Goal: Task Accomplishment & Management: Manage account settings

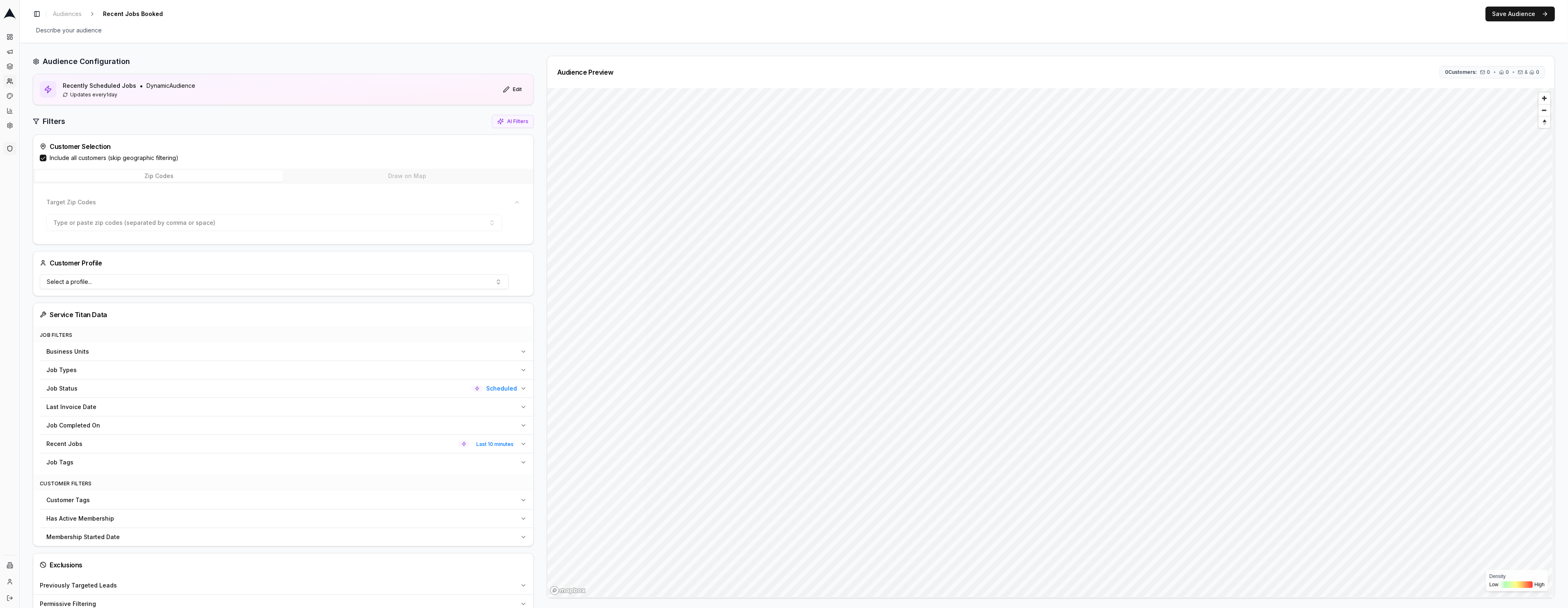
click at [10, 143] on link "Admin tools" at bounding box center [10, 148] width 13 height 13
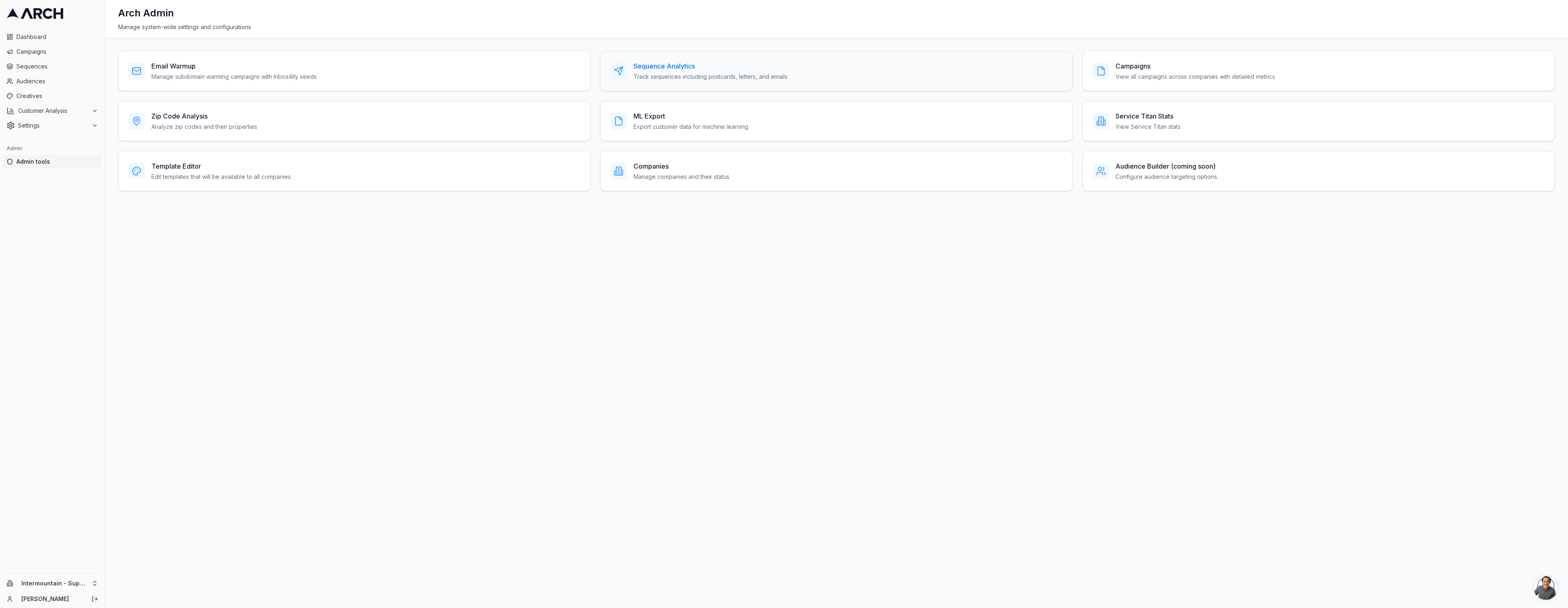
click at [666, 70] on h3 "Sequence Analytics" at bounding box center [710, 66] width 154 height 10
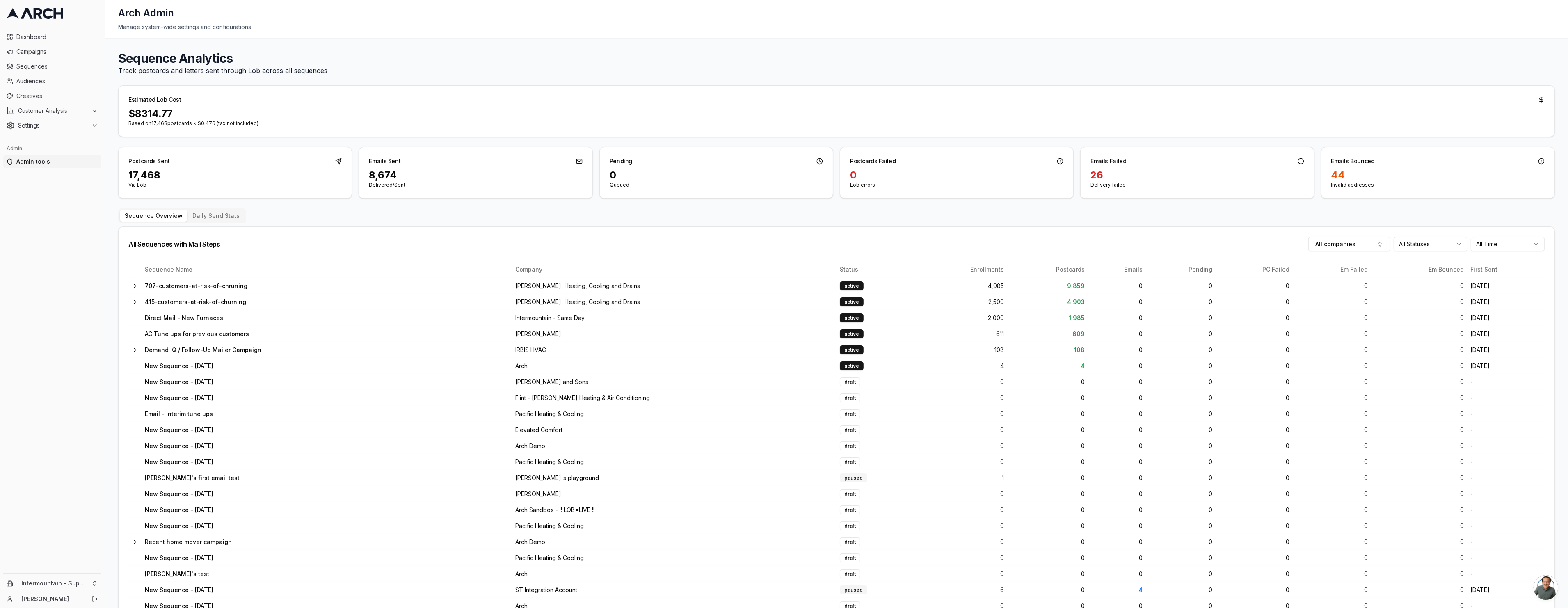
click at [162, 113] on div "$ 8314.77" at bounding box center [836, 113] width 1417 height 13
click at [658, 106] on div "Estimated Lob Cost" at bounding box center [836, 97] width 1436 height 21
click at [137, 287] on icon at bounding box center [134, 285] width 6 height 6
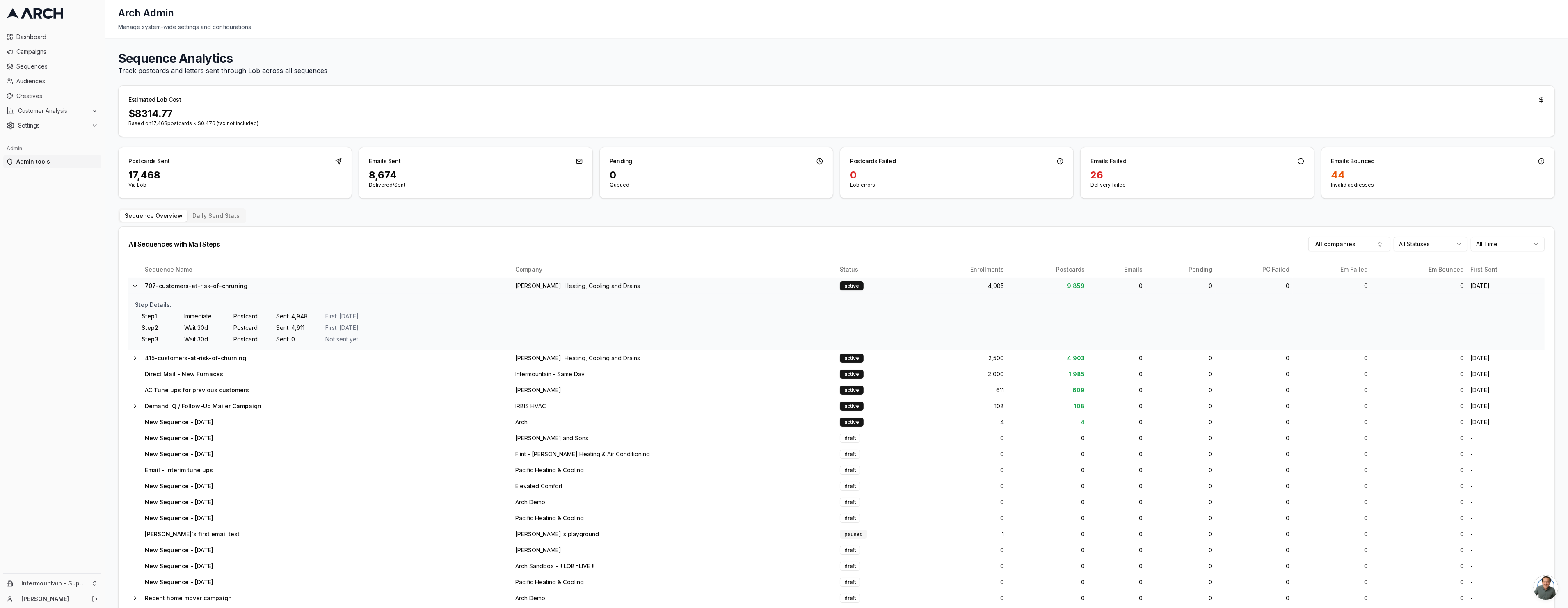
click at [184, 217] on button "Sequence Overview" at bounding box center [153, 215] width 68 height 11
click at [204, 215] on button "Daily Send Stats" at bounding box center [216, 215] width 57 height 11
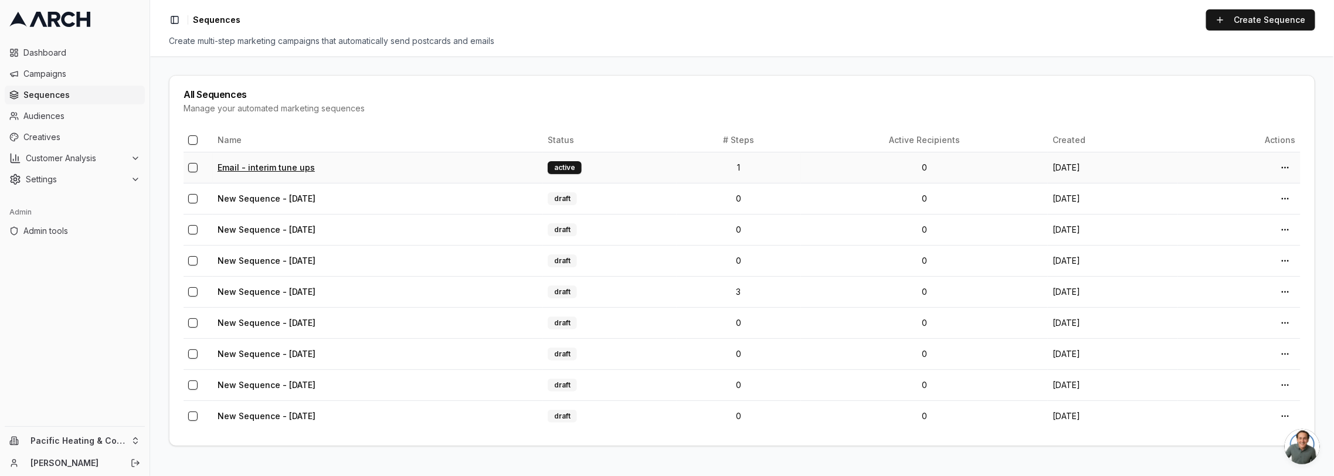
click at [270, 164] on link "Email - interim tune ups" at bounding box center [265, 167] width 97 height 10
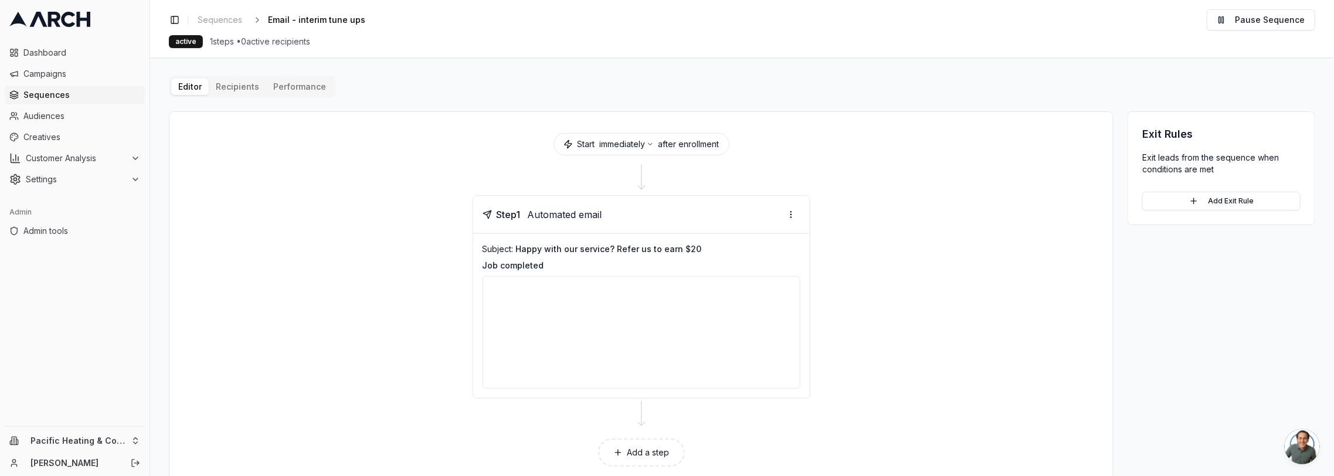
click at [253, 88] on div "Editor Recipients Performance Start immediately after enrollment Step 1 Automat…" at bounding box center [742, 282] width 1146 height 412
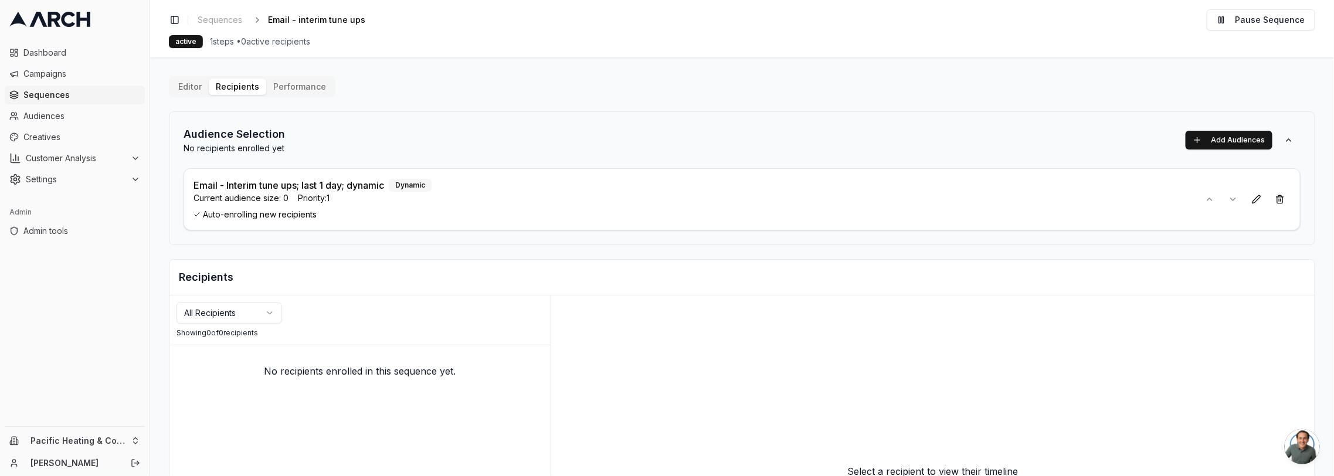
click at [260, 185] on p "Email - Interim tune ups; last 1 day; dynamic" at bounding box center [288, 185] width 191 height 14
click at [299, 80] on button "Performance" at bounding box center [299, 87] width 67 height 16
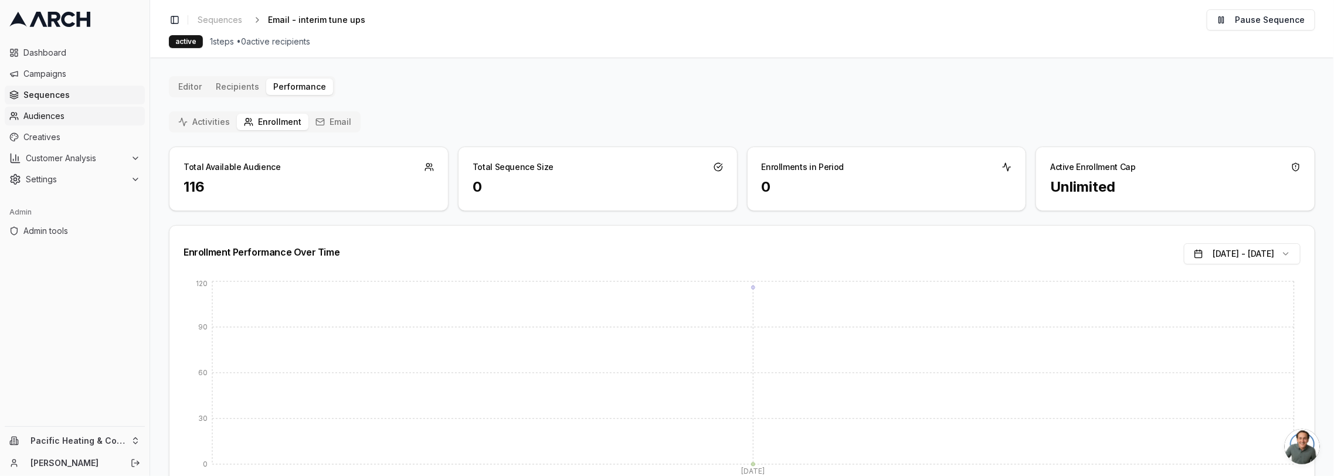
click at [69, 120] on span "Audiences" at bounding box center [81, 116] width 117 height 12
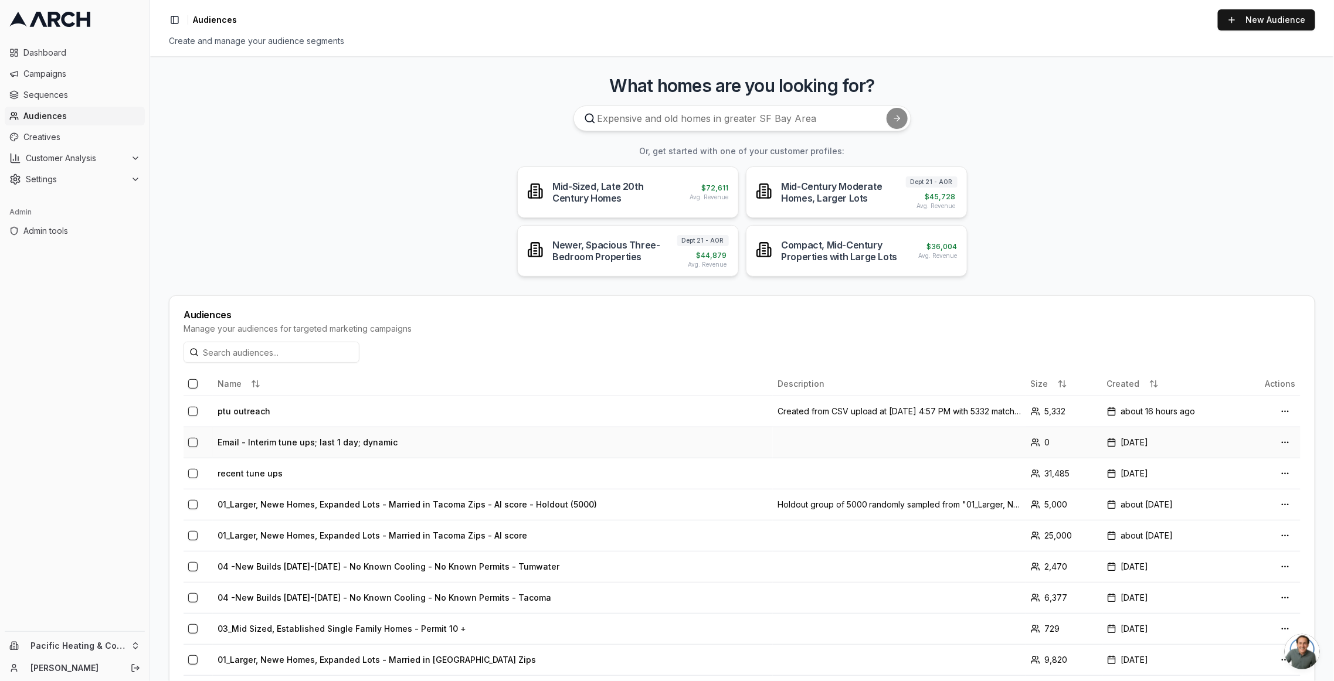
click at [341, 436] on td "Email - Interim tune ups; last 1 day; dynamic" at bounding box center [493, 442] width 560 height 31
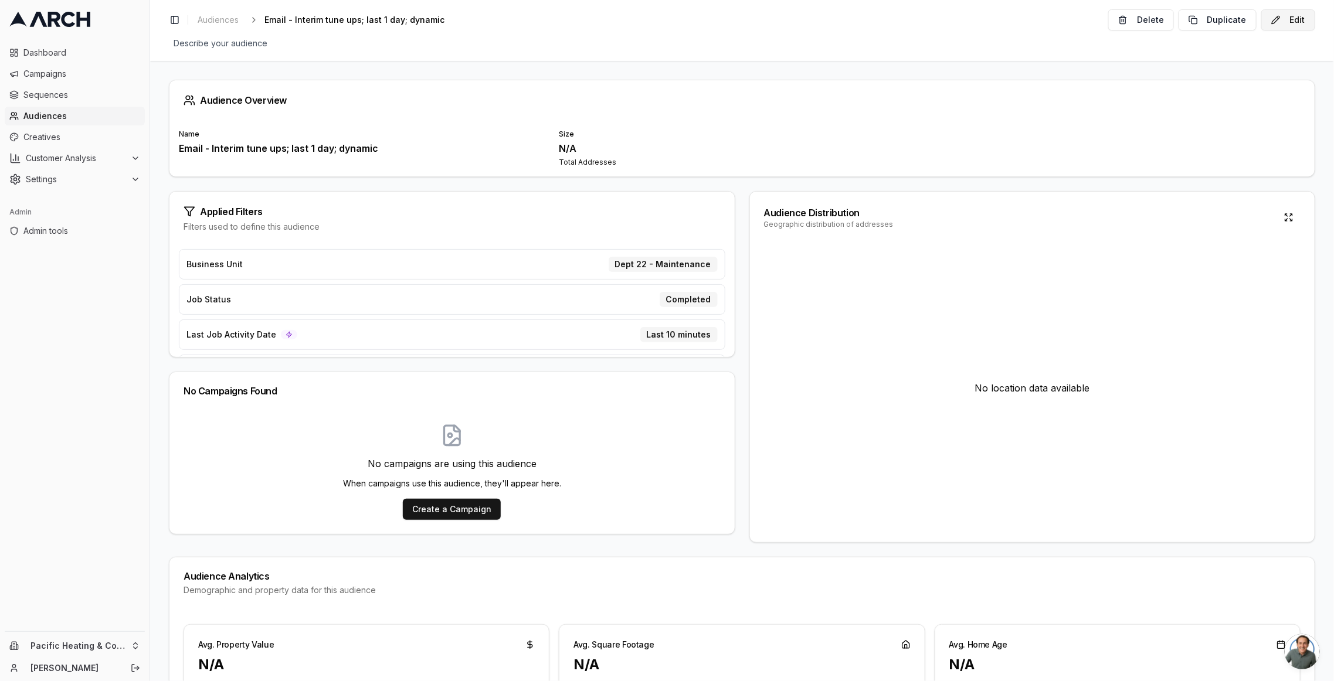
click at [1289, 21] on button "Edit" at bounding box center [1288, 19] width 54 height 21
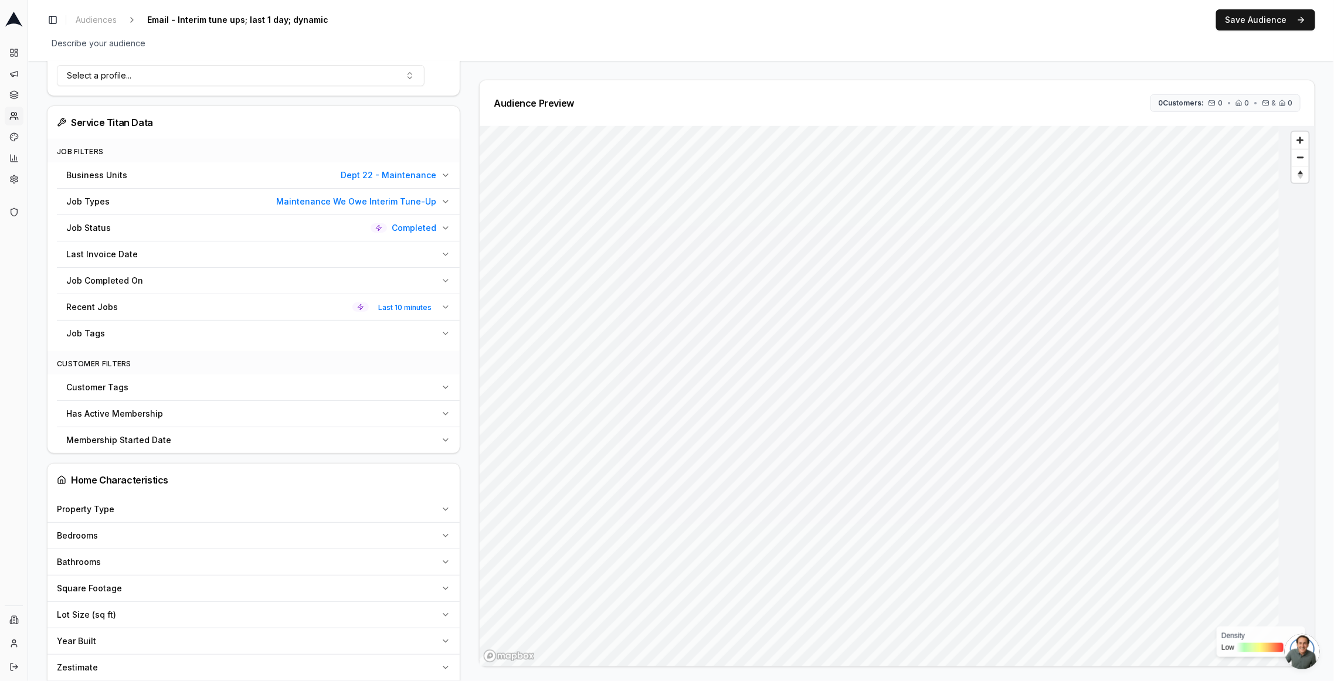
scroll to position [362, 0]
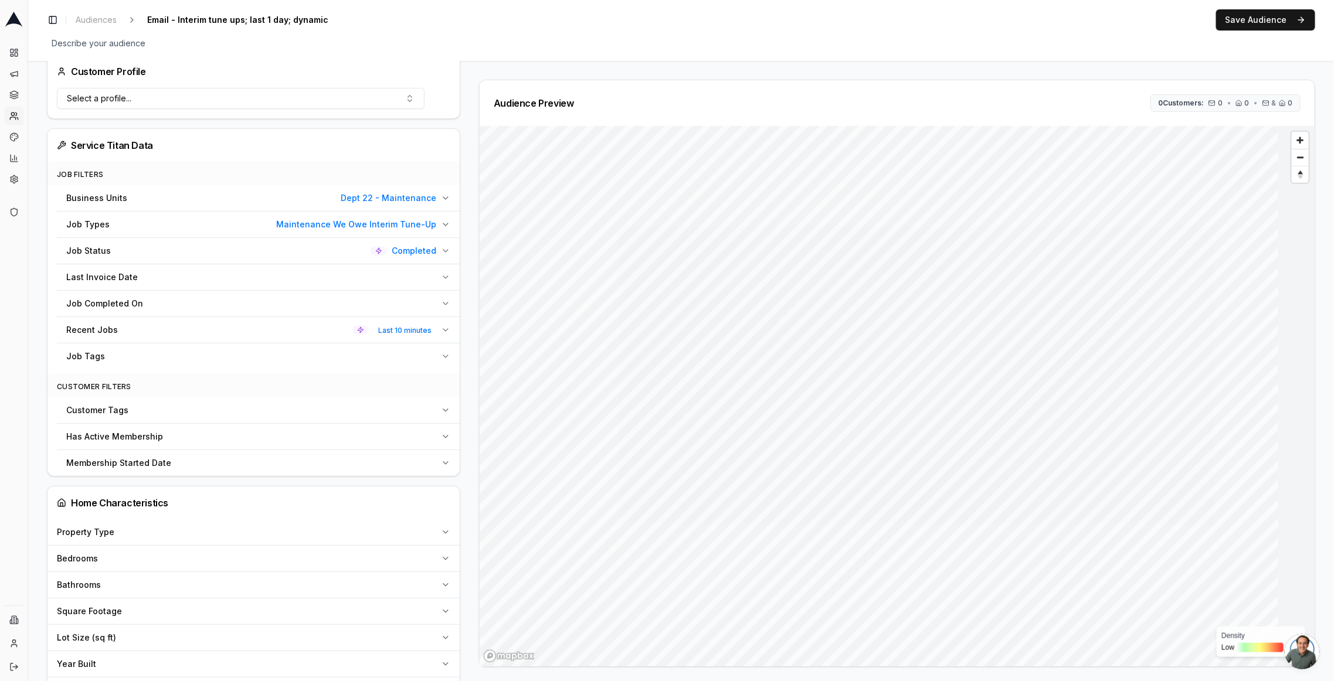
click at [417, 324] on span "Last 10 minutes" at bounding box center [404, 330] width 63 height 13
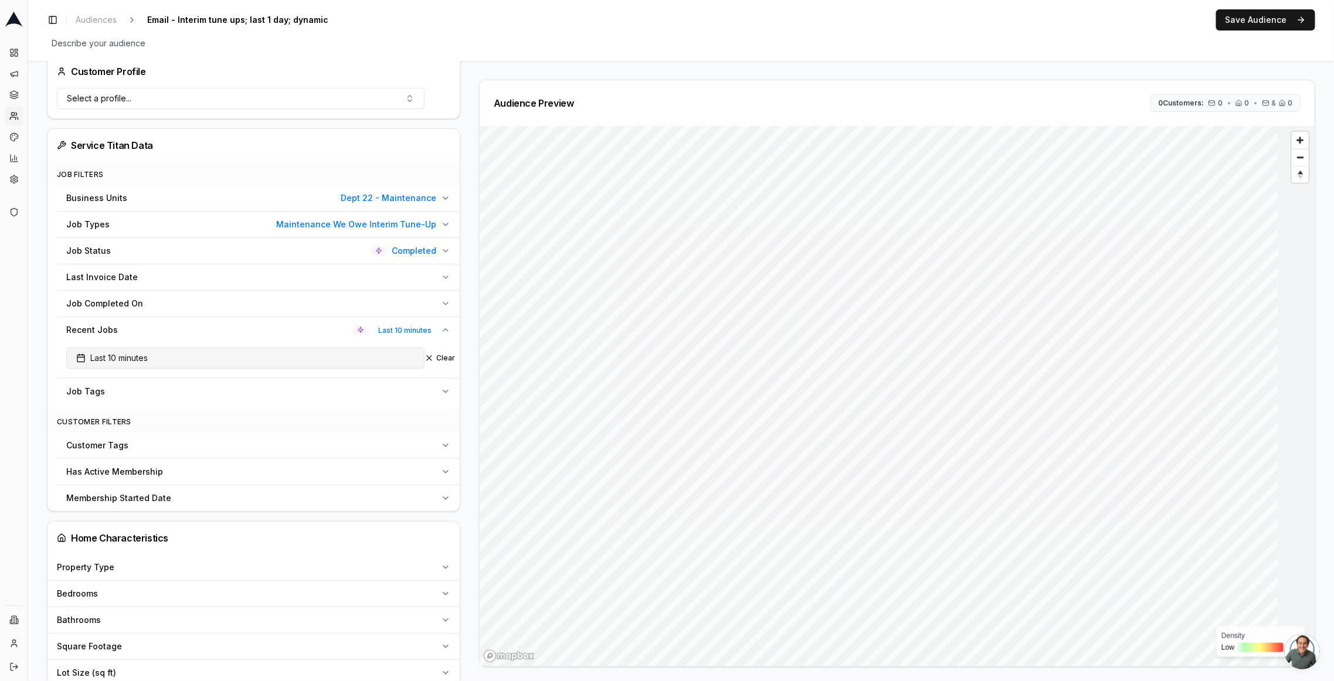
click at [287, 362] on button "Last 10 minutes" at bounding box center [245, 358] width 358 height 21
click at [235, 406] on html "Dashboard Campaigns Sequences Audiences Creatives Customer Analysis Settings Ad…" at bounding box center [667, 340] width 1334 height 681
click at [230, 408] on html "Dashboard Campaigns Sequences Audiences Creatives Customer Analysis Settings Ad…" at bounding box center [667, 340] width 1334 height 681
click at [163, 410] on input "10" at bounding box center [157, 408] width 47 height 21
type input "1"
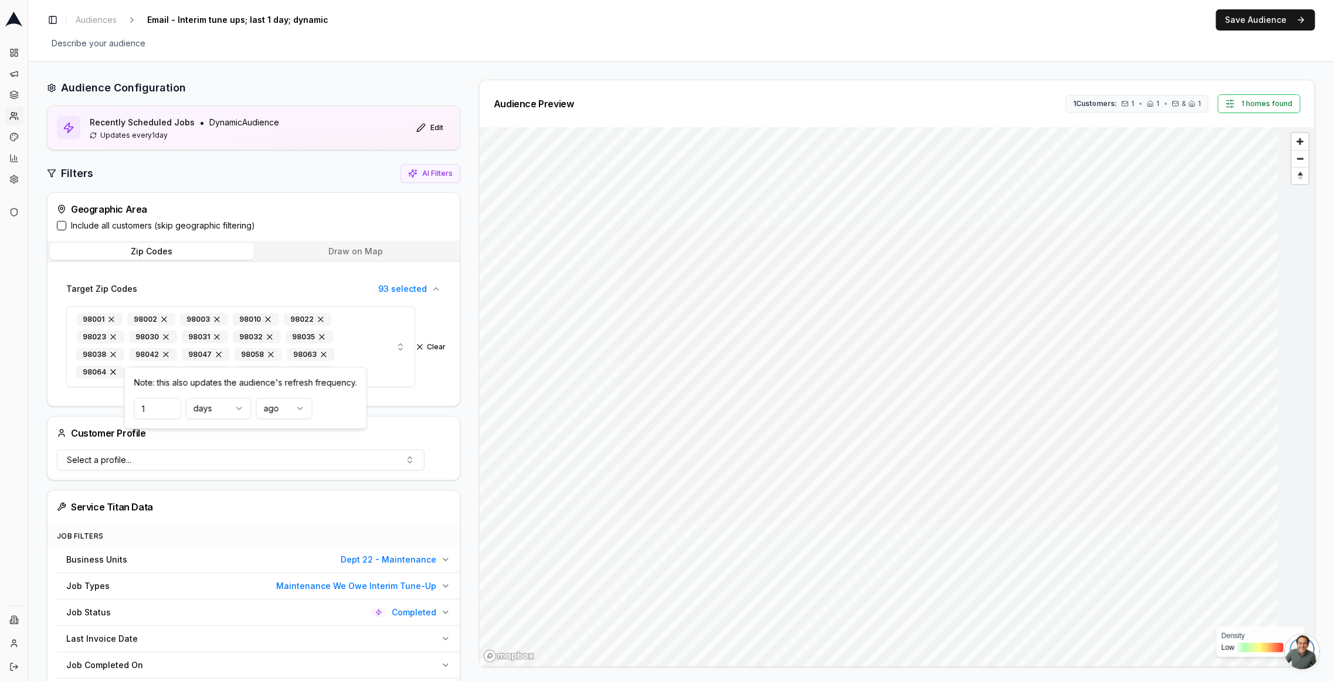
scroll to position [362, 0]
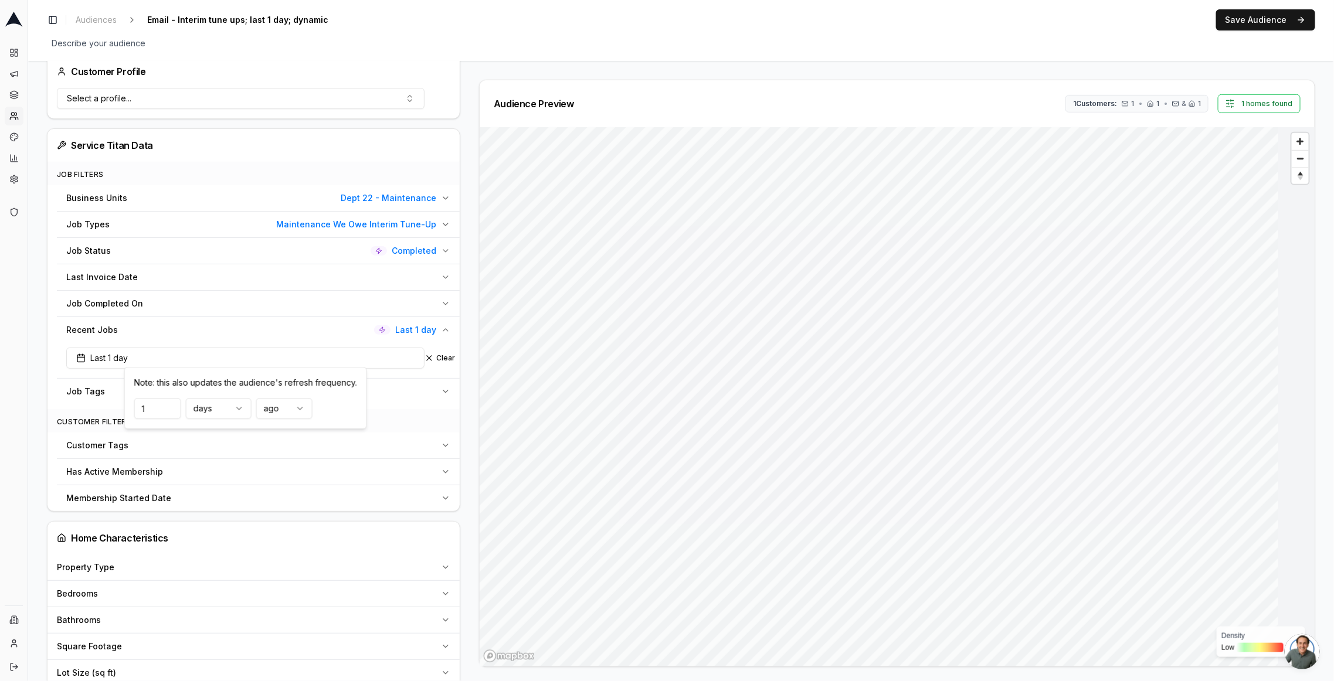
click at [240, 223] on div "Job Types Maintenance We Owe Interim Tune-Up" at bounding box center [251, 225] width 370 height 12
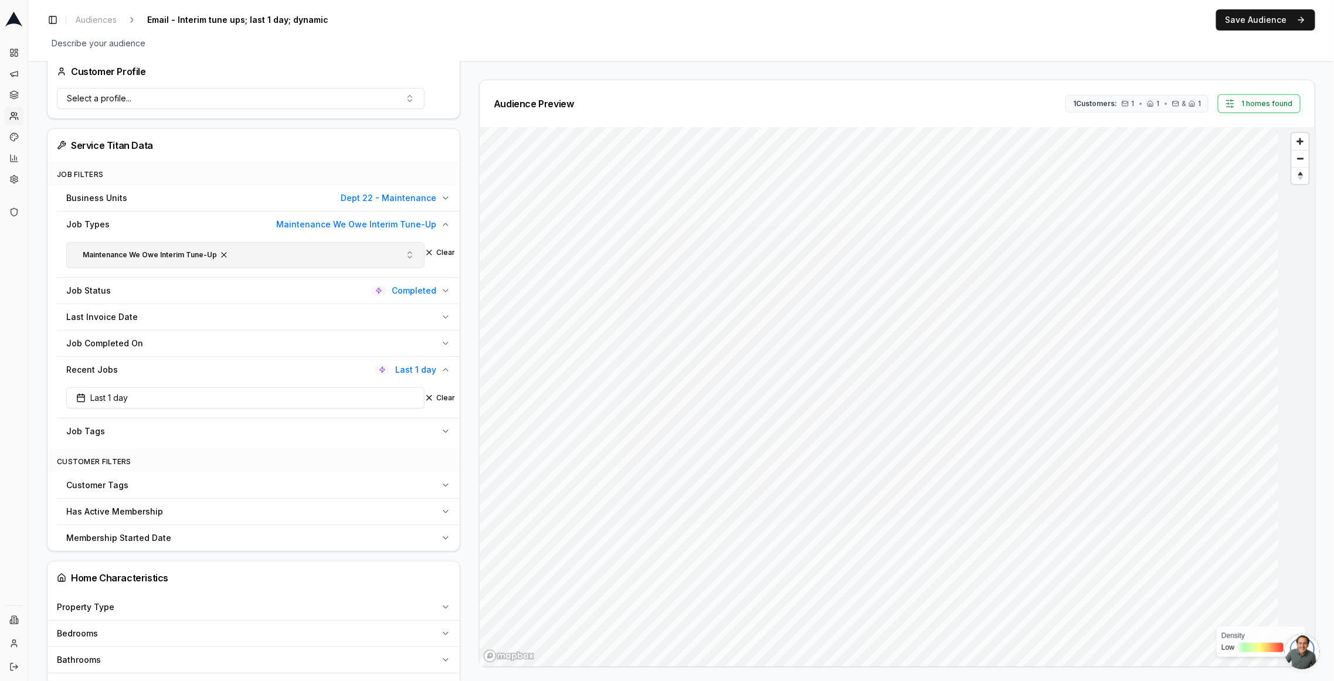
click at [252, 255] on button "Maintenance We Owe Interim Tune-Up" at bounding box center [245, 255] width 358 height 26
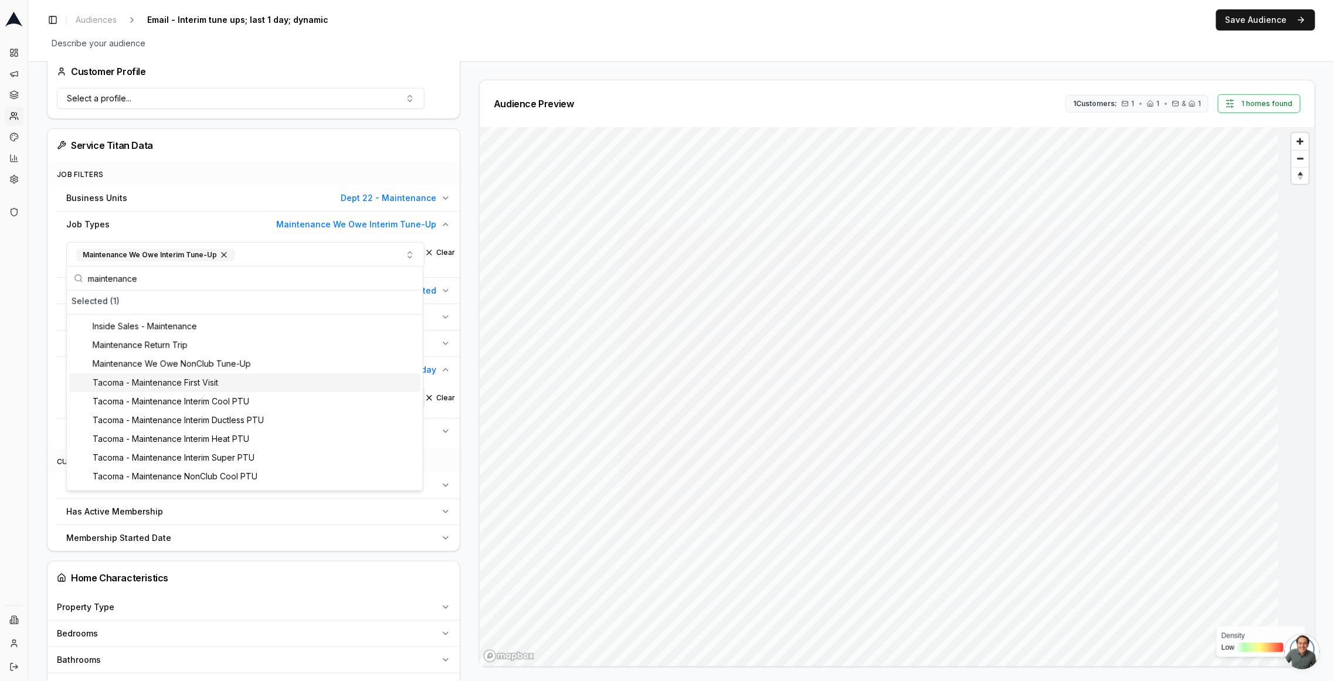
type input "maintenance"
click at [253, 385] on div "Tacoma - Maintenance First Visit" at bounding box center [244, 382] width 351 height 19
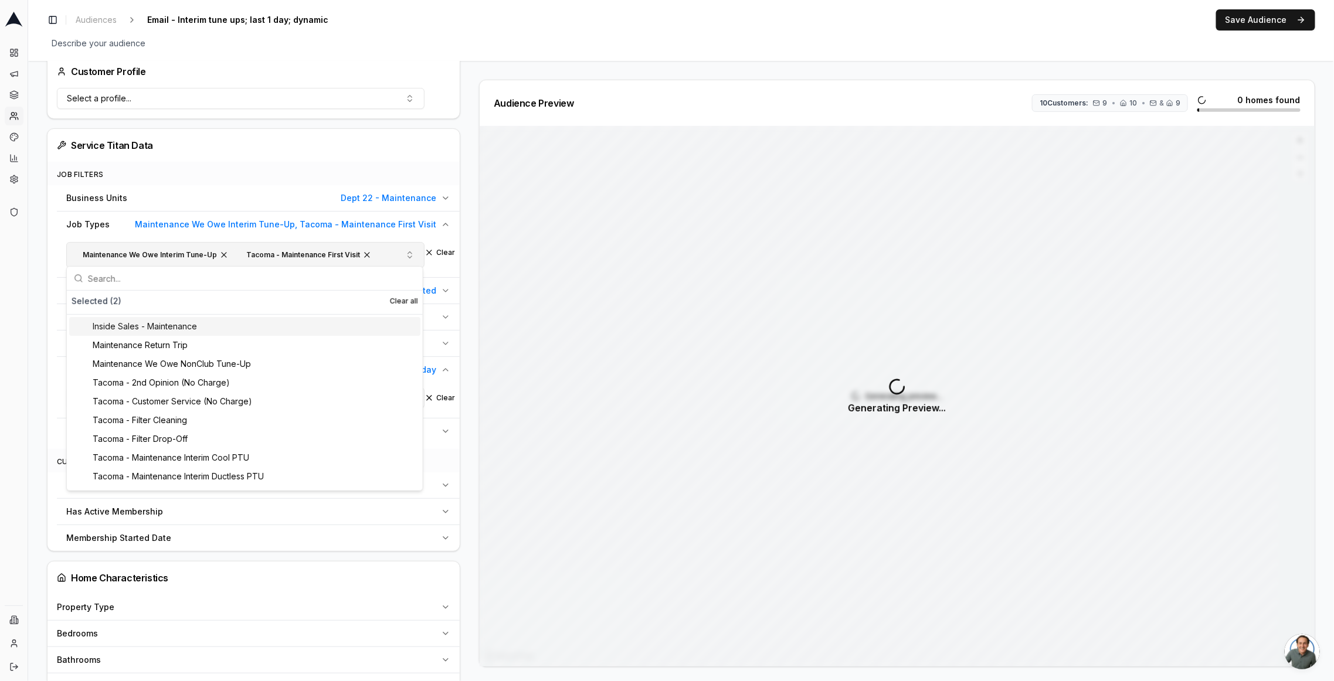
click at [252, 259] on button "Maintenance We Owe Interim Tune-Up Tacoma - Maintenance First Visit" at bounding box center [245, 255] width 358 height 26
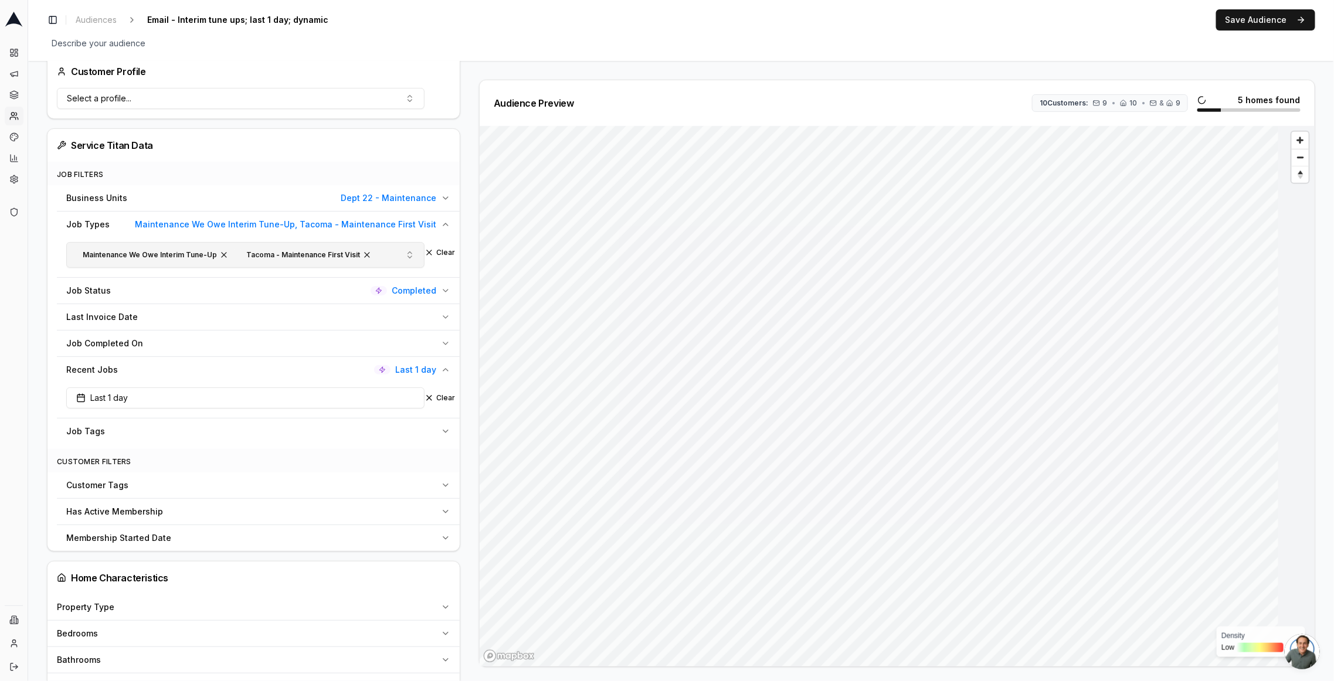
click at [393, 247] on button "Maintenance We Owe Interim Tune-Up Tacoma - Maintenance First Visit" at bounding box center [245, 255] width 358 height 26
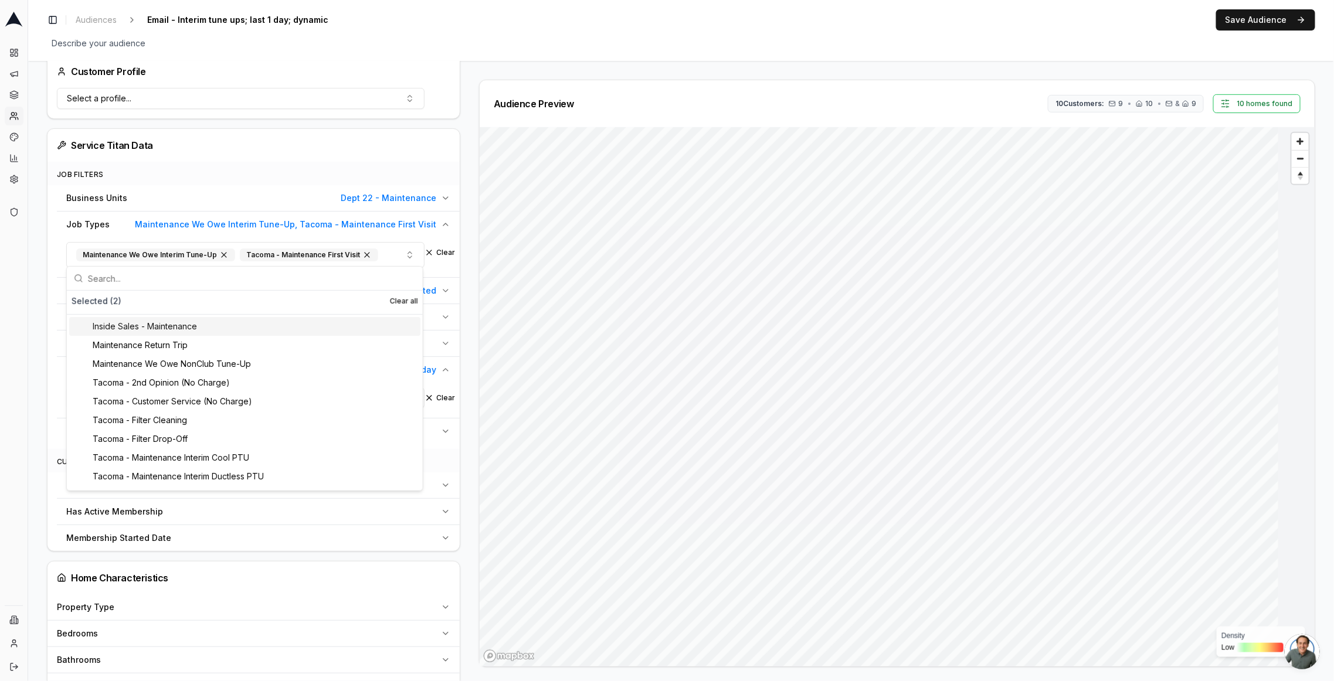
click at [317, 279] on input "text" at bounding box center [252, 278] width 328 height 23
type input "maint"
click at [301, 384] on div "Tacoma - Maintenance Interim Cool PTU" at bounding box center [244, 382] width 351 height 19
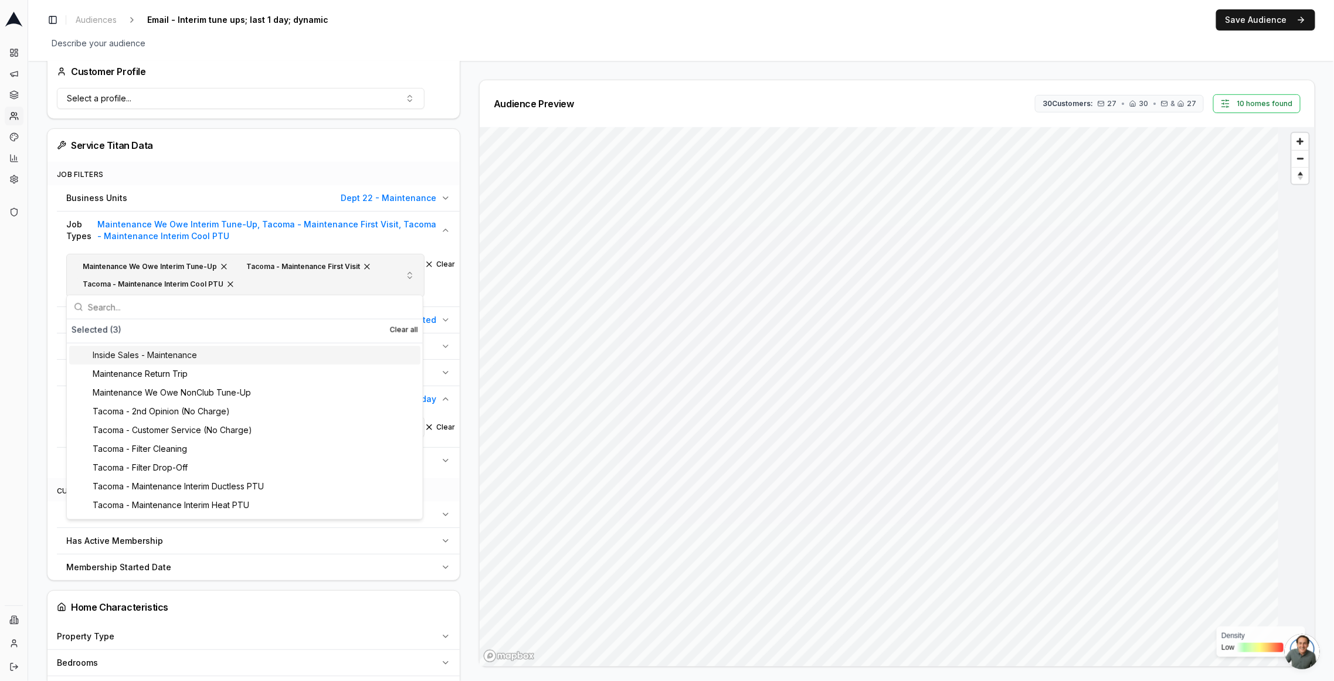
click at [337, 281] on div "Maintenance We Owe Interim Tune-Up Tacoma - Maintenance First Visit Tacoma - Ma…" at bounding box center [228, 275] width 304 height 33
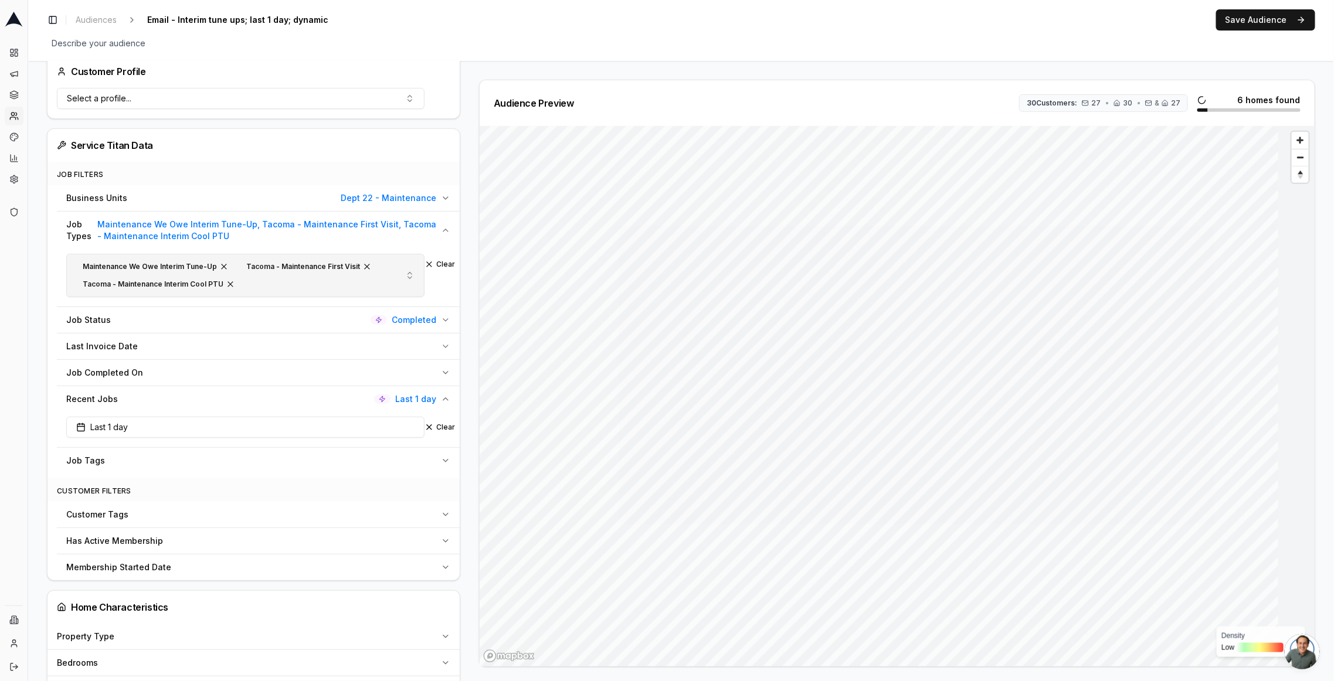
click at [362, 280] on div "Maintenance We Owe Interim Tune-Up Tacoma - Maintenance First Visit Tacoma - Ma…" at bounding box center [228, 275] width 304 height 33
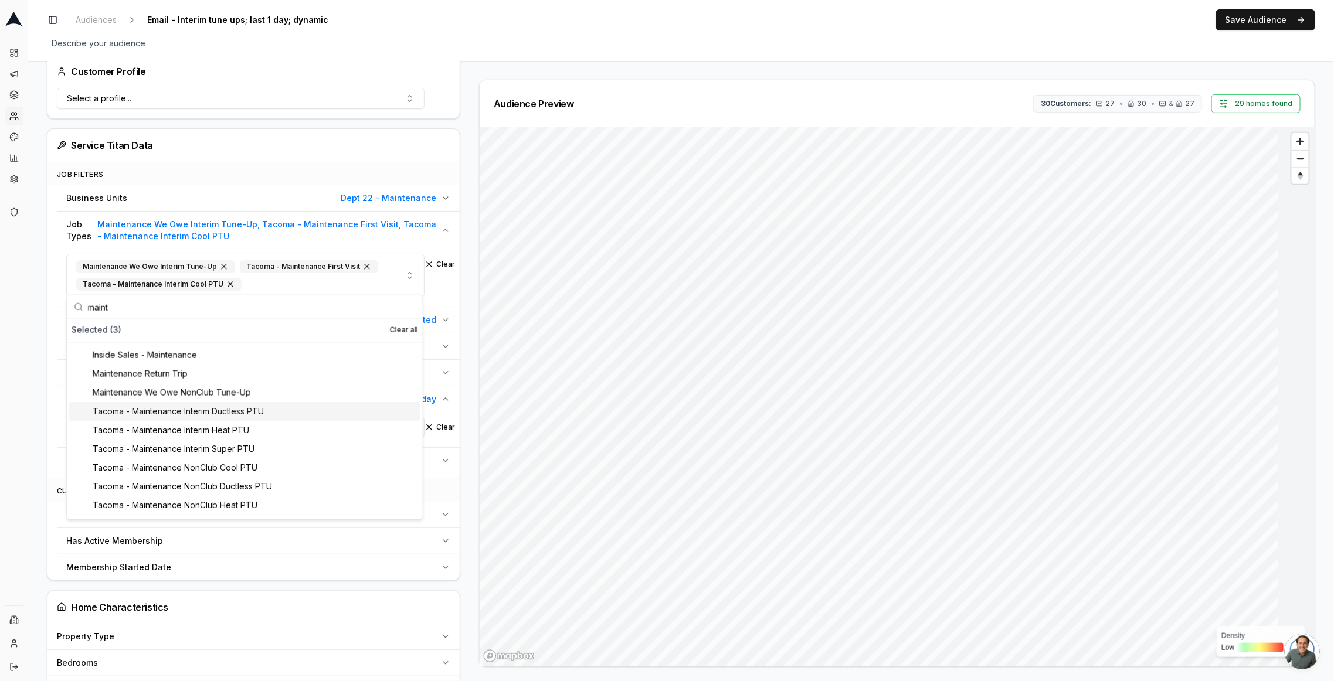
type input "maint"
click at [295, 412] on div "Tacoma - Maintenance Interim Ductless PTU" at bounding box center [244, 411] width 351 height 19
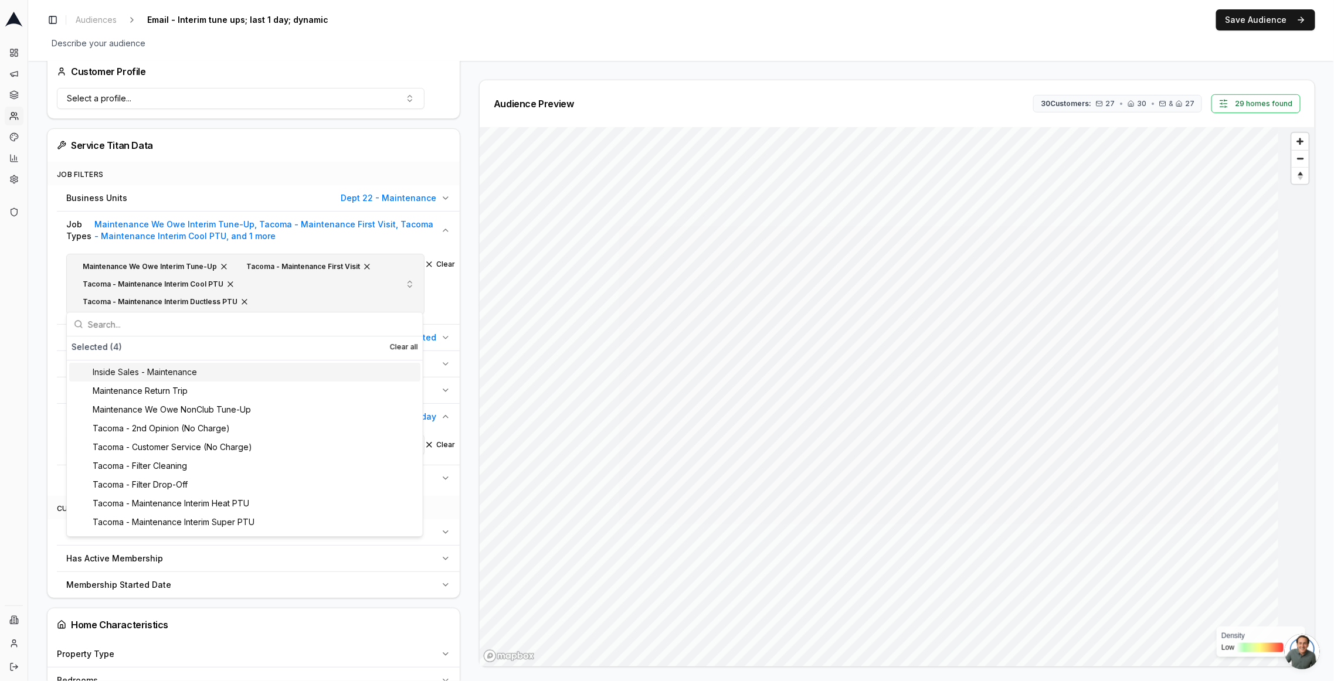
click at [280, 302] on div "Maintenance We Owe Interim Tune-Up Tacoma - Maintenance First Visit Tacoma - Ma…" at bounding box center [228, 284] width 304 height 50
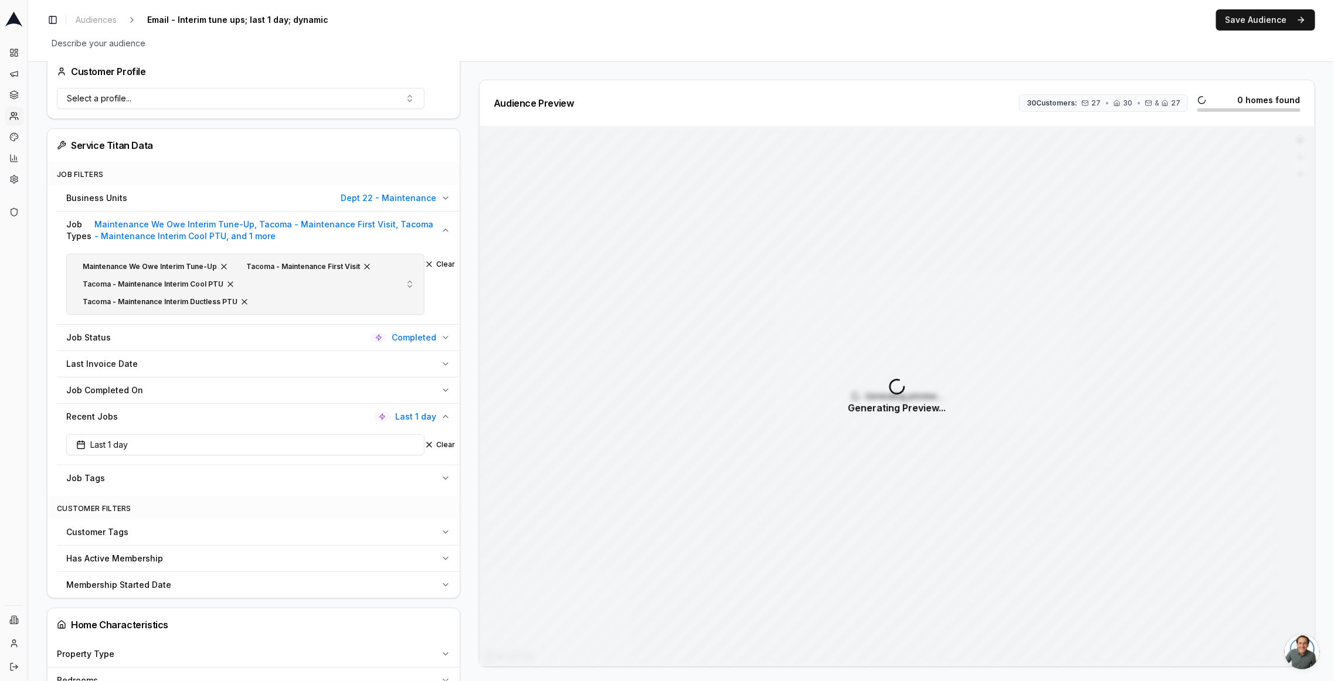
click at [280, 302] on div "Maintenance We Owe Interim Tune-Up Tacoma - Maintenance First Visit Tacoma - Ma…" at bounding box center [228, 284] width 304 height 50
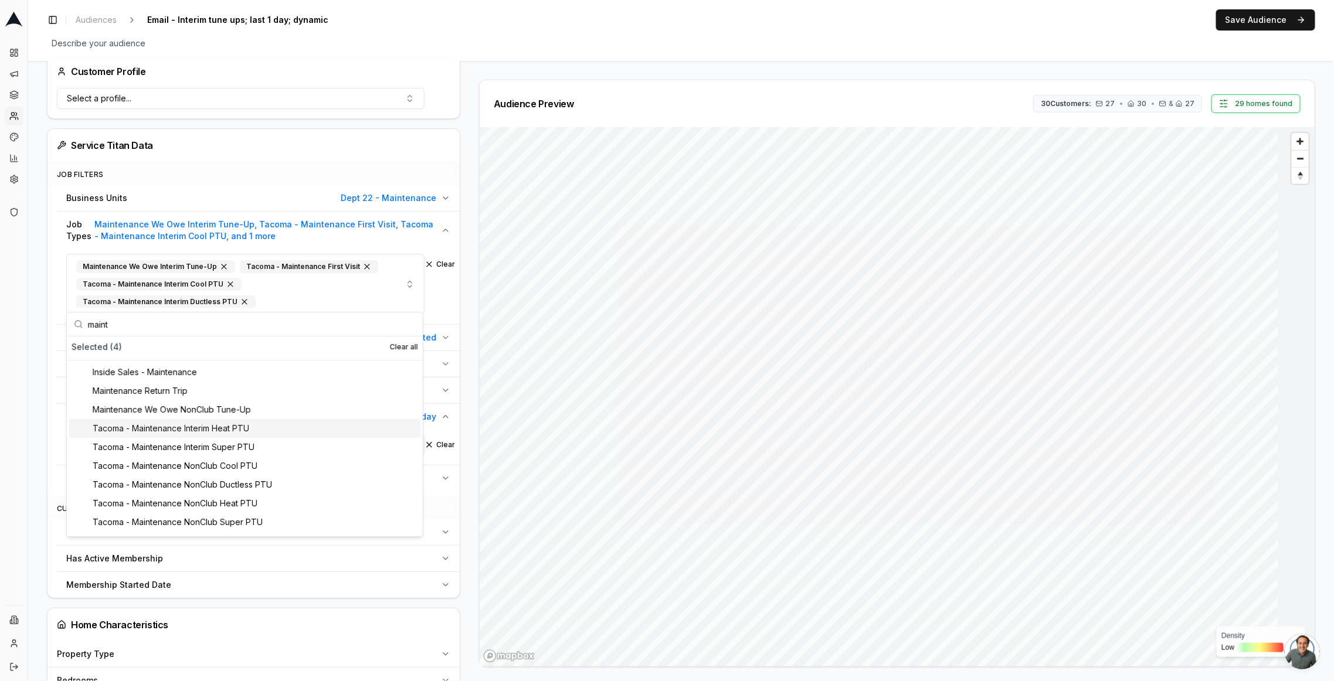
type input "maint"
click at [232, 434] on div "Tacoma - Maintenance Interim Heat PTU" at bounding box center [244, 428] width 351 height 19
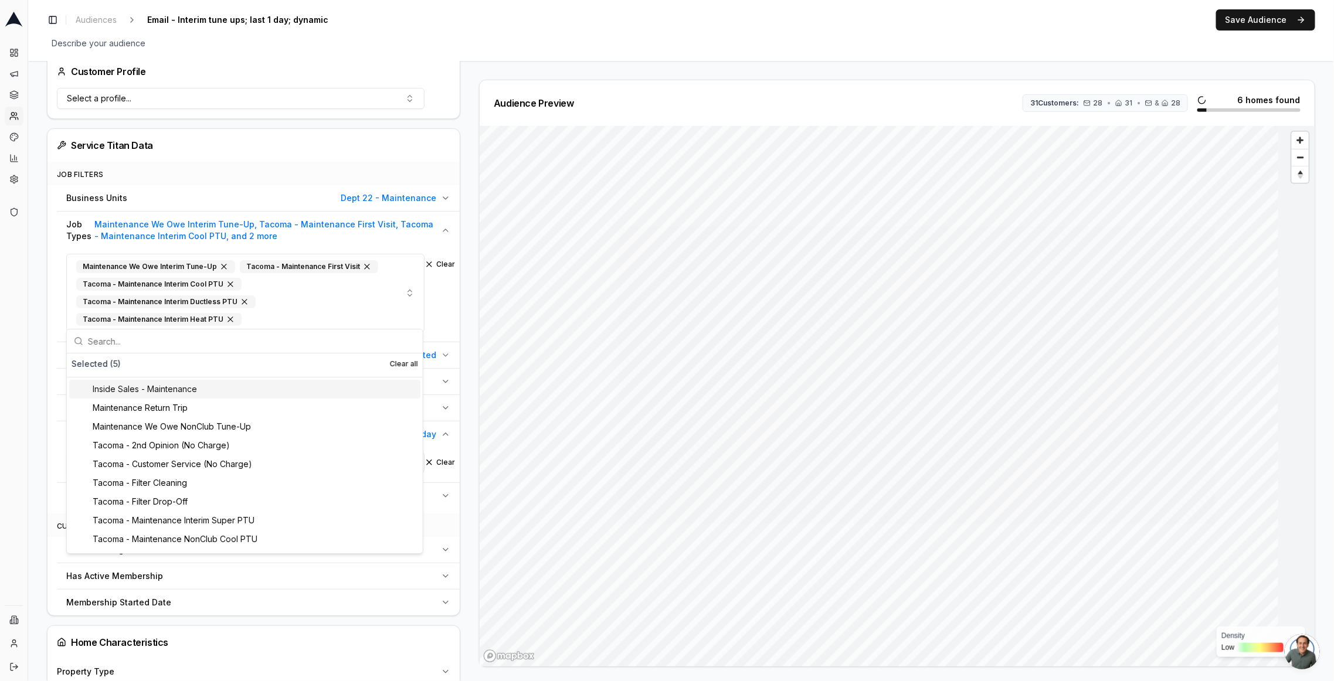
click at [205, 344] on input "text" at bounding box center [252, 340] width 328 height 23
paste input "maint"
type input "maint"
click at [229, 440] on div "Tacoma - Maintenance Interim Super PTU" at bounding box center [244, 445] width 351 height 19
click at [210, 348] on input "text" at bounding box center [252, 345] width 328 height 23
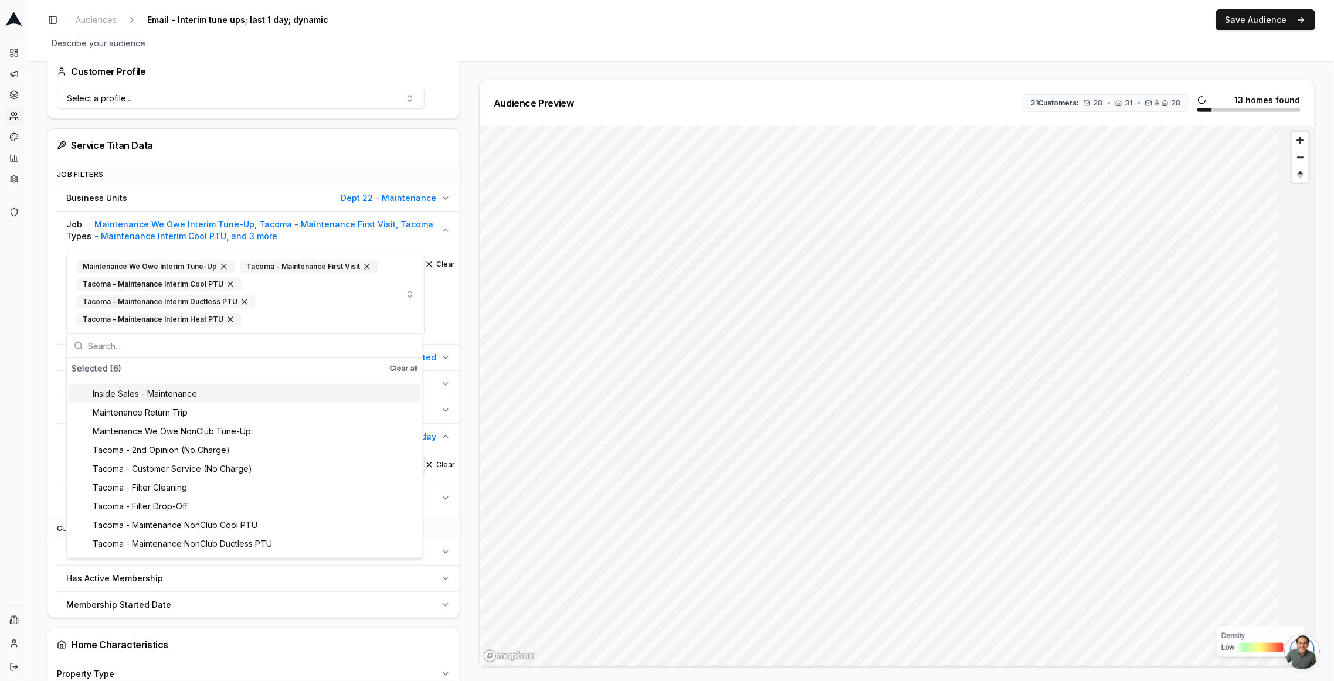
paste input "maint"
type input "maint"
click at [197, 450] on div "Tacoma - Maintenance NonClub Cool PTU" at bounding box center [244, 450] width 351 height 19
click at [172, 345] on input "text" at bounding box center [252, 345] width 328 height 23
paste input "maint"
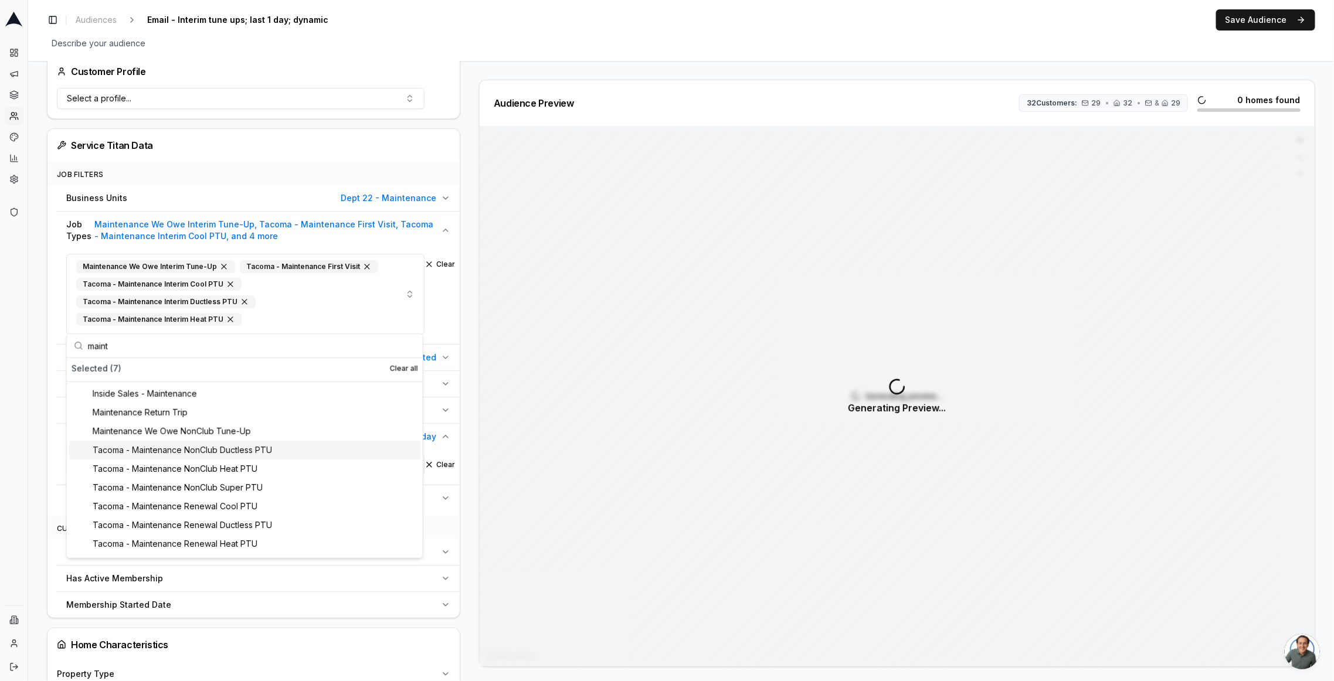
type input "maint"
click at [184, 451] on div "Tacoma - Maintenance NonClub Ductless PTU" at bounding box center [244, 450] width 351 height 19
click at [170, 345] on input "text" at bounding box center [252, 345] width 328 height 23
paste input "maint"
type input "maint"
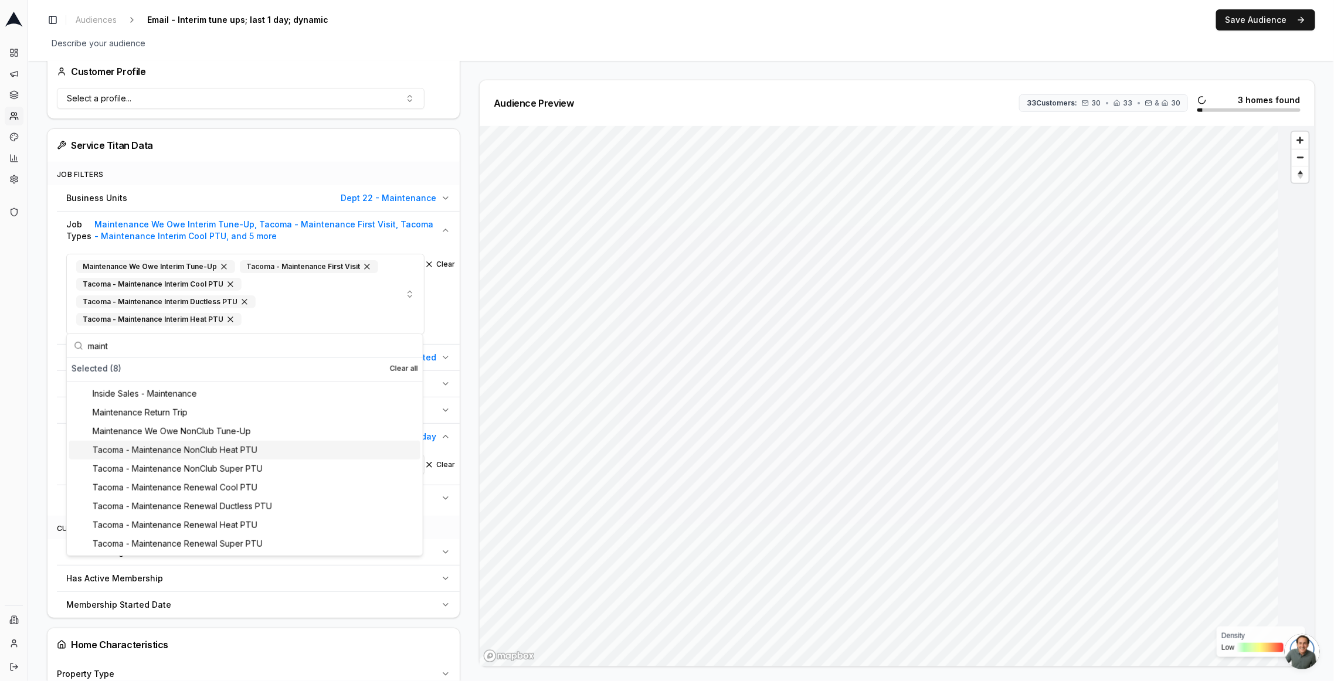
click at [170, 457] on div "Tacoma - Maintenance NonClub Heat PTU" at bounding box center [244, 450] width 351 height 19
click at [167, 339] on input "text" at bounding box center [252, 345] width 328 height 23
paste input "maint"
type input "maint"
click at [175, 454] on div "Tacoma - Maintenance NonClub Super PTU" at bounding box center [244, 450] width 351 height 19
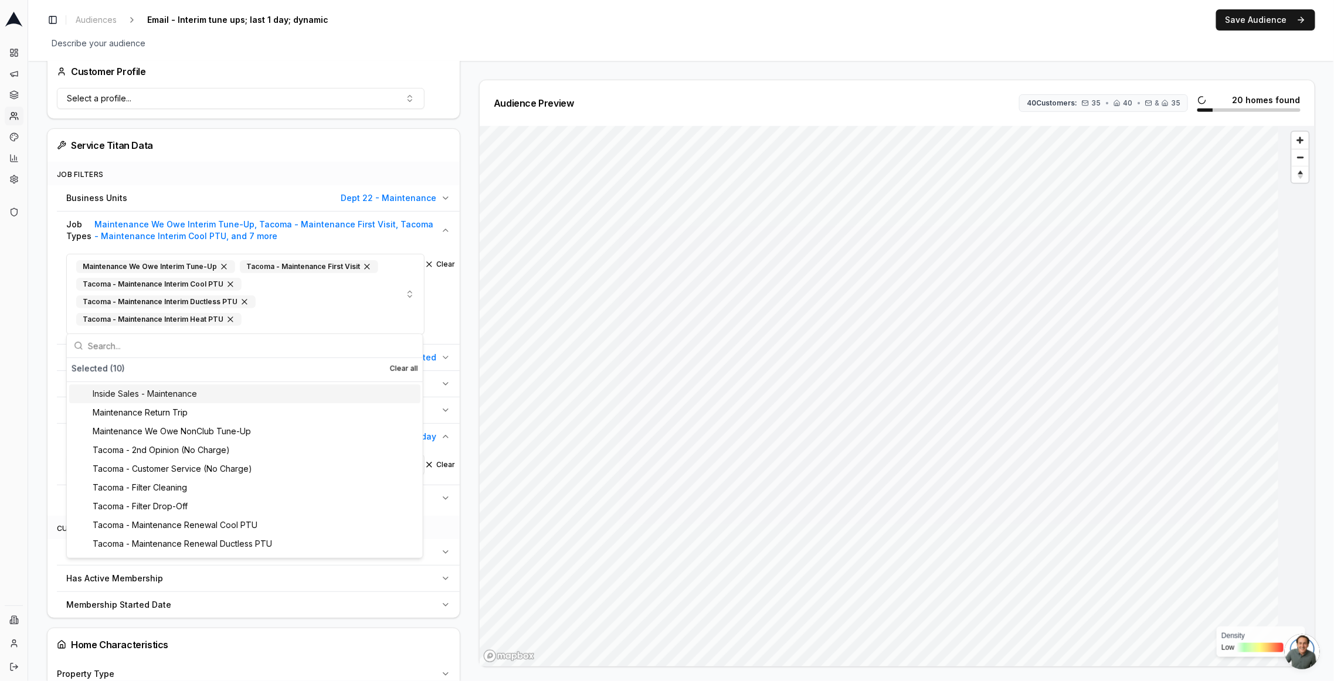
click at [147, 347] on input "text" at bounding box center [252, 345] width 328 height 23
paste input "maint"
type input "maint"
click at [164, 447] on div "Tacoma - Maintenance Renewal Cool PTU" at bounding box center [244, 450] width 351 height 19
click at [149, 346] on input "text" at bounding box center [252, 345] width 328 height 23
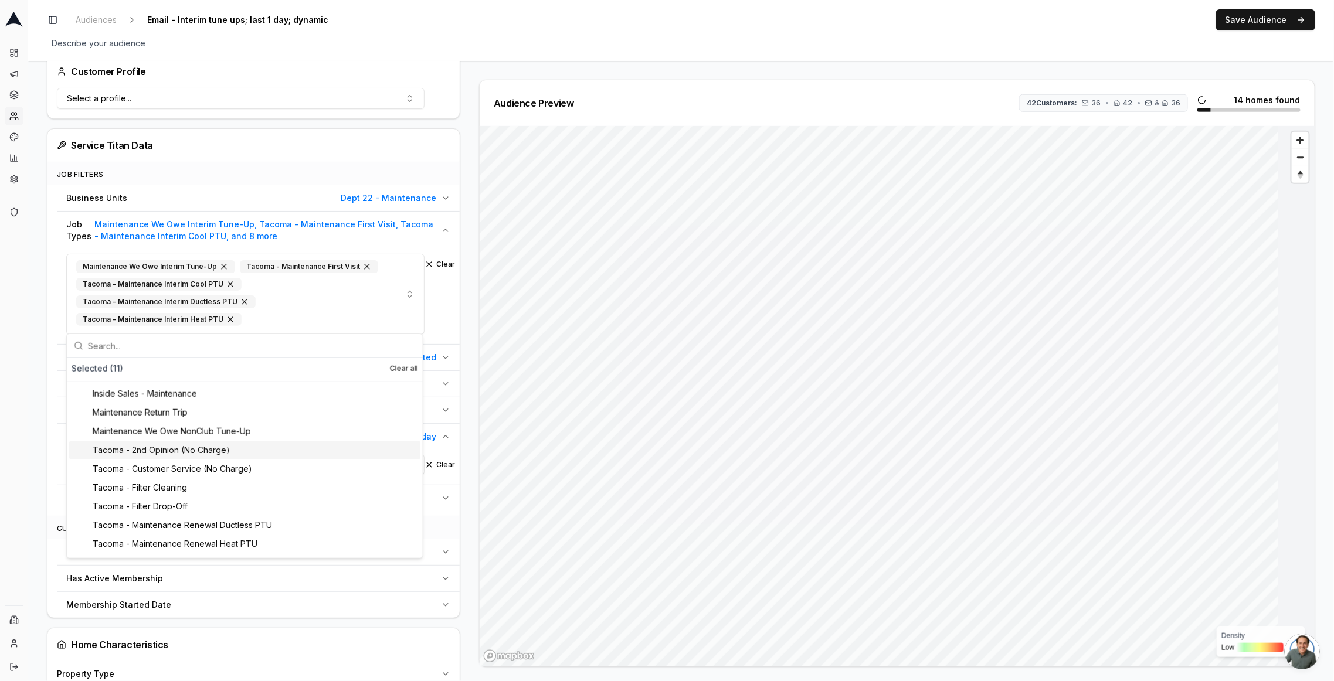
paste input "maint"
type input "maint"
click at [162, 454] on div "Tacoma - Maintenance Renewal Ductless PTU" at bounding box center [244, 450] width 351 height 19
click at [149, 344] on input "text" at bounding box center [252, 345] width 328 height 23
paste input "maint"
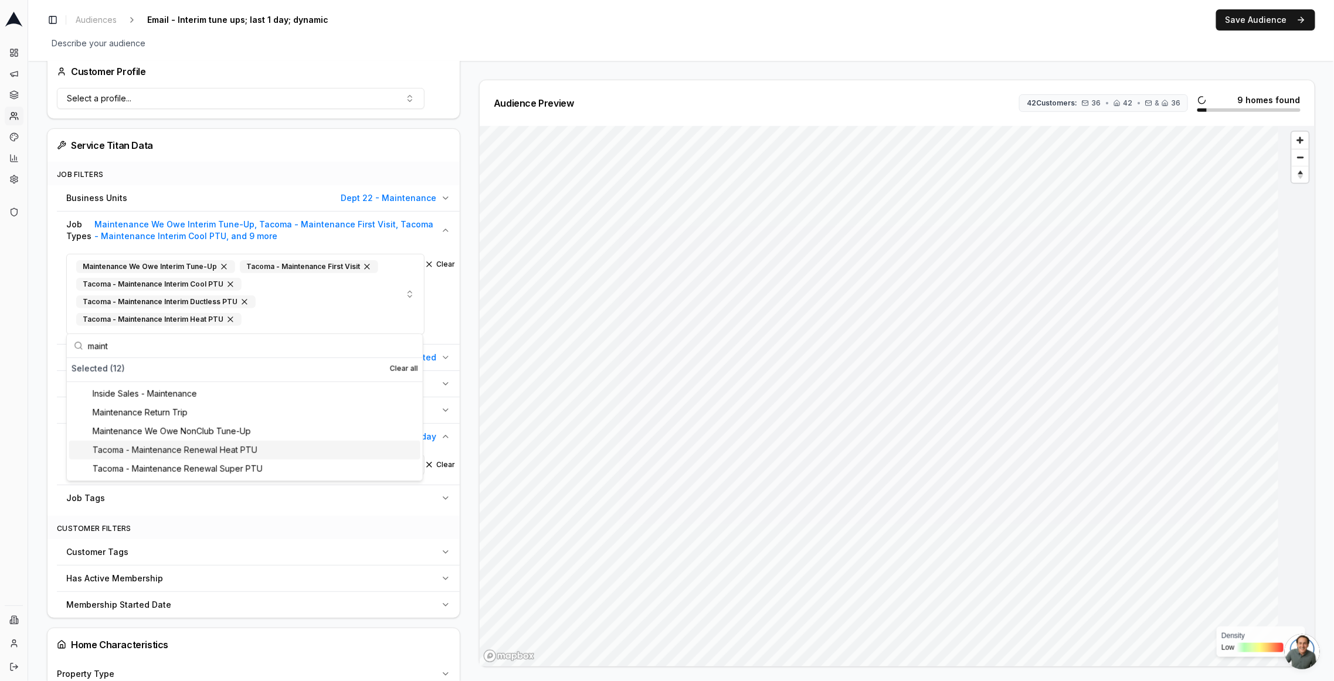
type input "maint"
click at [161, 449] on div "Tacoma - Maintenance Renewal Heat PTU" at bounding box center [244, 450] width 351 height 19
click at [151, 348] on input "text" at bounding box center [252, 345] width 328 height 23
paste input "maint"
type input "maint"
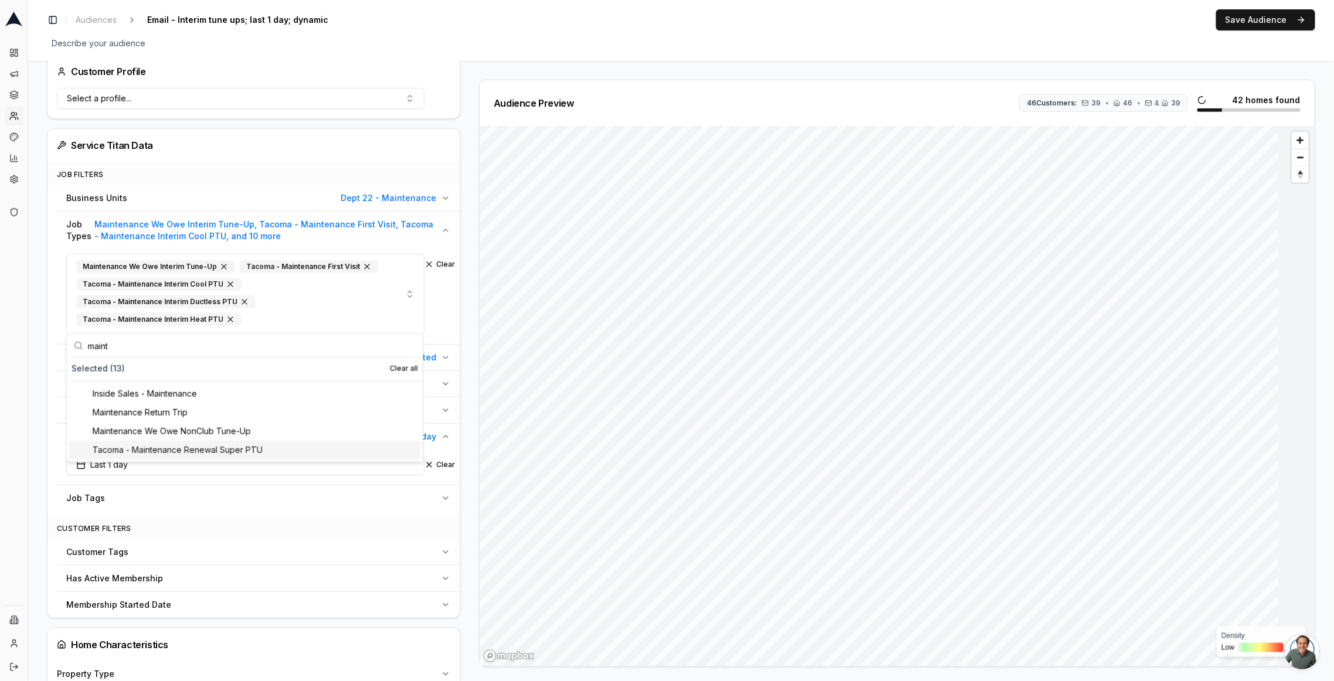
click at [168, 450] on div "Tacoma - Maintenance Renewal Super PTU" at bounding box center [244, 450] width 351 height 19
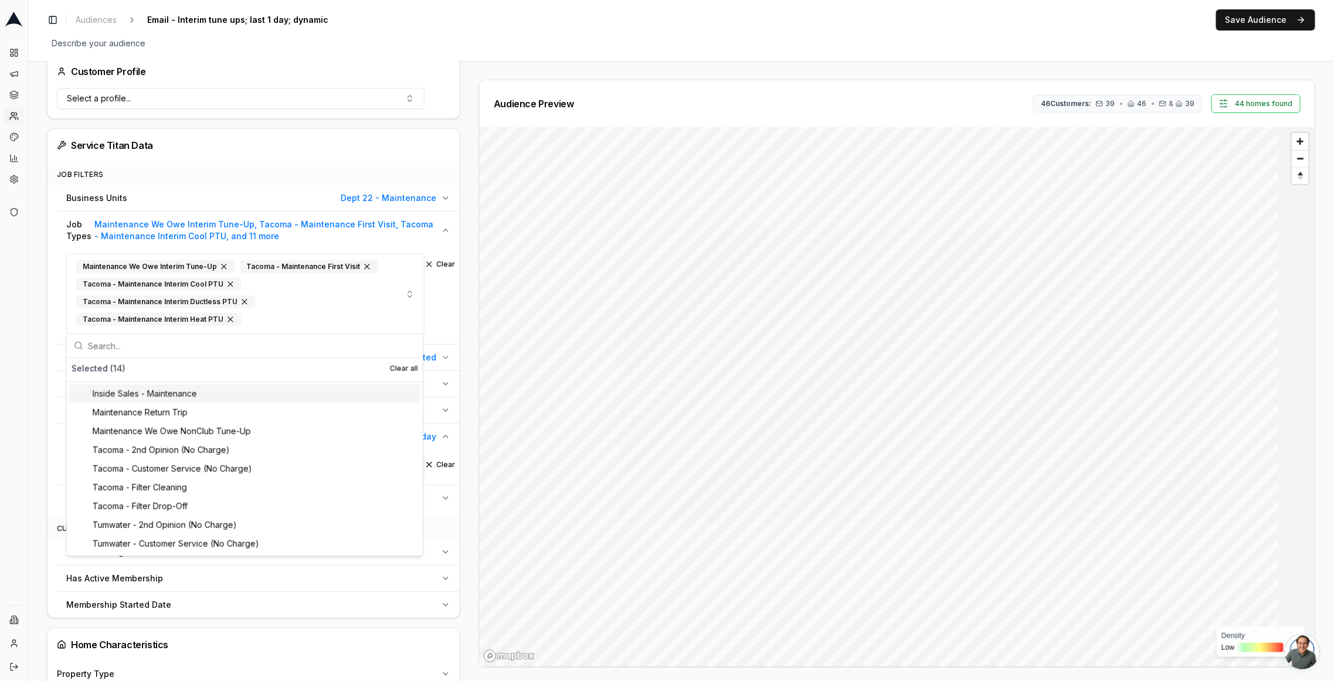
click at [35, 327] on div "Audience Configuration Recently Scheduled Jobs • Dynamic Audience Updates every…" at bounding box center [680, 527] width 1305 height 1657
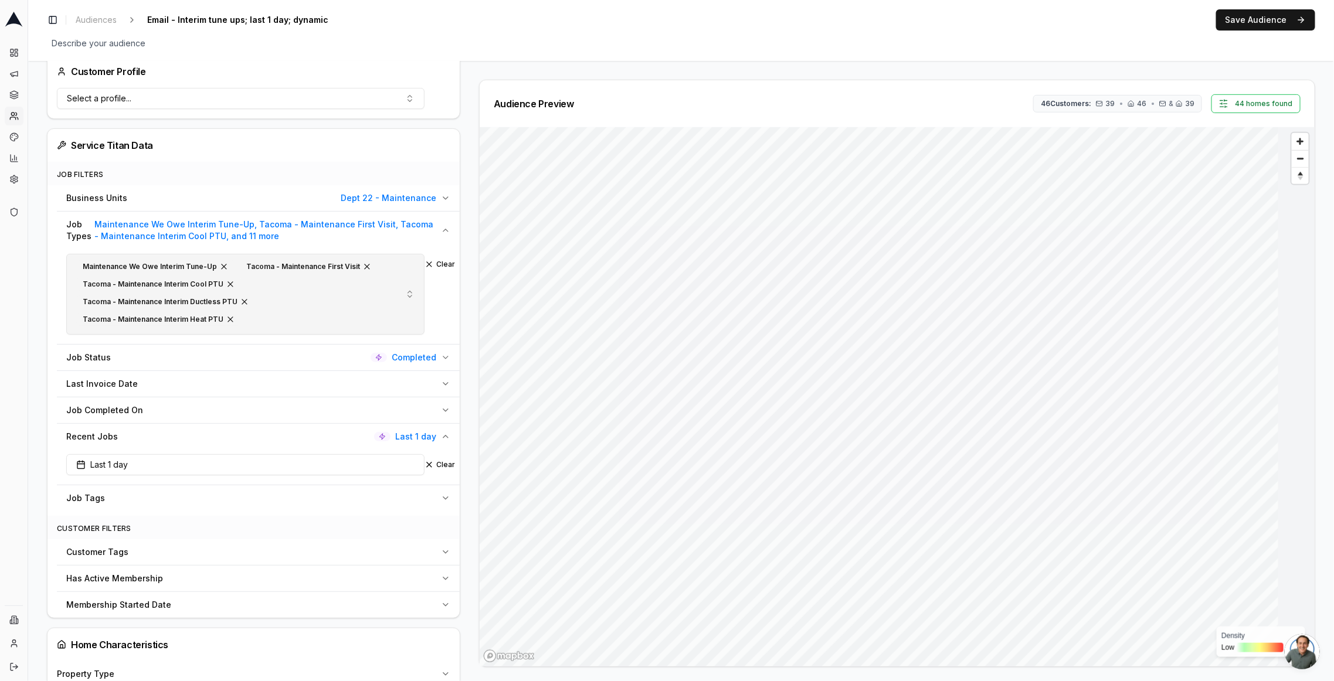
click at [411, 292] on button "Maintenance We Owe Interim Tune-Up Tacoma - Maintenance First Visit Tacoma - Ma…" at bounding box center [245, 294] width 358 height 81
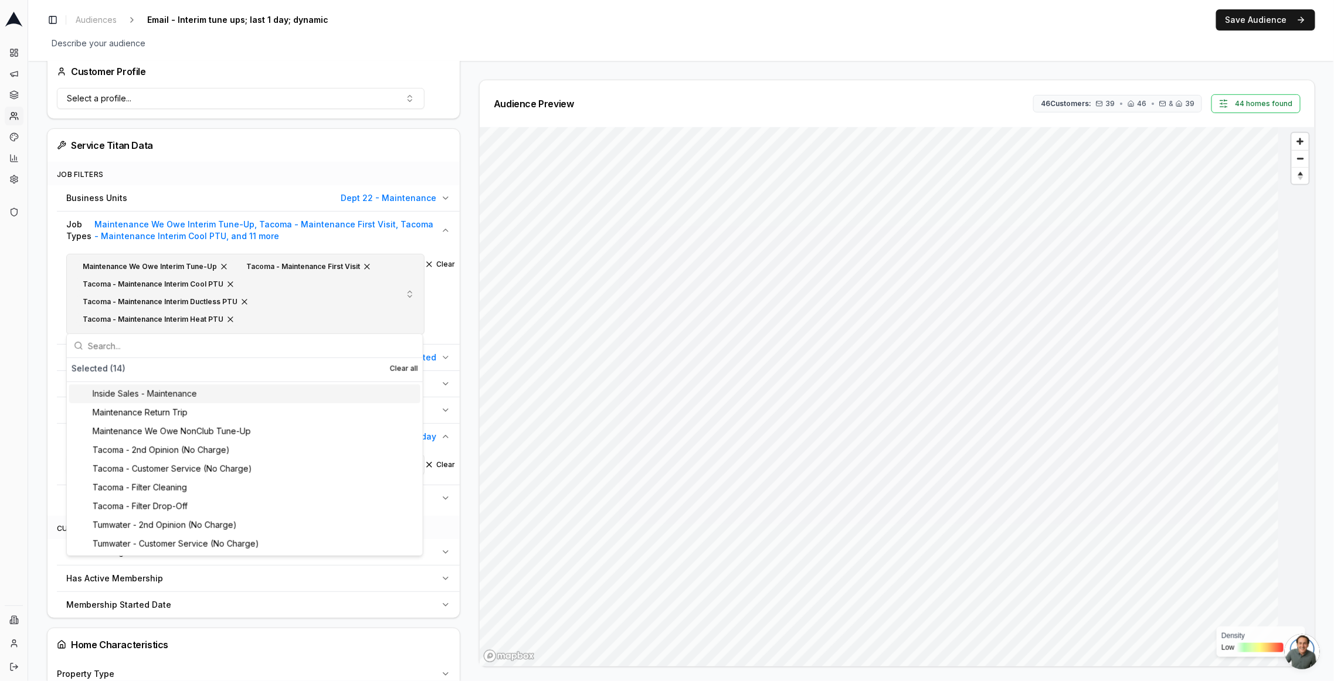
click at [324, 281] on div "Maintenance We Owe Interim Tune-Up Tacoma - Maintenance First Visit Tacoma - Ma…" at bounding box center [228, 294] width 304 height 70
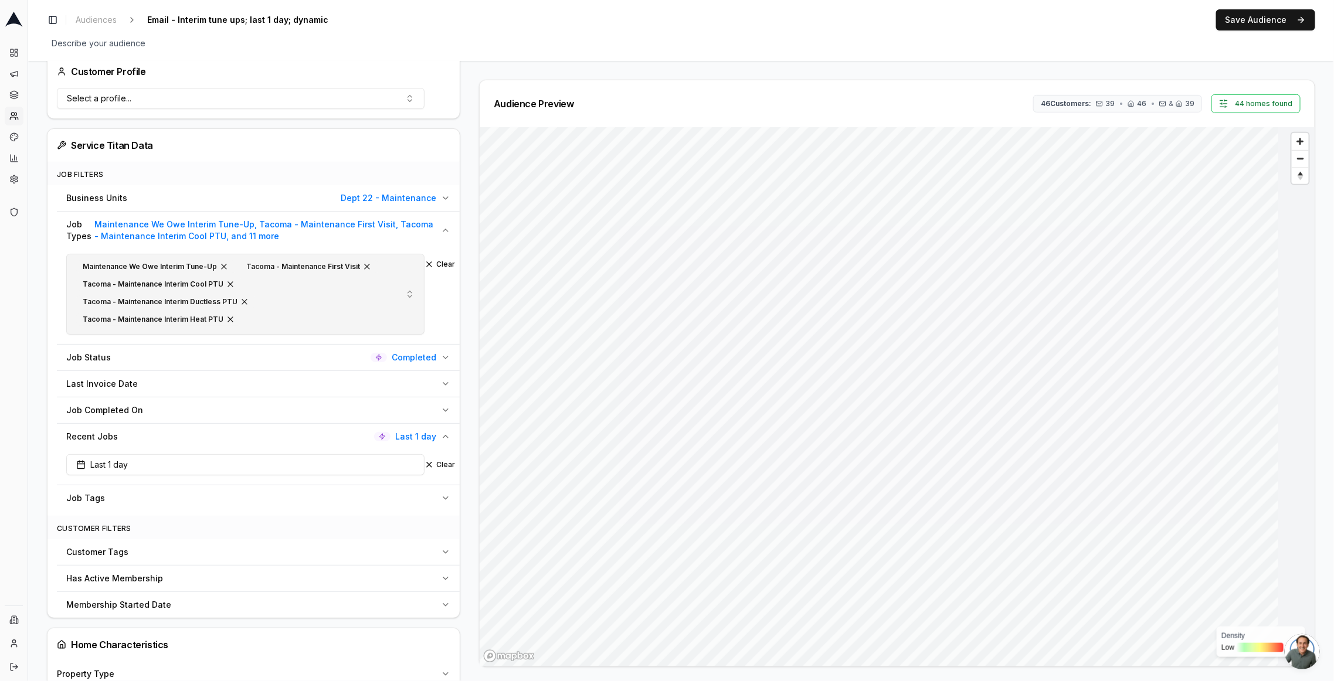
click at [283, 295] on div "Maintenance We Owe Interim Tune-Up Tacoma - Maintenance First Visit Tacoma - Ma…" at bounding box center [228, 294] width 304 height 70
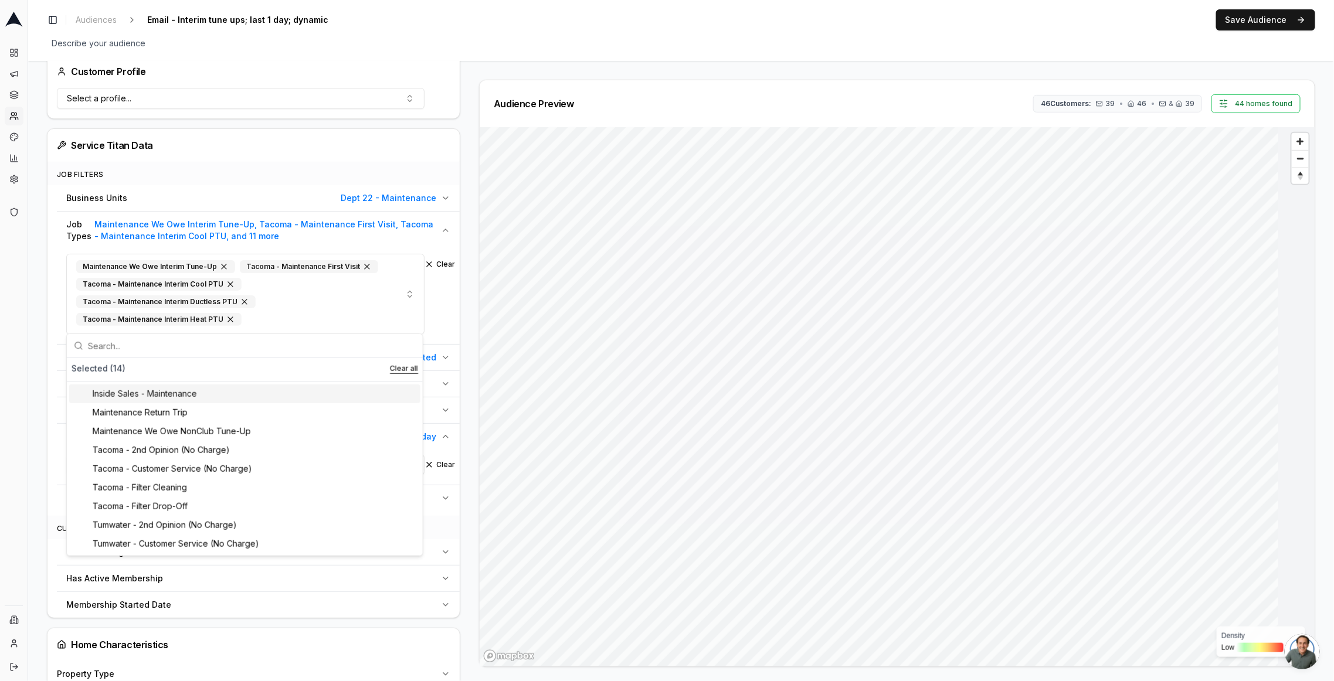
click at [410, 366] on button "Clear all" at bounding box center [404, 368] width 28 height 9
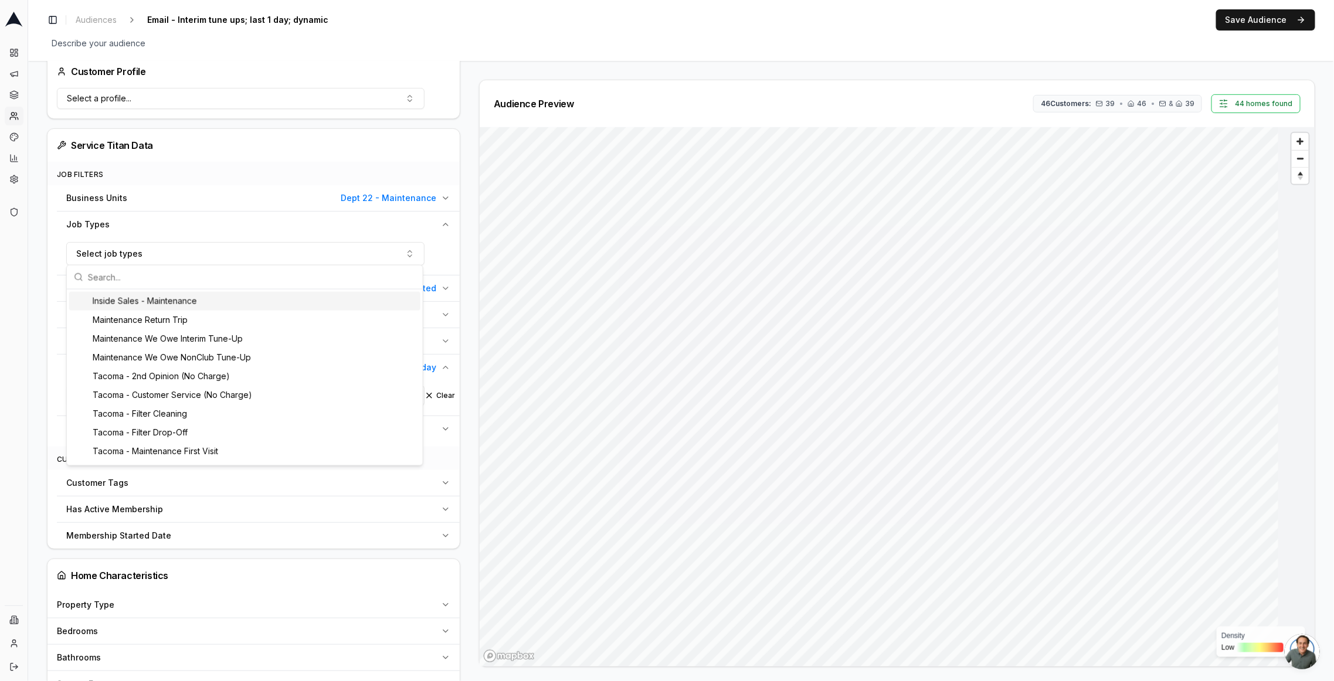
click at [268, 278] on input "text" at bounding box center [252, 277] width 328 height 23
type input "maintenance"
click at [278, 339] on div "Maintenance We Owe Interim Tune-Up" at bounding box center [244, 338] width 351 height 19
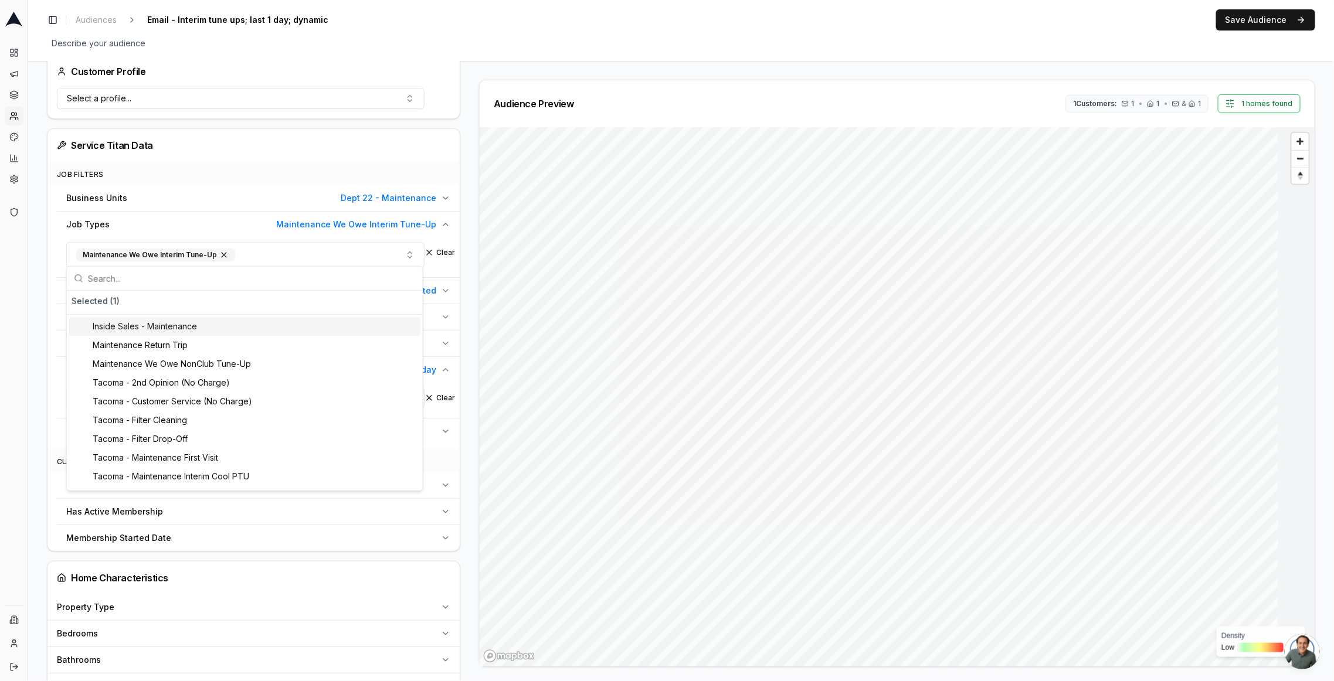
click at [164, 268] on input "text" at bounding box center [252, 278] width 328 height 23
type input "tacoma - maintenance"
click at [291, 344] on div "Tacoma - Maintenance Interim Cool PTU" at bounding box center [244, 345] width 351 height 19
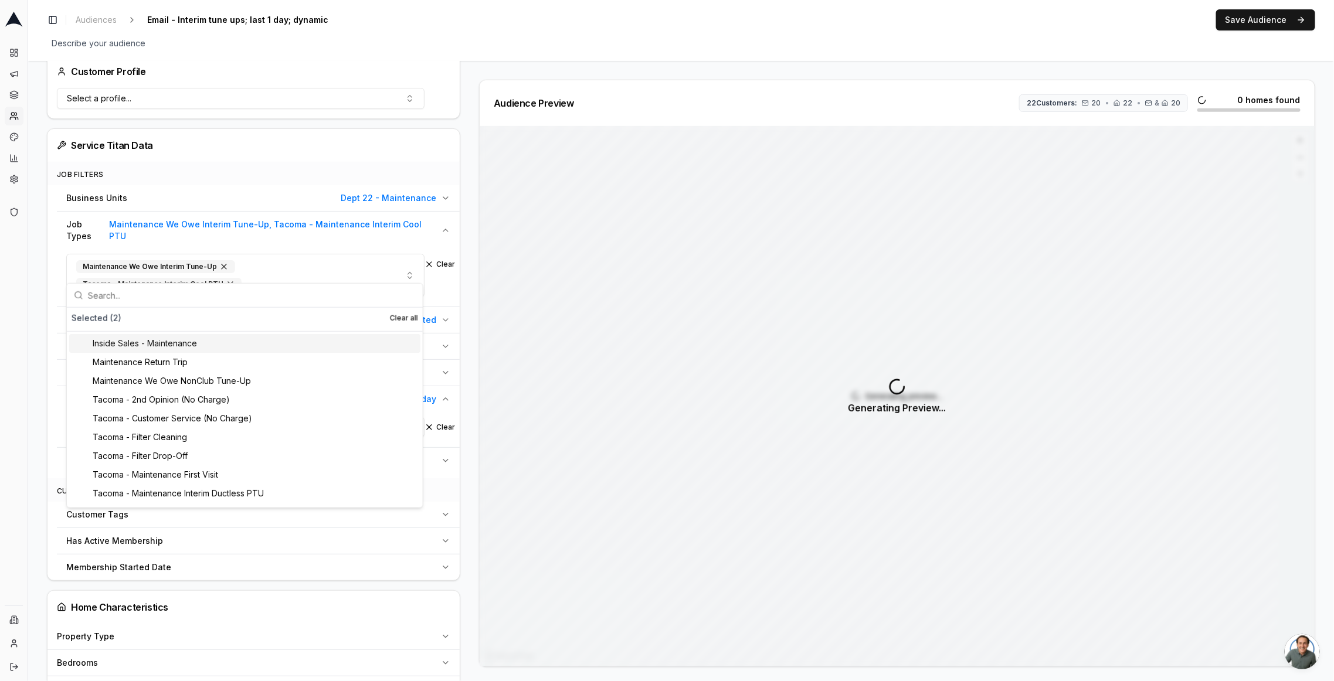
click at [220, 299] on input "text" at bounding box center [252, 295] width 328 height 23
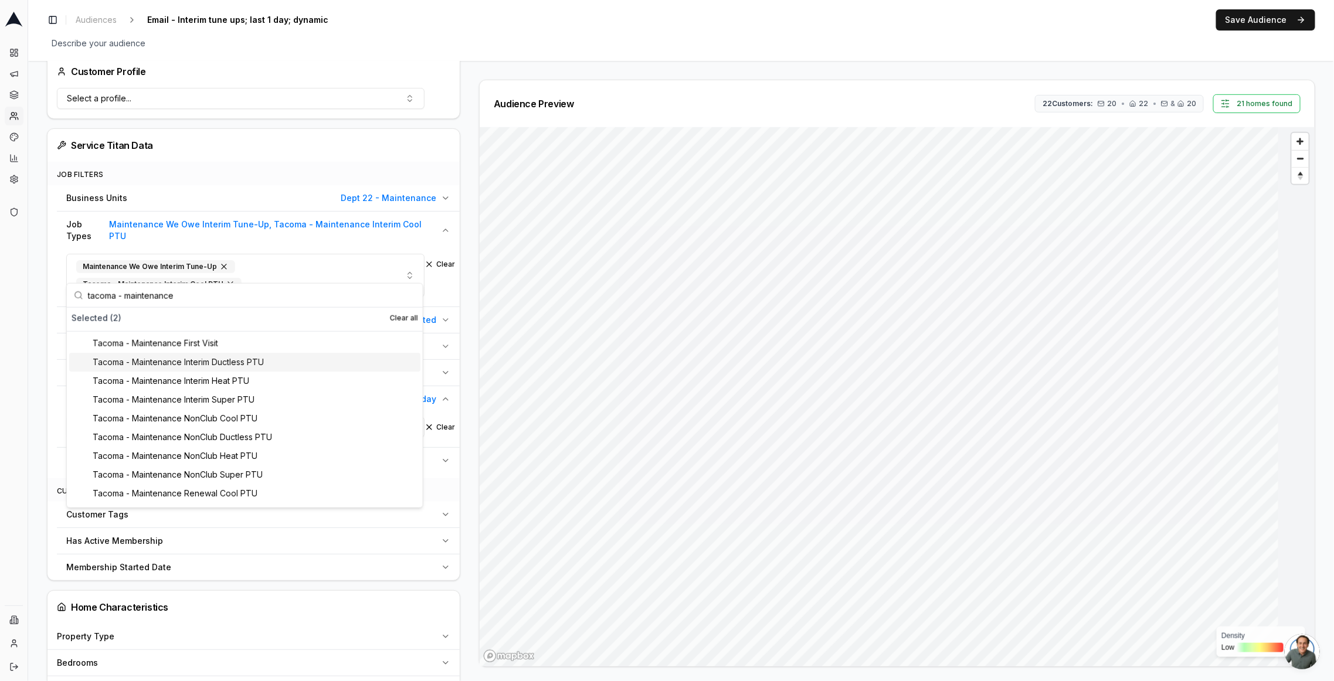
type input "tacoma - maintenance"
click at [227, 359] on div "Tacoma - Maintenance Interim Ductless PTU" at bounding box center [244, 362] width 351 height 19
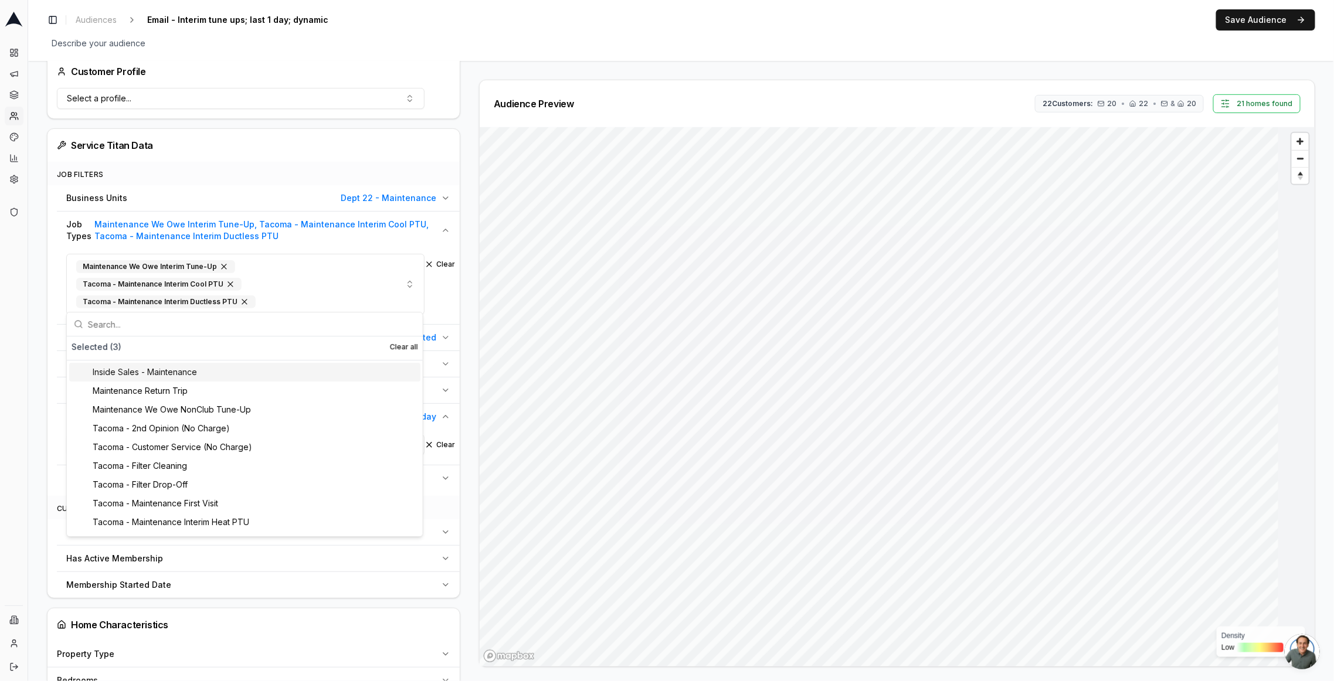
click at [217, 319] on input "text" at bounding box center [252, 323] width 328 height 23
paste input "tacoma - maintenance"
type input "tacoma - maintenance"
click at [242, 390] on div "Tacoma - Maintenance Interim Heat PTU" at bounding box center [244, 391] width 351 height 19
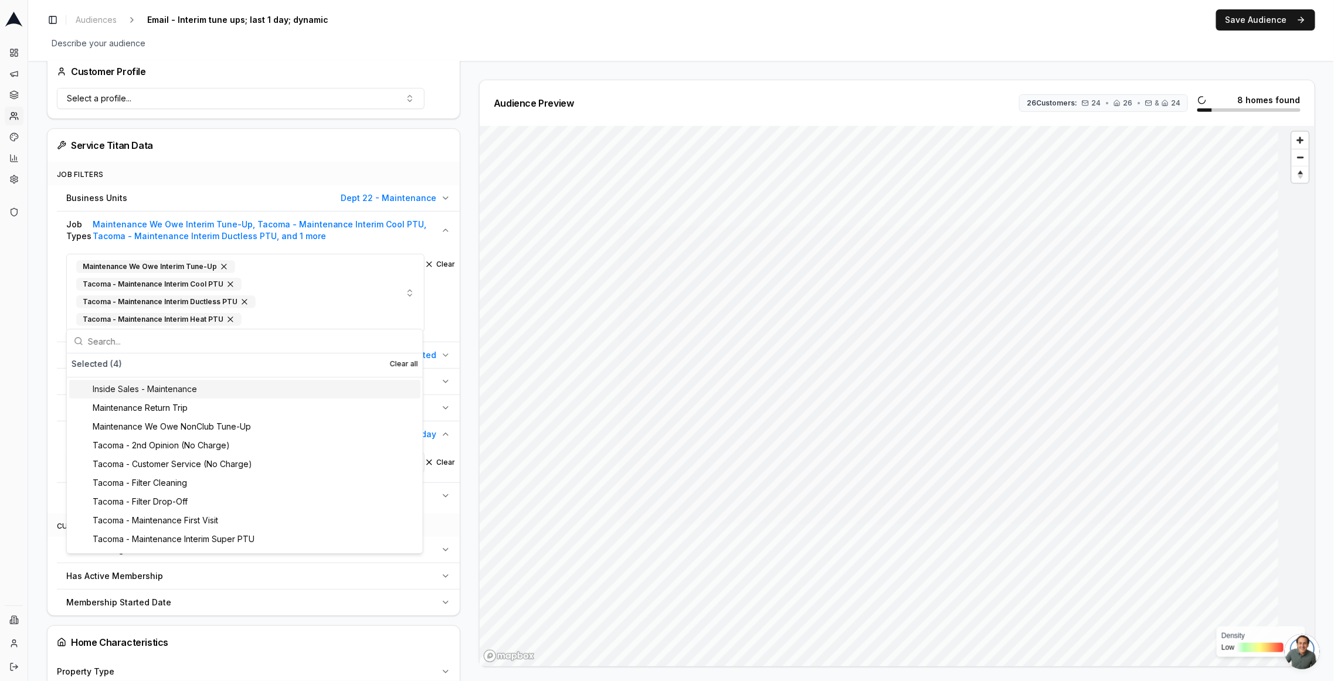
click at [209, 346] on input "text" at bounding box center [252, 340] width 328 height 23
paste input "tacoma - maintenance"
type input "tacoma - maintenance"
click at [223, 402] on div "Tacoma - Maintenance Interim Super PTU" at bounding box center [244, 408] width 351 height 19
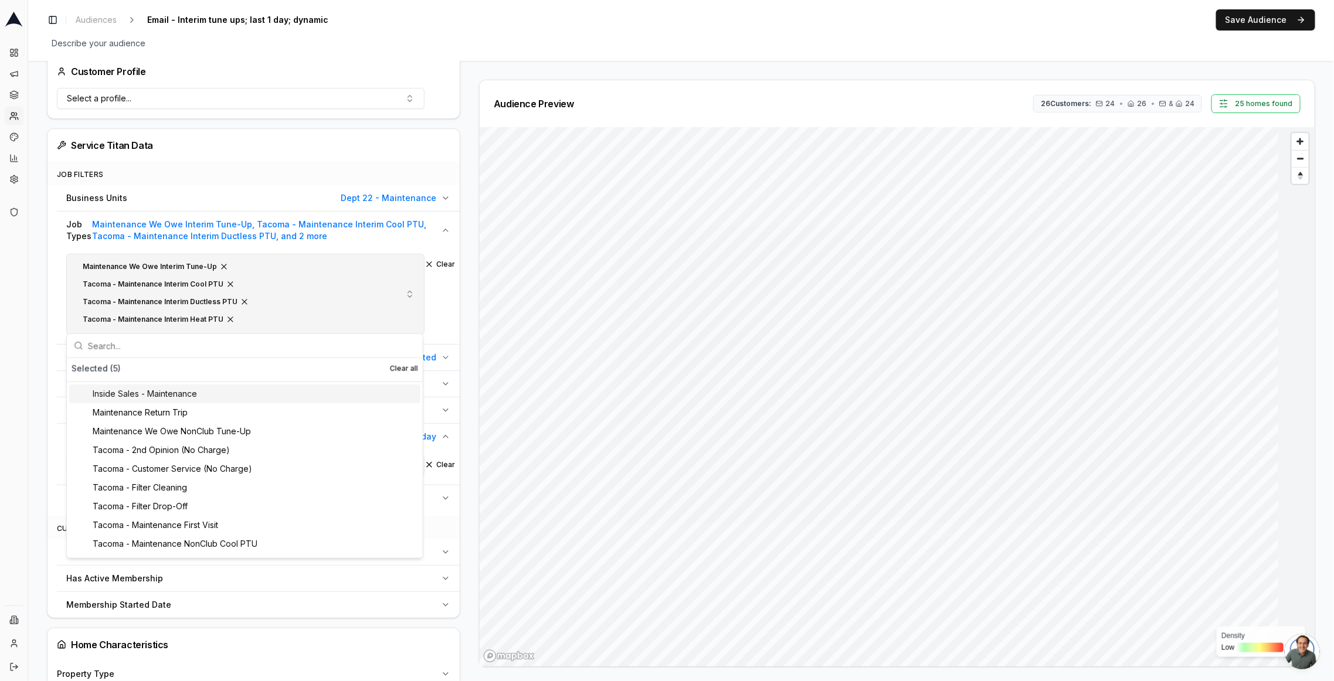
click at [280, 316] on div "Maintenance We Owe Interim Tune-Up Tacoma - Maintenance Interim Cool PTU Tacoma…" at bounding box center [228, 294] width 304 height 70
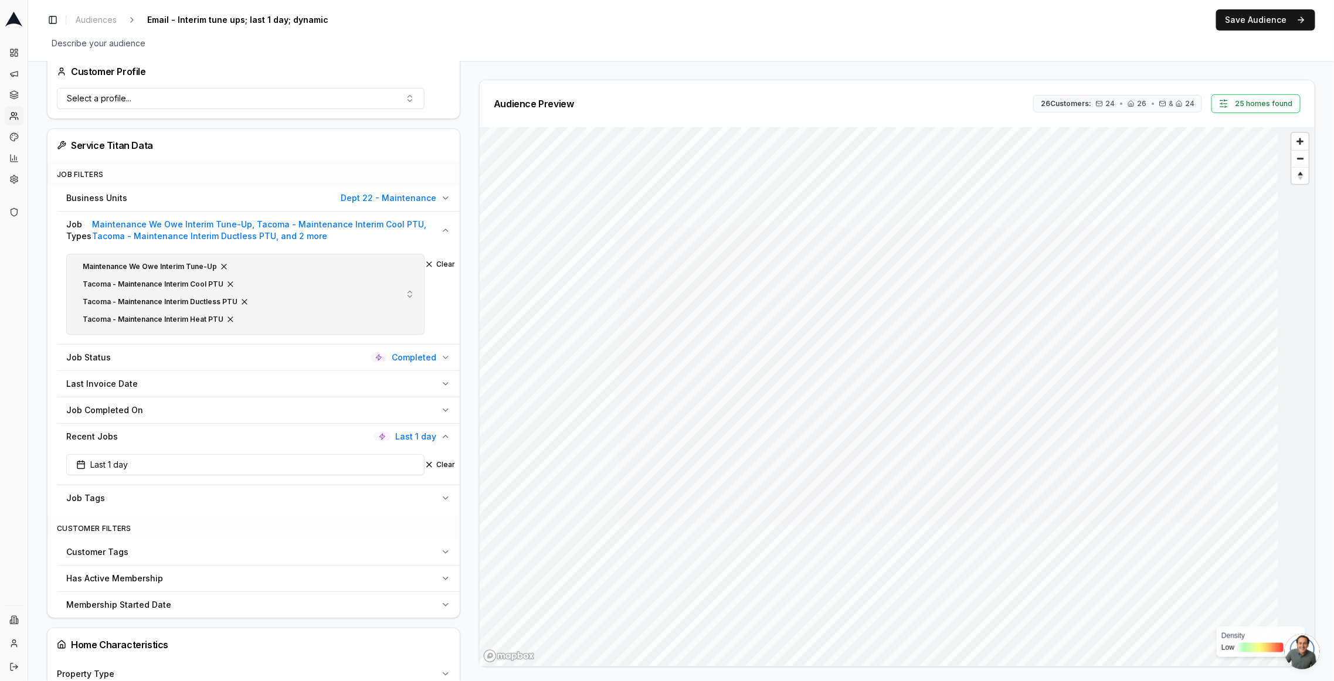
click at [279, 314] on div "Maintenance We Owe Interim Tune-Up Tacoma - Maintenance Interim Cool PTU Tacoma…" at bounding box center [228, 294] width 304 height 70
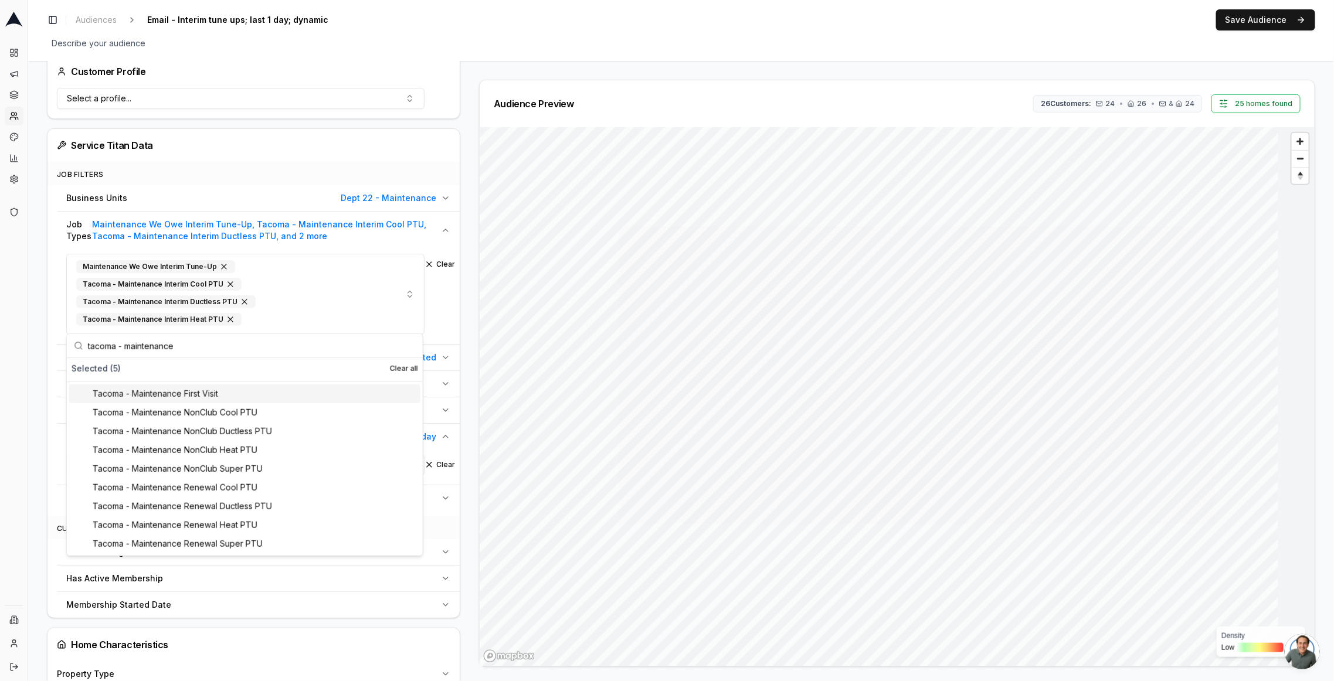
type input "tacoma - maintenance"
click at [179, 390] on div "Tacoma - Maintenance First Visit" at bounding box center [244, 394] width 351 height 19
click at [216, 366] on div "Selected ( 6 ) Clear all" at bounding box center [245, 369] width 346 height 12
click at [208, 348] on input "text" at bounding box center [252, 345] width 328 height 23
paste input "tacoma - maintenance"
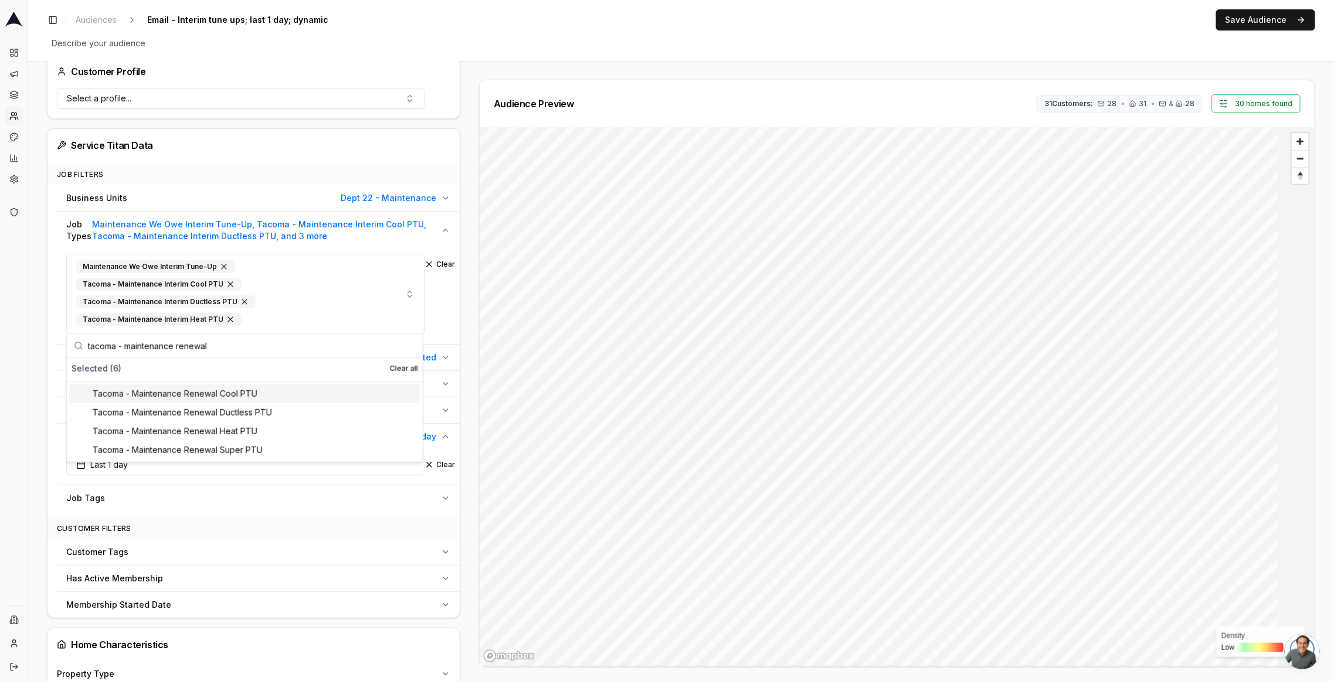
type input "tacoma - maintenance renewal"
click at [264, 387] on div "Tacoma - Maintenance Renewal Cool PTU" at bounding box center [244, 394] width 351 height 19
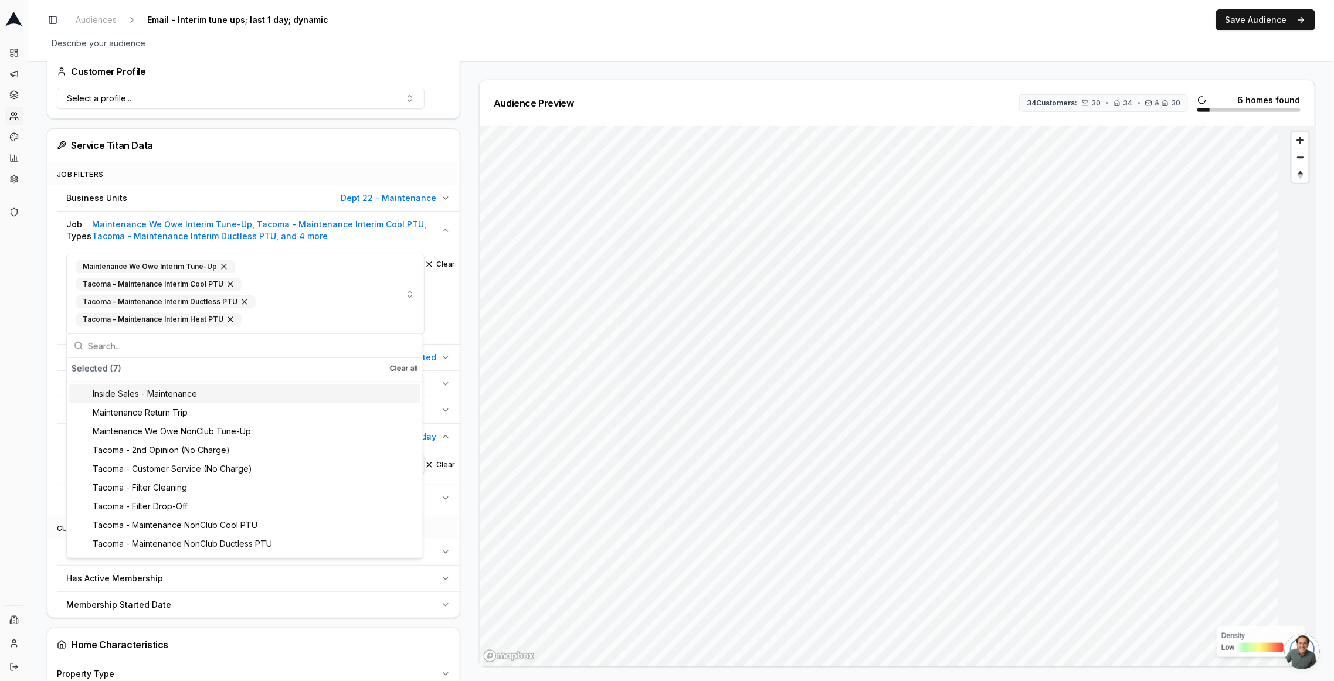
click at [248, 344] on input "text" at bounding box center [252, 345] width 328 height 23
paste input "tacoma - maintenance renewal"
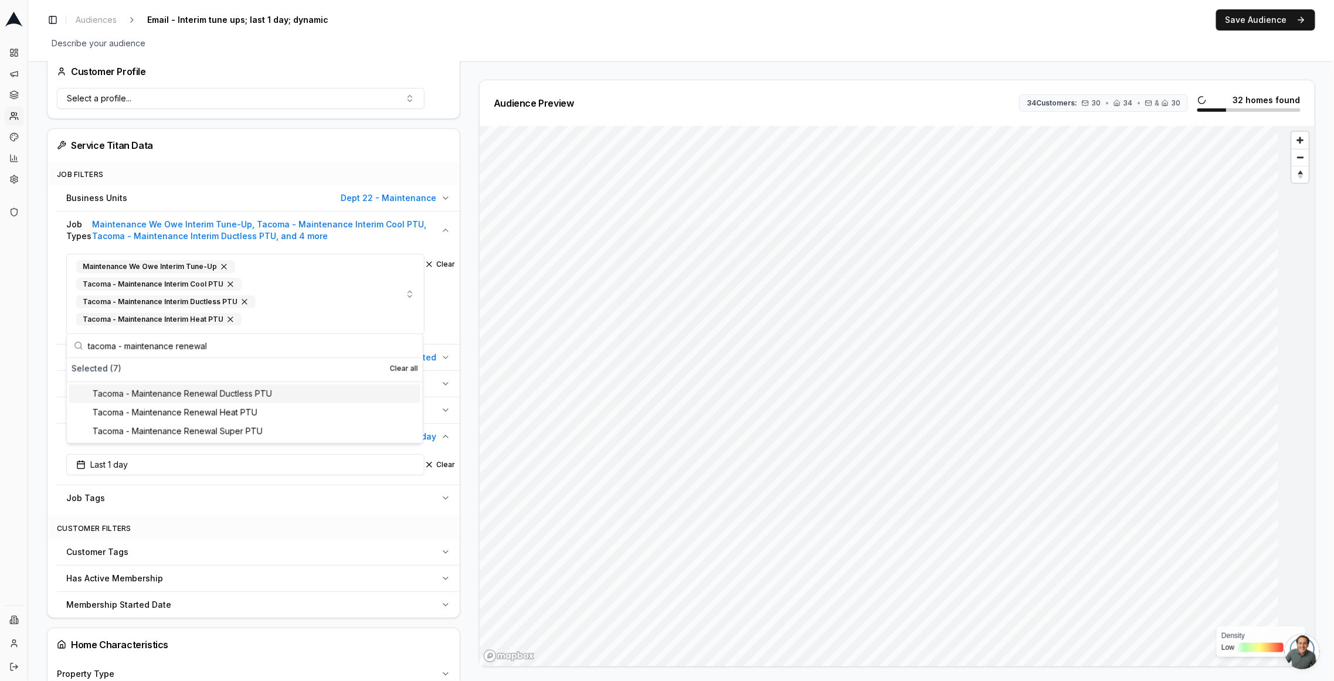
type input "tacoma - maintenance renewal"
click at [256, 398] on div "Tacoma - Maintenance Renewal Ductless PTU" at bounding box center [244, 394] width 351 height 19
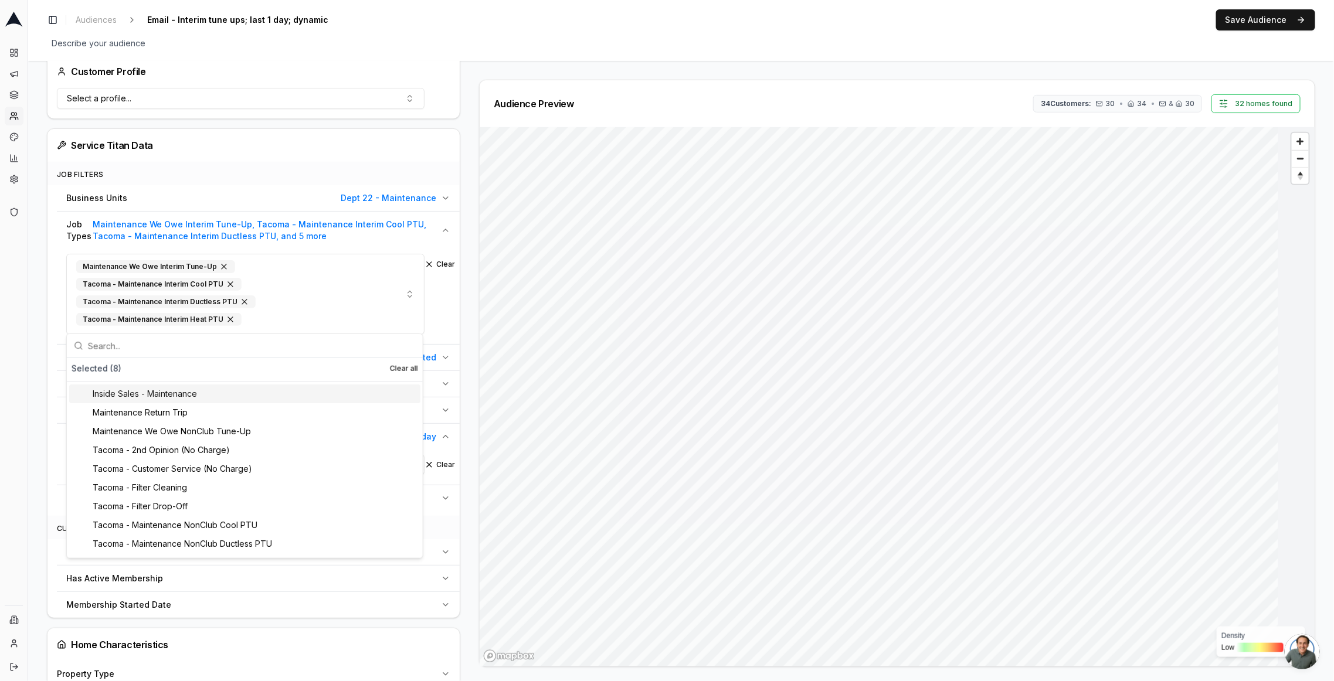
click at [247, 345] on input "text" at bounding box center [252, 345] width 328 height 23
paste input "tacoma - maintenance renewal"
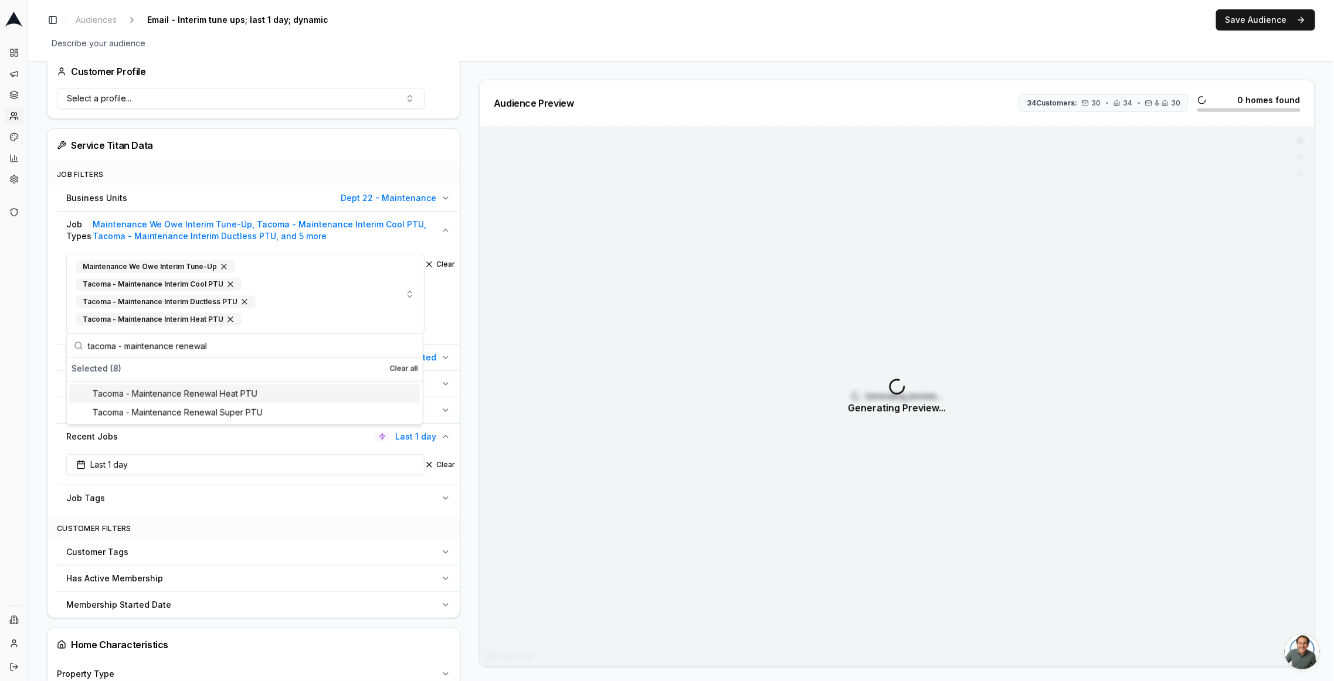
type input "tacoma - maintenance renewal"
click at [253, 389] on div "Tacoma - Maintenance Renewal Heat PTU" at bounding box center [244, 394] width 351 height 19
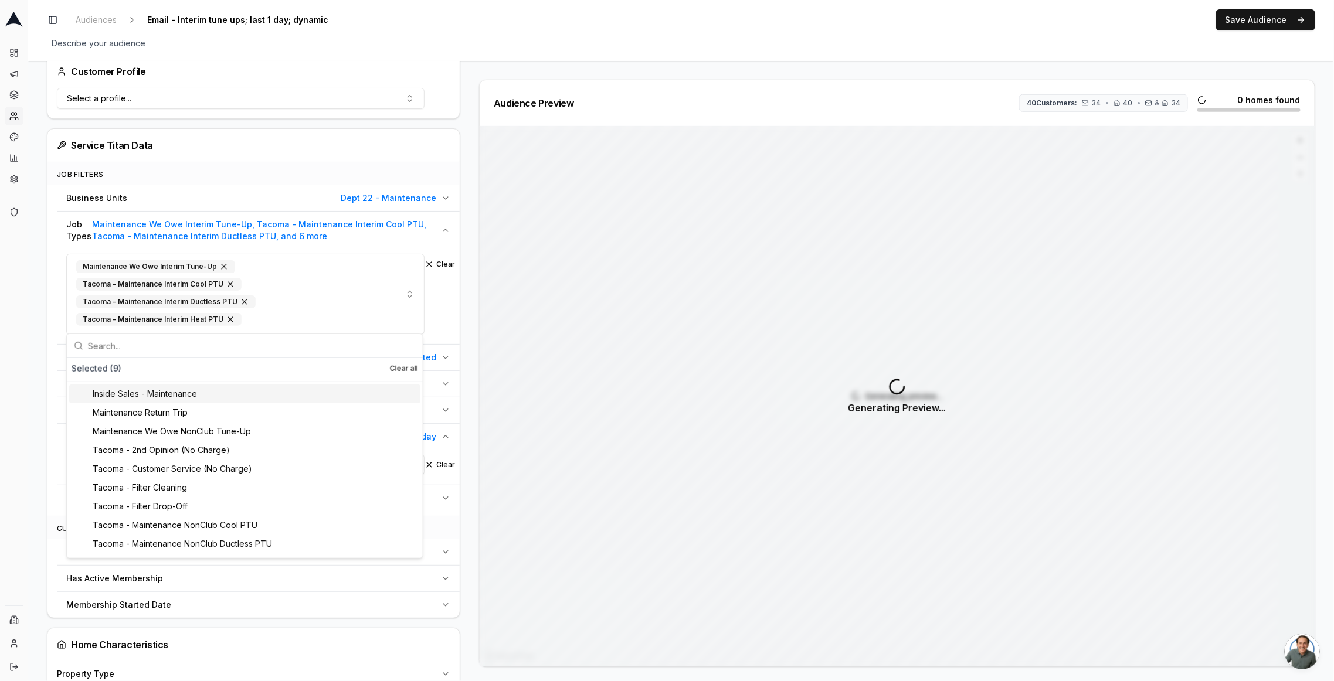
click at [254, 348] on input "text" at bounding box center [252, 345] width 328 height 23
paste input "tacoma - maintenance renewal"
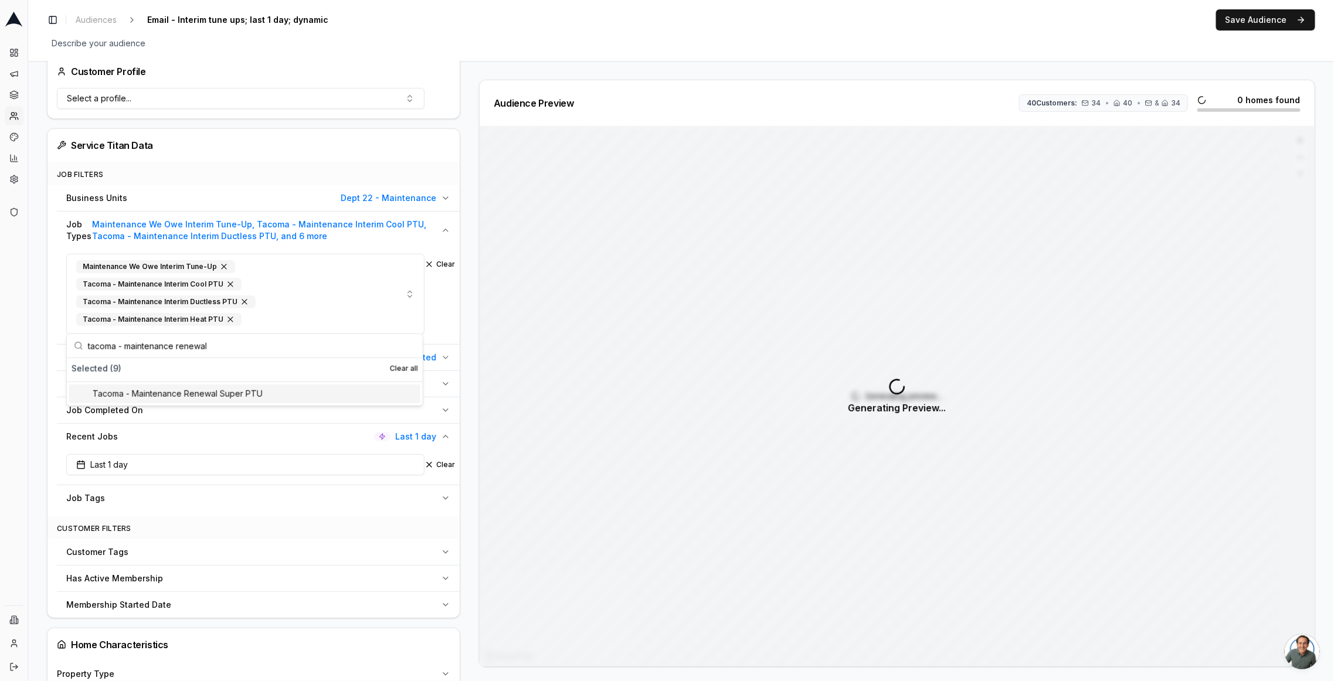
type input "tacoma - maintenance renewal"
click at [255, 390] on div "Tacoma - Maintenance Renewal Super PTU" at bounding box center [244, 394] width 351 height 19
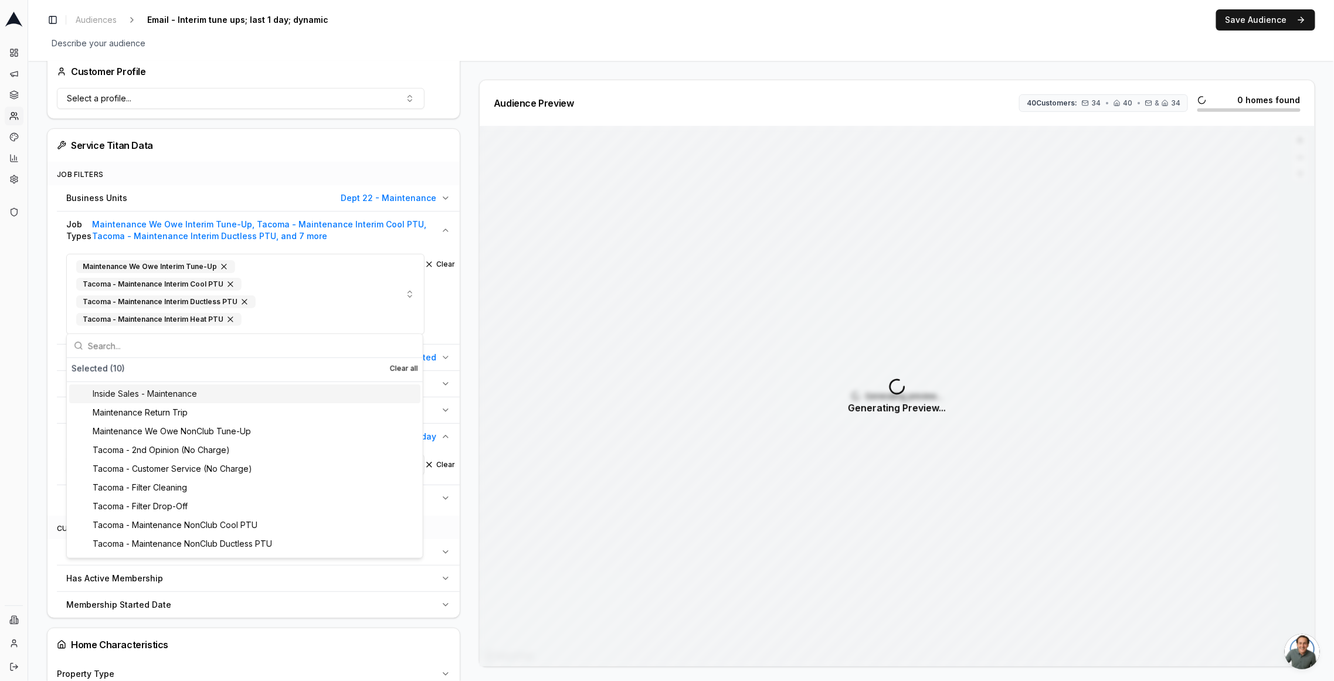
click at [30, 285] on div "Audience Configuration Recently Scheduled Jobs • Dynamic Audience Updates every…" at bounding box center [680, 527] width 1305 height 1657
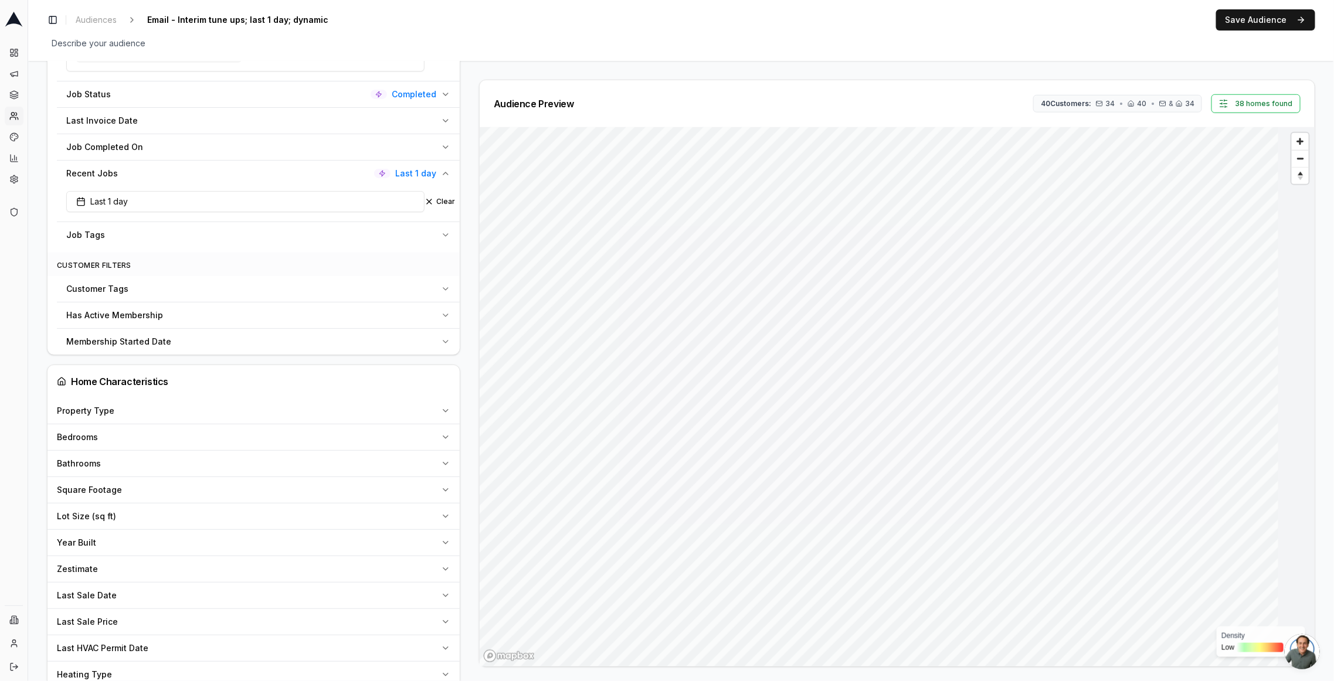
scroll to position [629, 0]
click at [327, 199] on button "Last 1 day" at bounding box center [245, 197] width 358 height 21
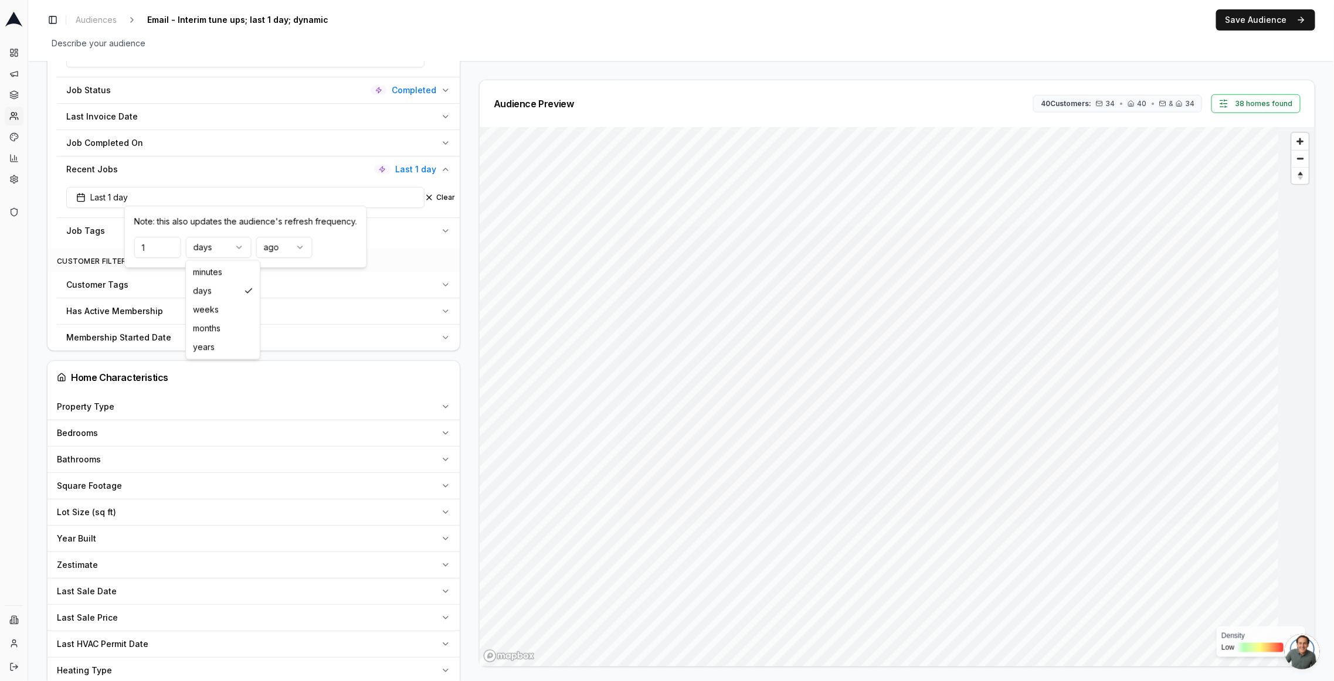
click at [196, 248] on html "Dashboard Campaigns Sequences Audiences Creatives Customer Analysis Settings Ad…" at bounding box center [667, 340] width 1334 height 681
click at [155, 251] on input "1" at bounding box center [157, 247] width 47 height 21
type input "10"
click at [45, 185] on div "Audience Configuration Recently Scheduled Jobs • Dynamic Audience Updates every…" at bounding box center [680, 260] width 1305 height 1657
click at [1259, 21] on button "Save Audience" at bounding box center [1265, 19] width 99 height 21
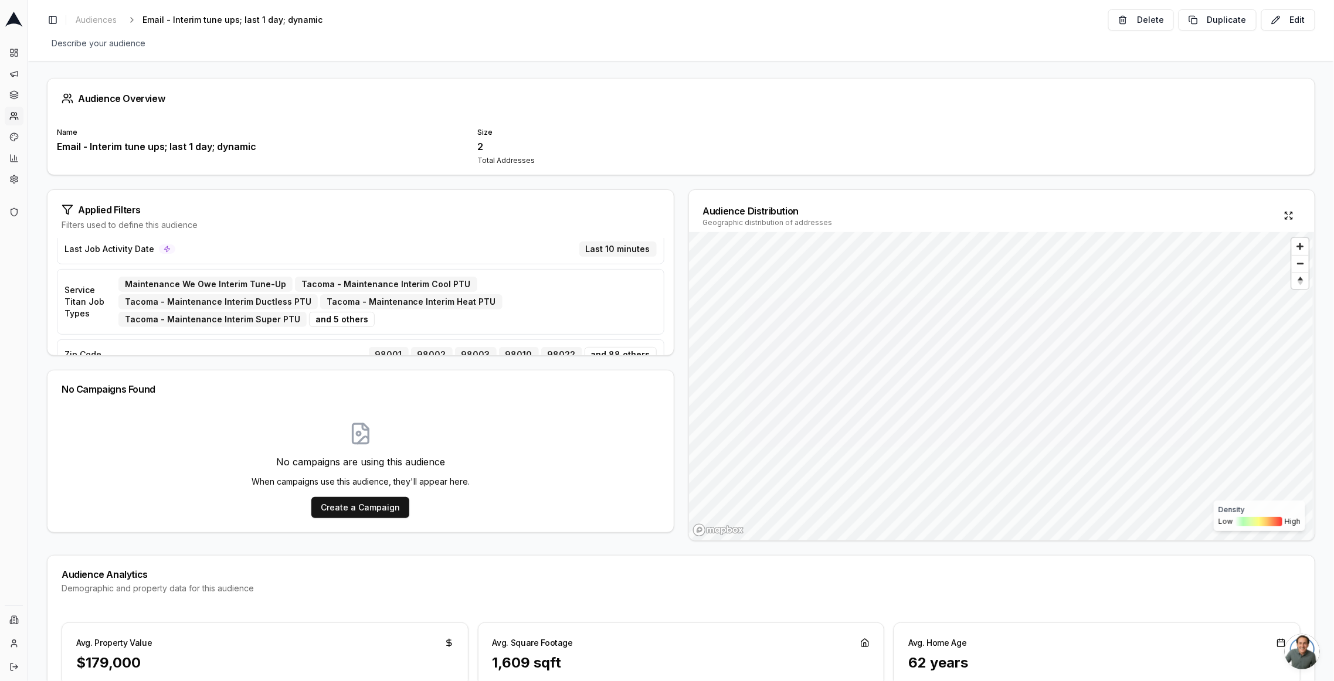
scroll to position [2, 0]
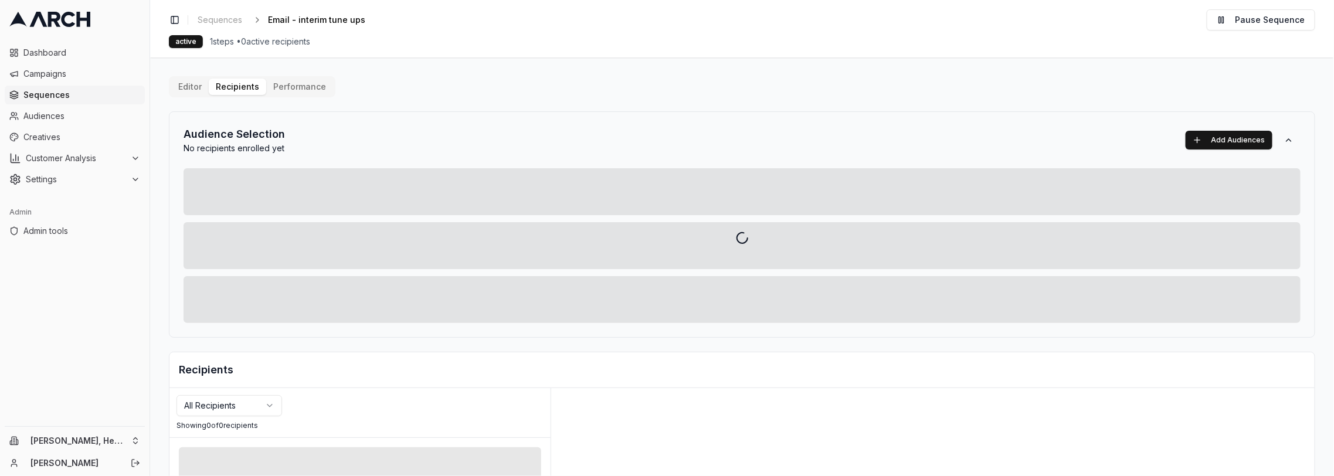
click at [232, 18] on div at bounding box center [742, 238] width 1184 height 476
click at [226, 19] on div at bounding box center [742, 238] width 1184 height 476
click at [58, 90] on span "Sequences" at bounding box center [81, 95] width 117 height 12
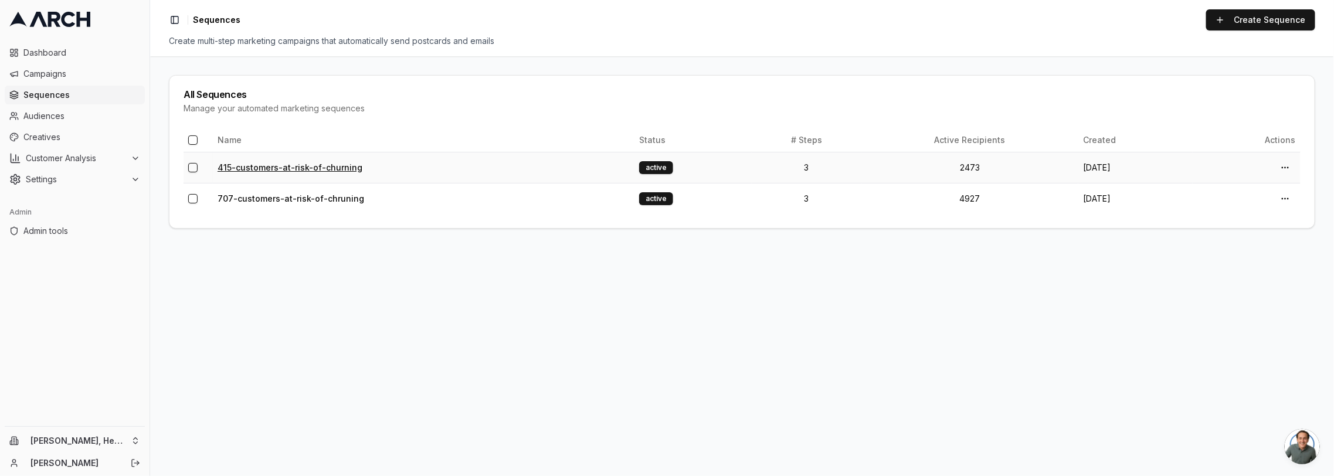
click at [285, 165] on link "415-customers-at-risk-of-churning" at bounding box center [289, 167] width 145 height 10
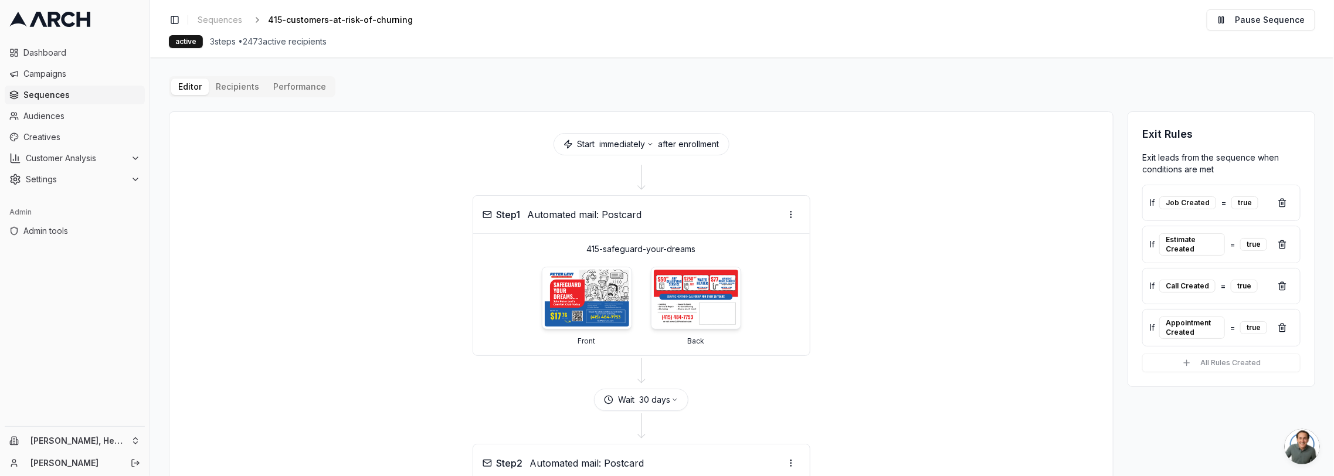
click at [276, 80] on button "Performance" at bounding box center [299, 87] width 67 height 16
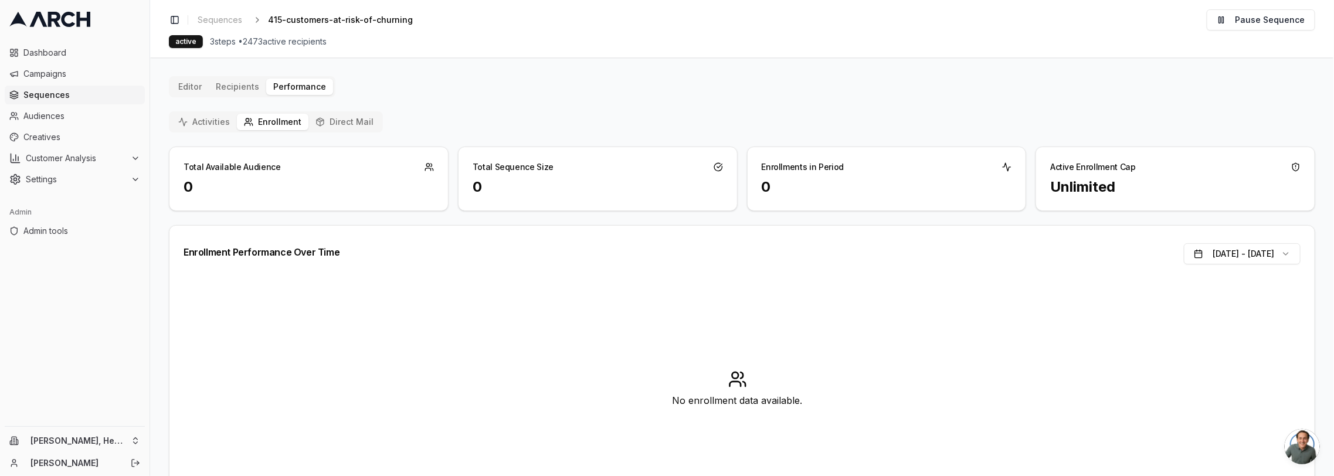
click at [223, 125] on button "Activities" at bounding box center [204, 122] width 66 height 16
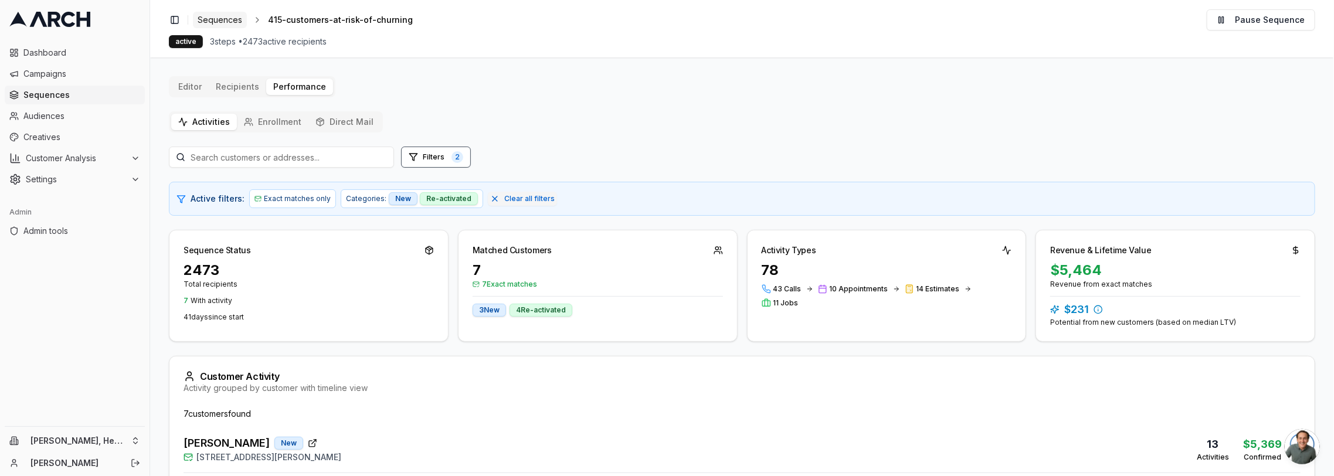
click at [218, 23] on span "Sequences" at bounding box center [220, 20] width 45 height 12
click at [222, 19] on span "Sequences" at bounding box center [220, 20] width 45 height 12
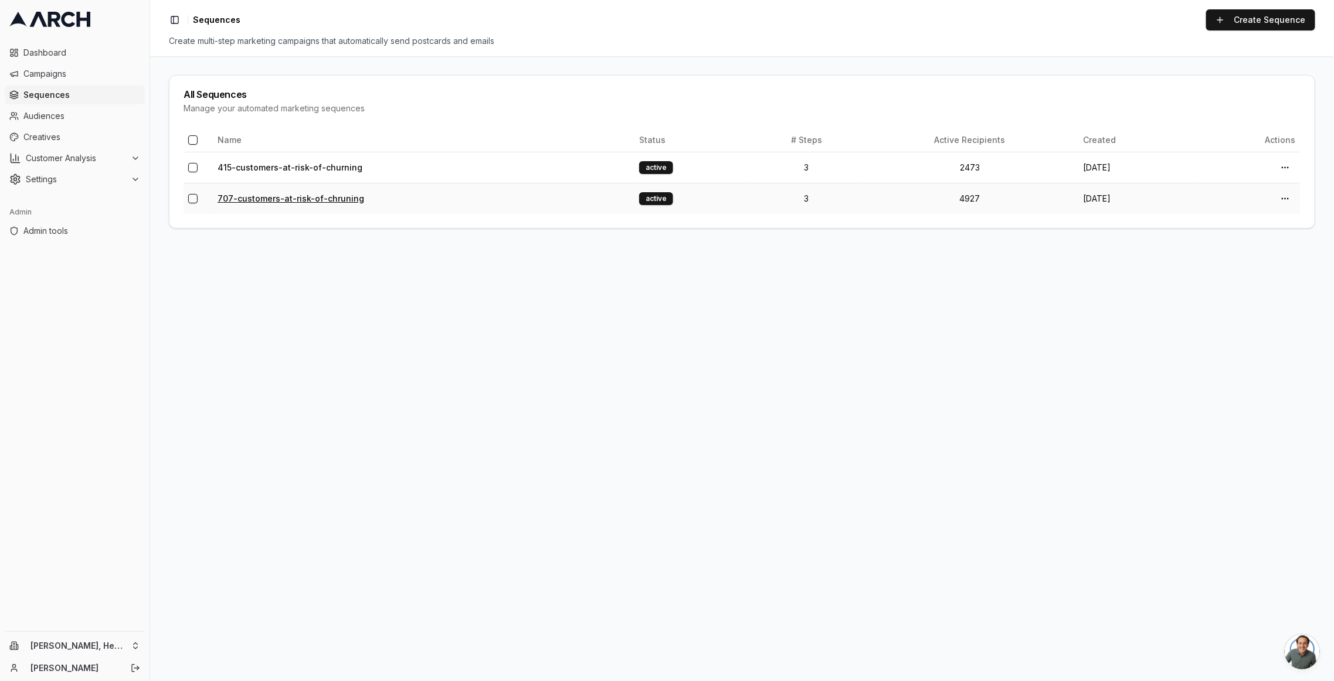
click at [311, 193] on link "707-customers-at-risk-of-chruning" at bounding box center [290, 198] width 147 height 10
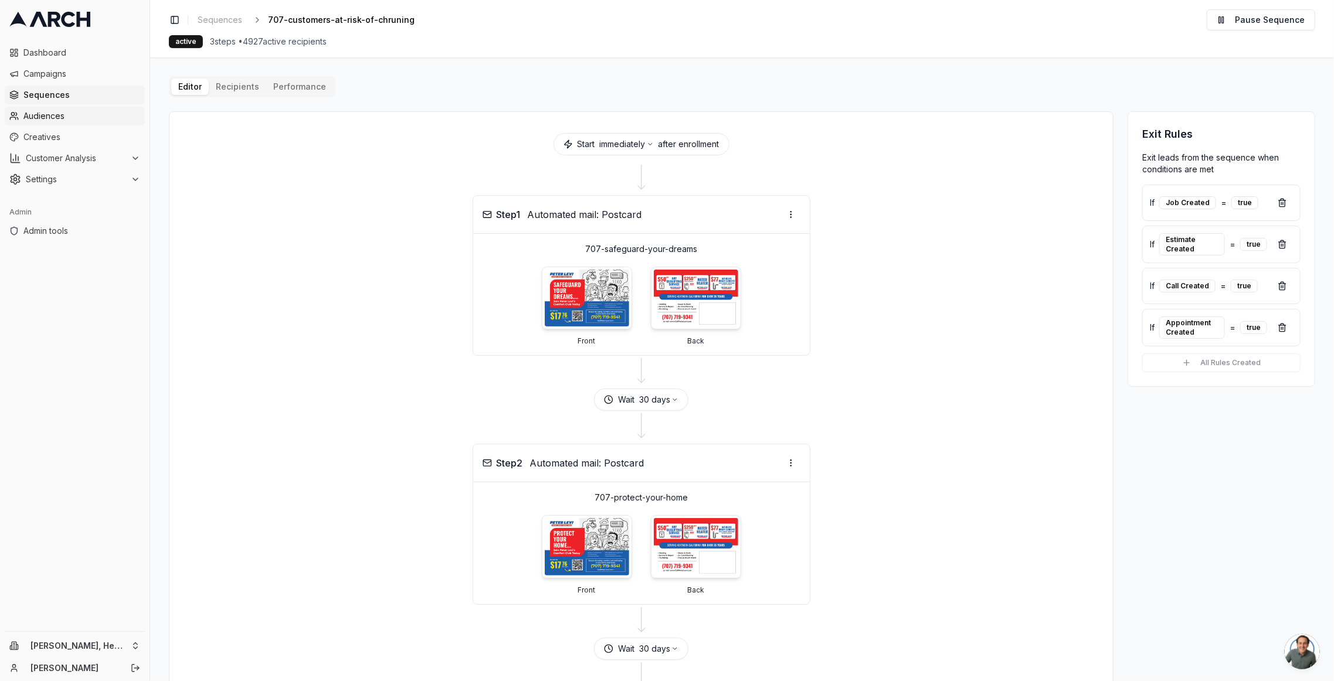
click at [73, 117] on span "Audiences" at bounding box center [81, 116] width 117 height 12
click at [106, 475] on html "Dashboard Campaigns Sequences Audiences Creatives Customer Analysis Settings Ad…" at bounding box center [667, 340] width 1334 height 681
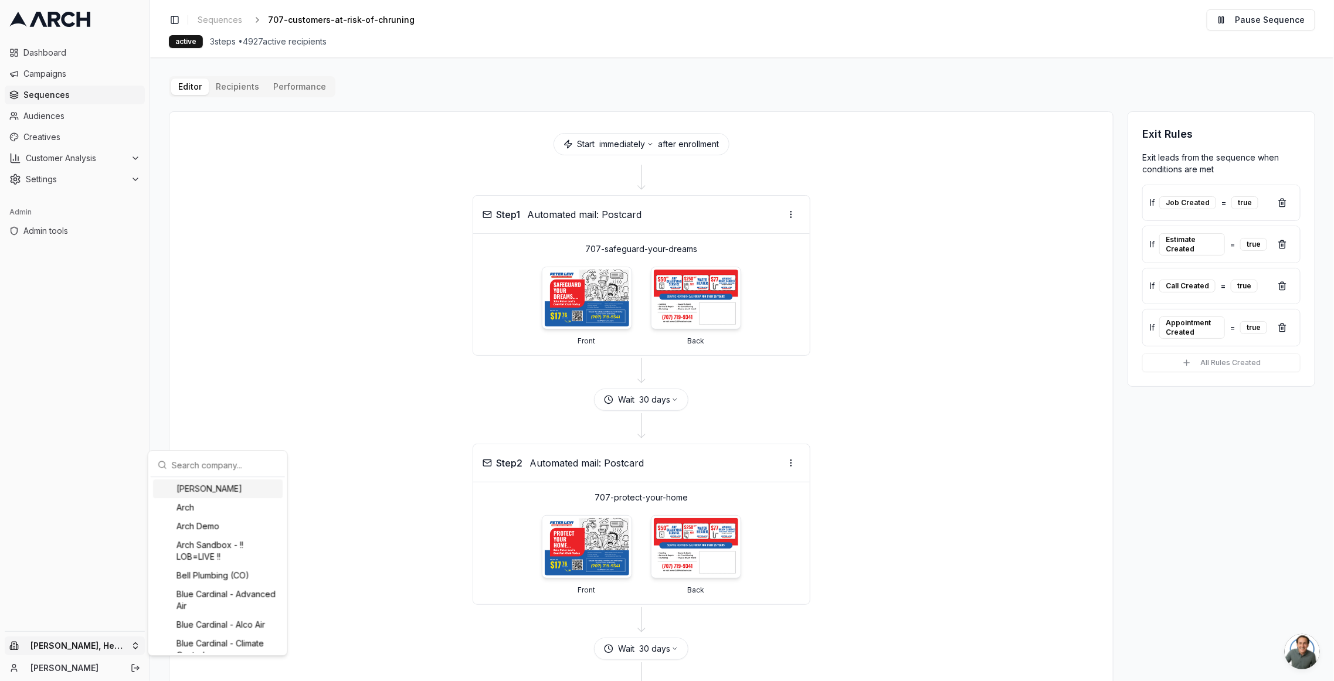
click at [199, 461] on input "text" at bounding box center [225, 464] width 106 height 23
type input "pacif"
click at [237, 475] on div "Pacific Heating & Cooling" at bounding box center [218, 642] width 130 height 19
click at [247, 328] on html "Dashboard Campaigns Sequences Audiences Creatives Customer Analysis Settings Ad…" at bounding box center [667, 340] width 1334 height 681
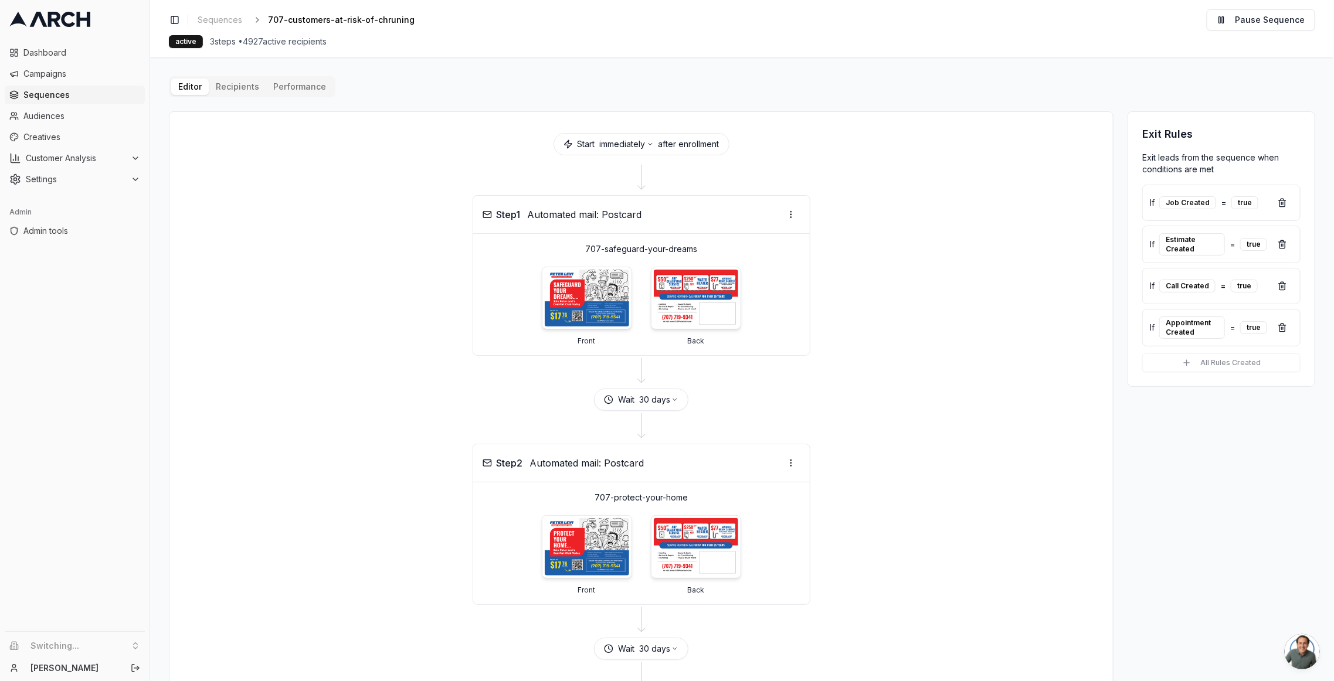
click at [38, 96] on span "Sequences" at bounding box center [81, 95] width 117 height 12
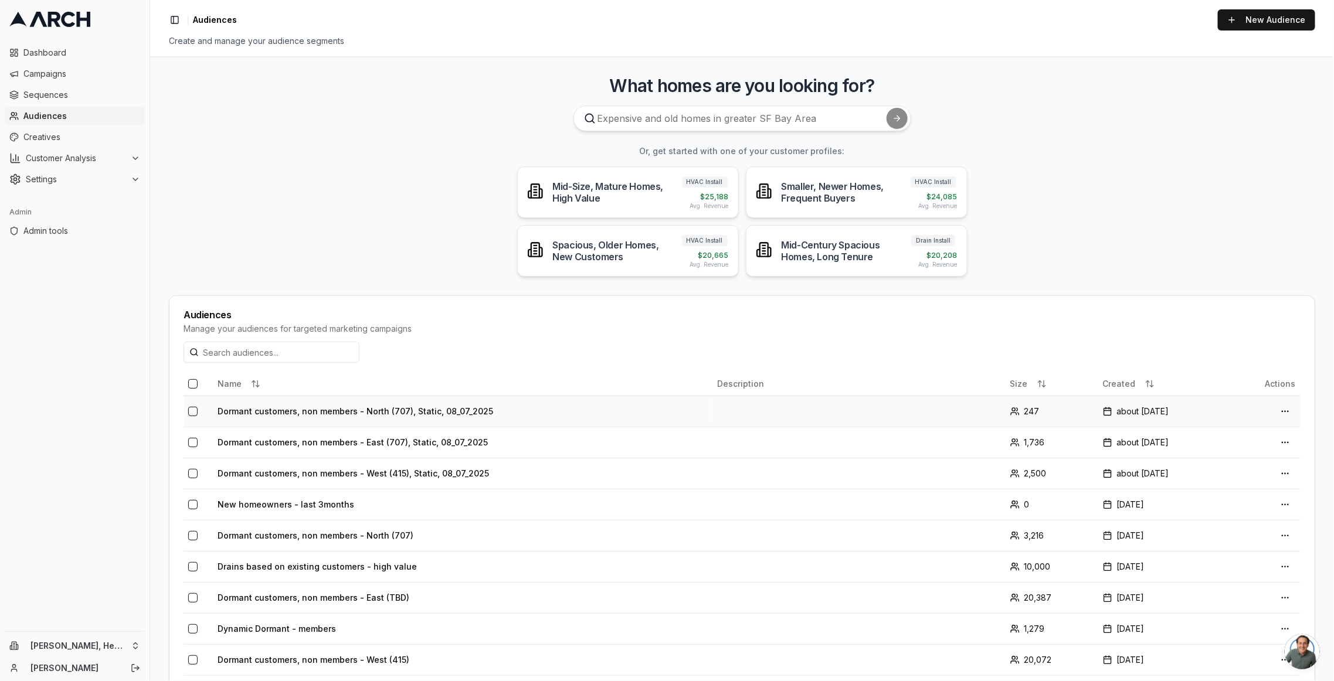
click at [366, 406] on td "Dormant customers, non members - North (707), Static, 08_07_2025" at bounding box center [462, 411] width 499 height 31
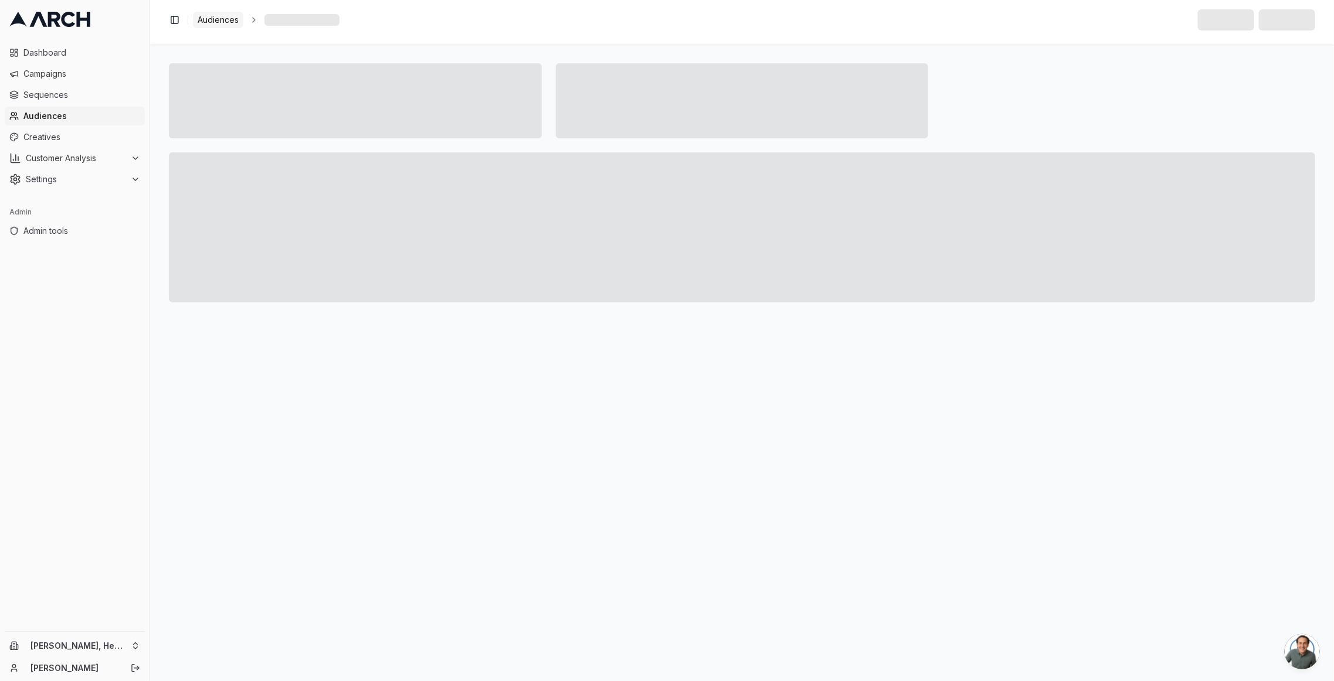
click at [213, 21] on span "Audiences" at bounding box center [218, 20] width 41 height 12
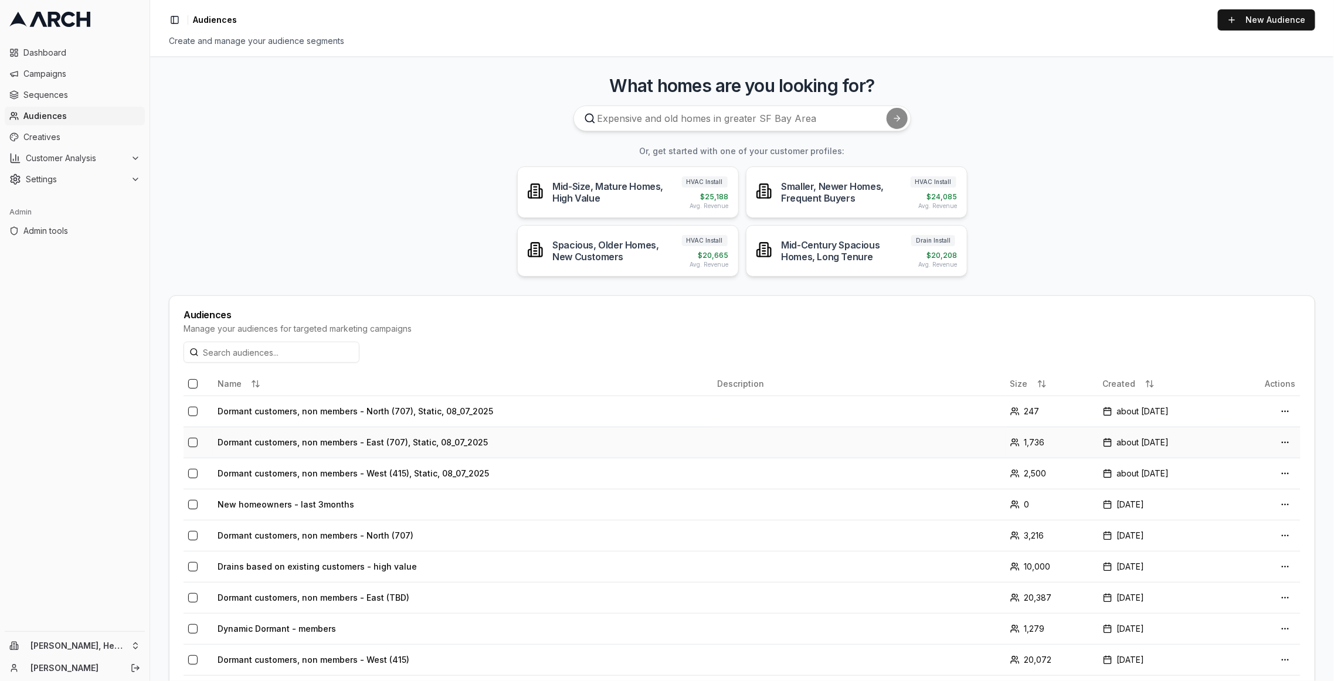
click at [453, 441] on td "Dormant customers, non members - East (707), Static, 08_07_2025" at bounding box center [462, 442] width 499 height 31
click at [332, 467] on td "Dormant customers, non members - West (415), Static, 08_07_2025" at bounding box center [462, 473] width 499 height 31
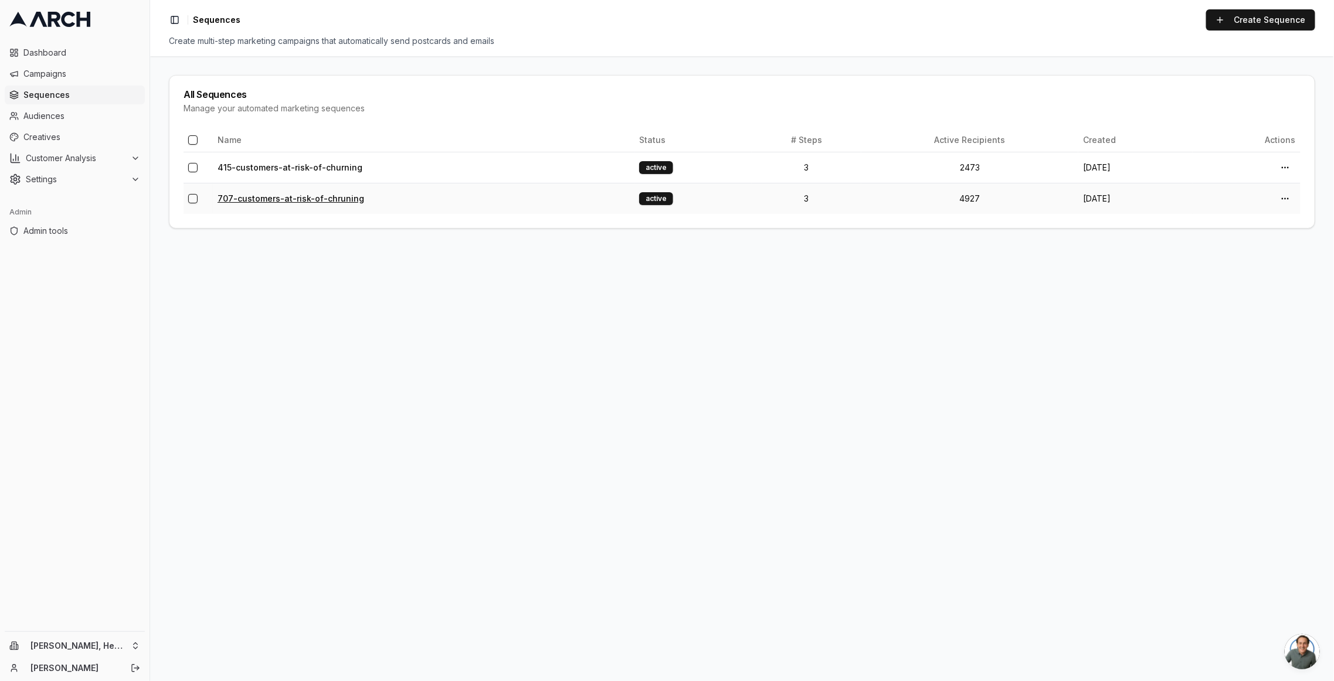
click at [250, 195] on link "707-customers-at-risk-of-chruning" at bounding box center [290, 198] width 147 height 10
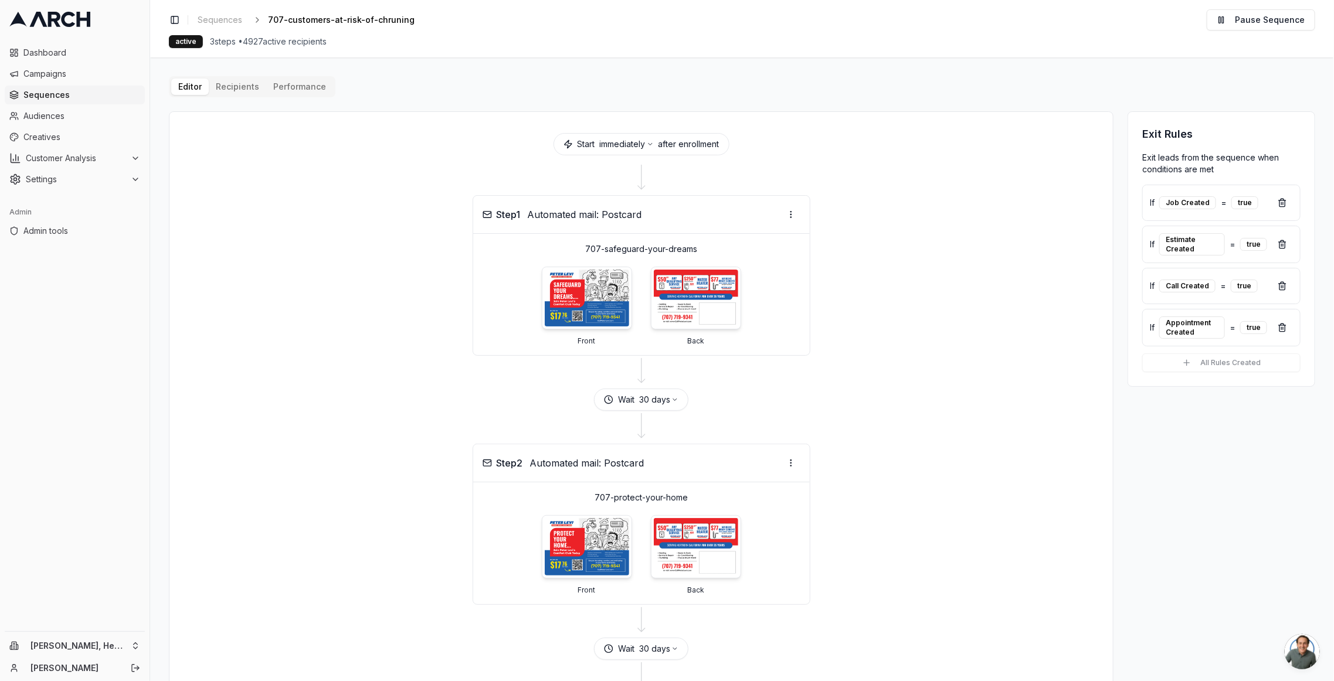
click at [287, 89] on button "Performance" at bounding box center [299, 87] width 67 height 16
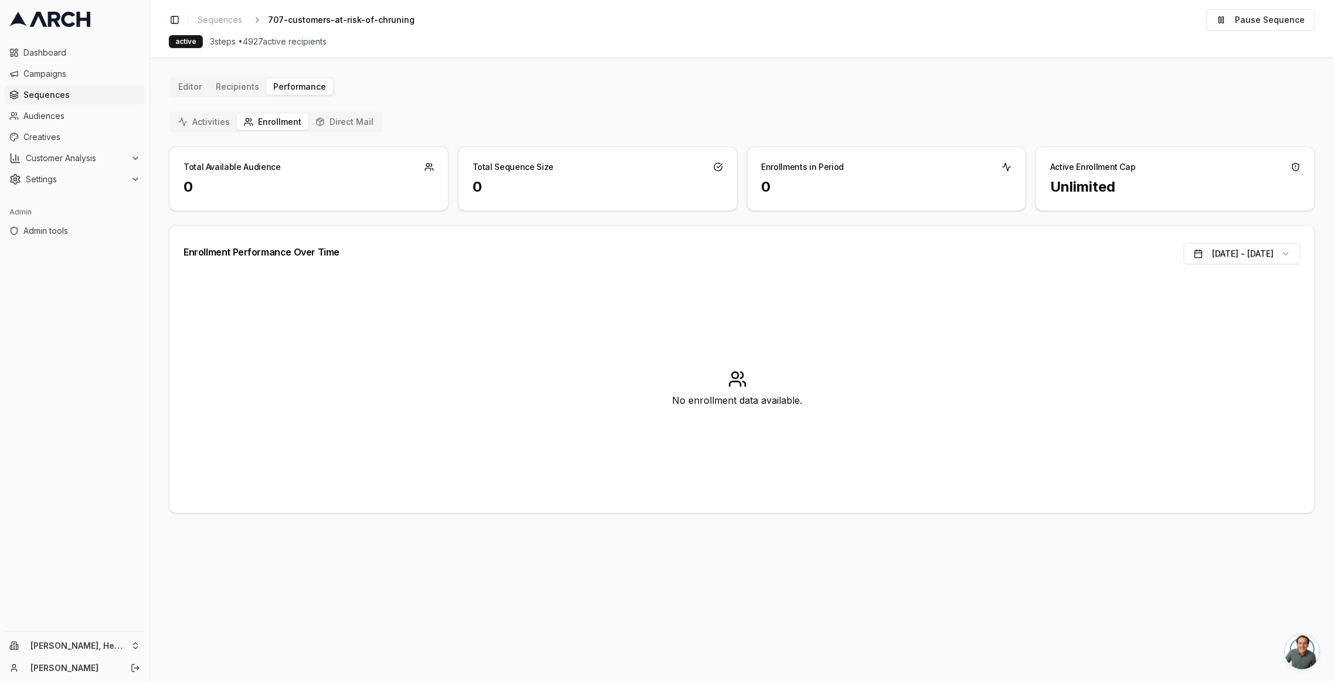
click at [227, 117] on button "Activities" at bounding box center [204, 122] width 66 height 16
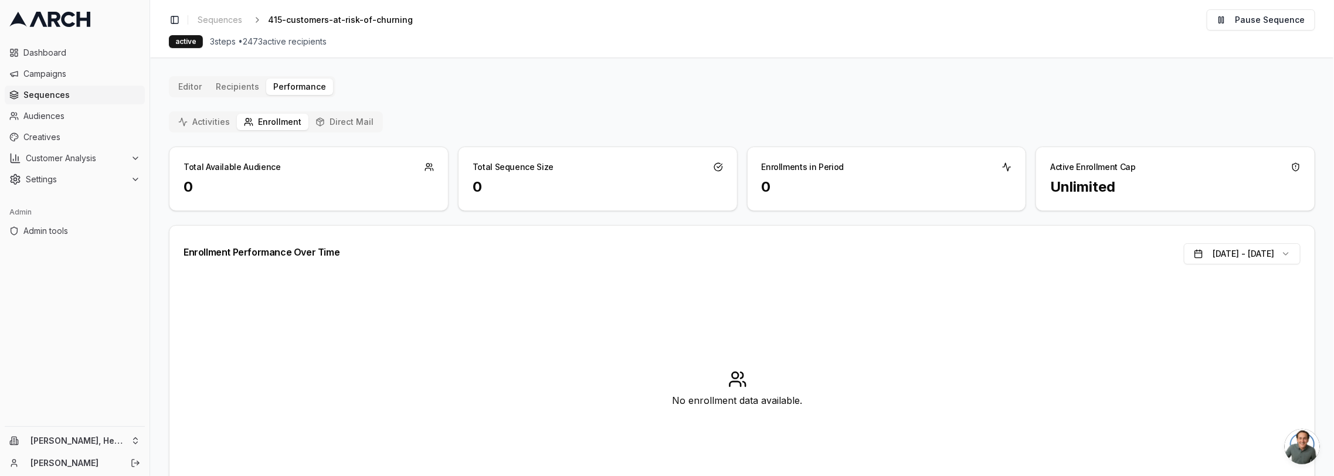
click at [212, 135] on div "Activities Enrollment Direct Mail Total Available Audience 0 Total Sequence Siz…" at bounding box center [742, 312] width 1146 height 402
click at [212, 129] on button "Activities" at bounding box center [204, 122] width 66 height 16
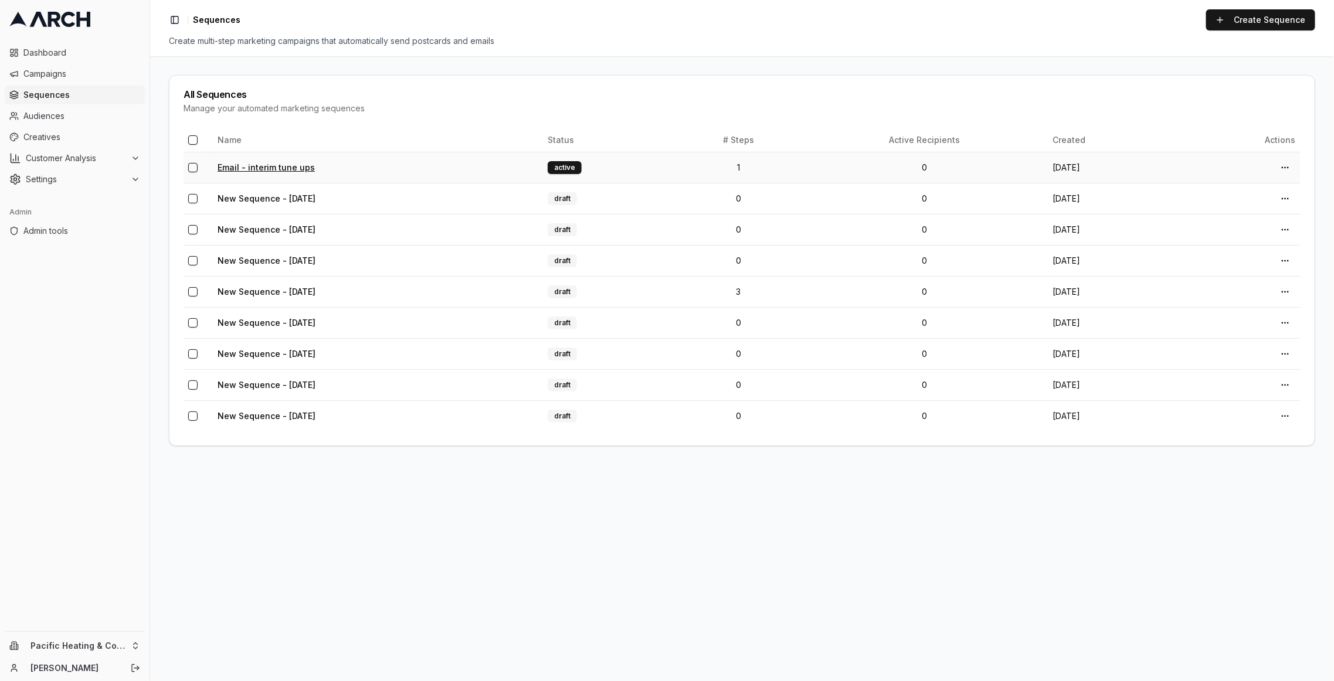
click at [273, 163] on link "Email - interim tune ups" at bounding box center [265, 167] width 97 height 10
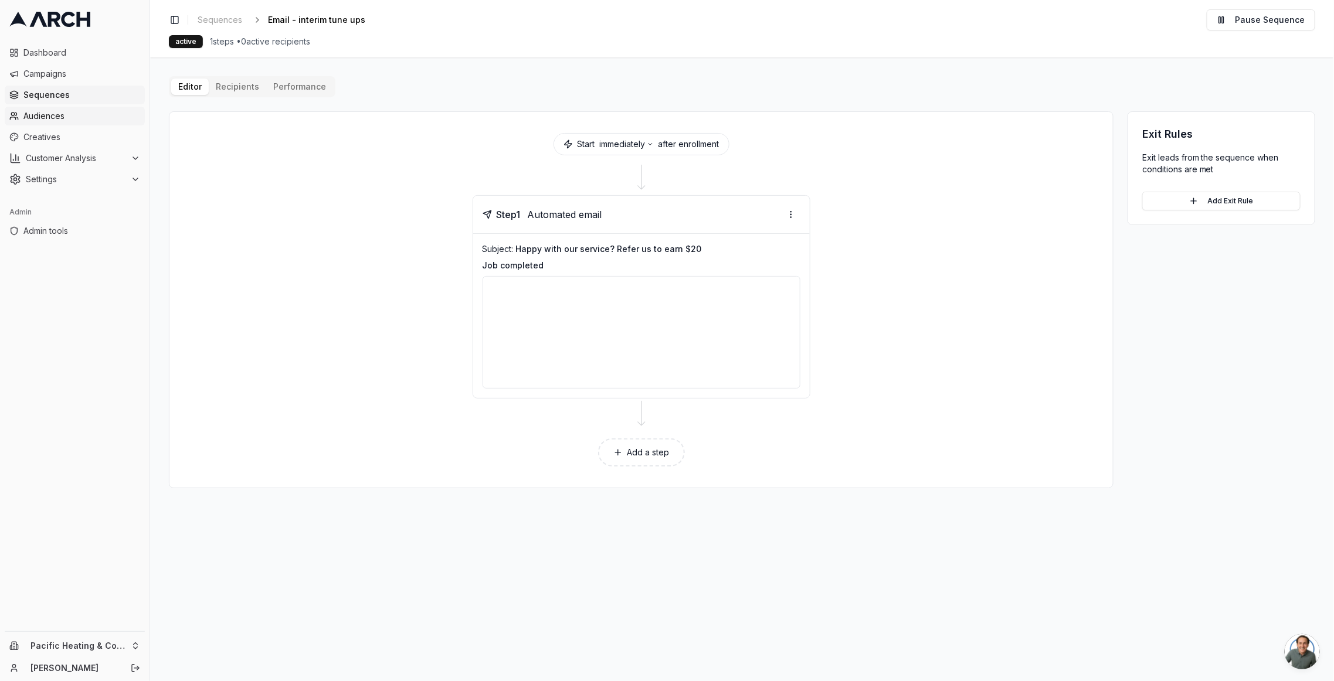
click at [73, 120] on span "Audiences" at bounding box center [81, 116] width 117 height 12
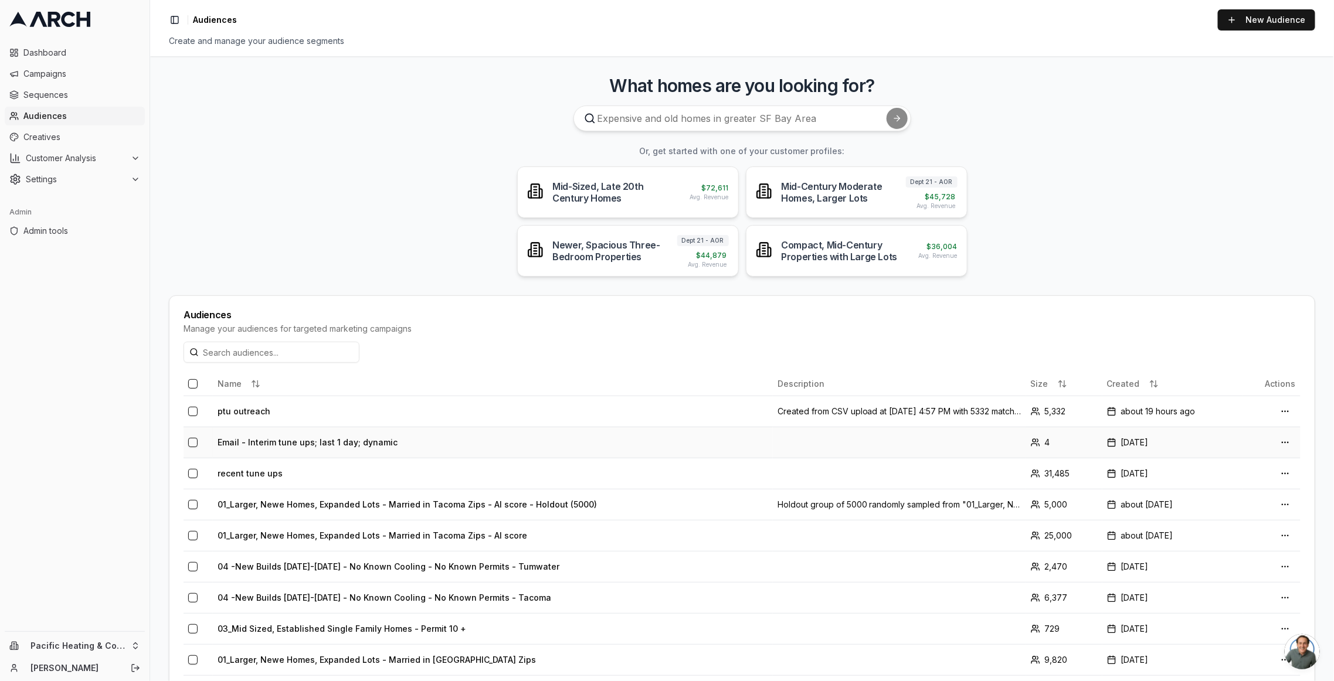
click at [263, 439] on td "Email - Interim tune ups; last 1 day; dynamic" at bounding box center [493, 442] width 560 height 31
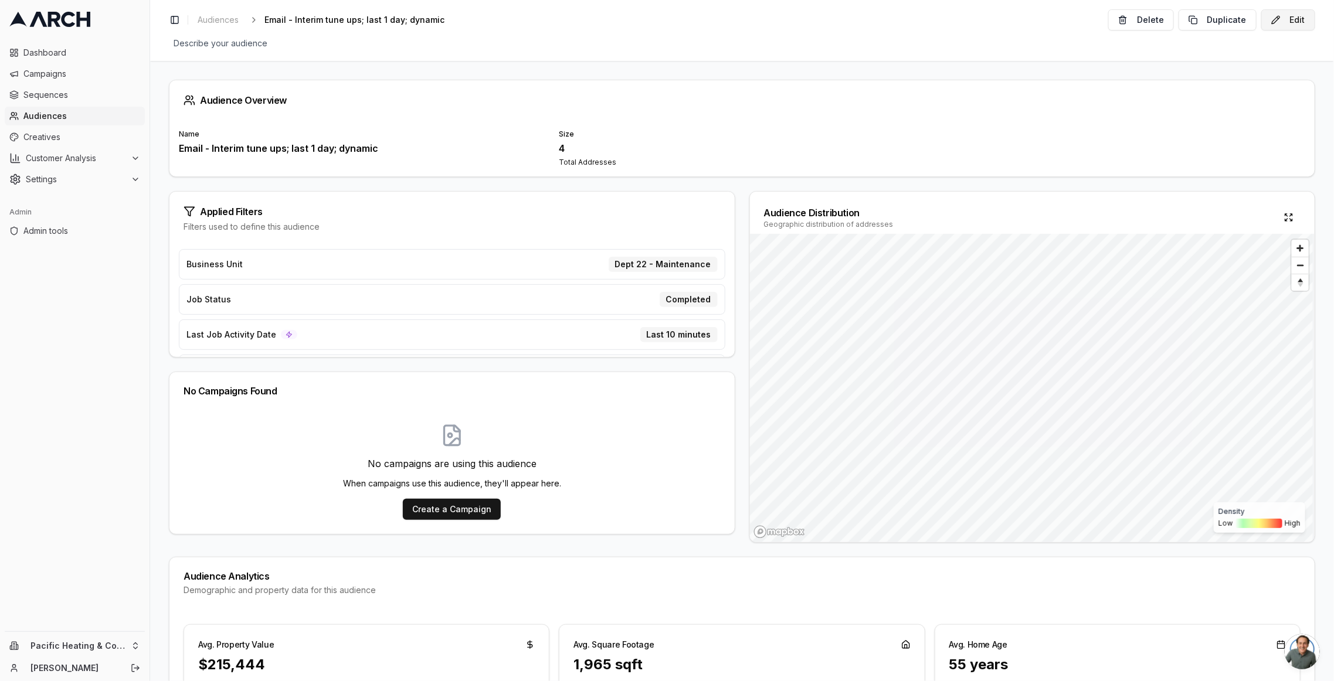
click at [1275, 15] on button "Edit" at bounding box center [1288, 19] width 54 height 21
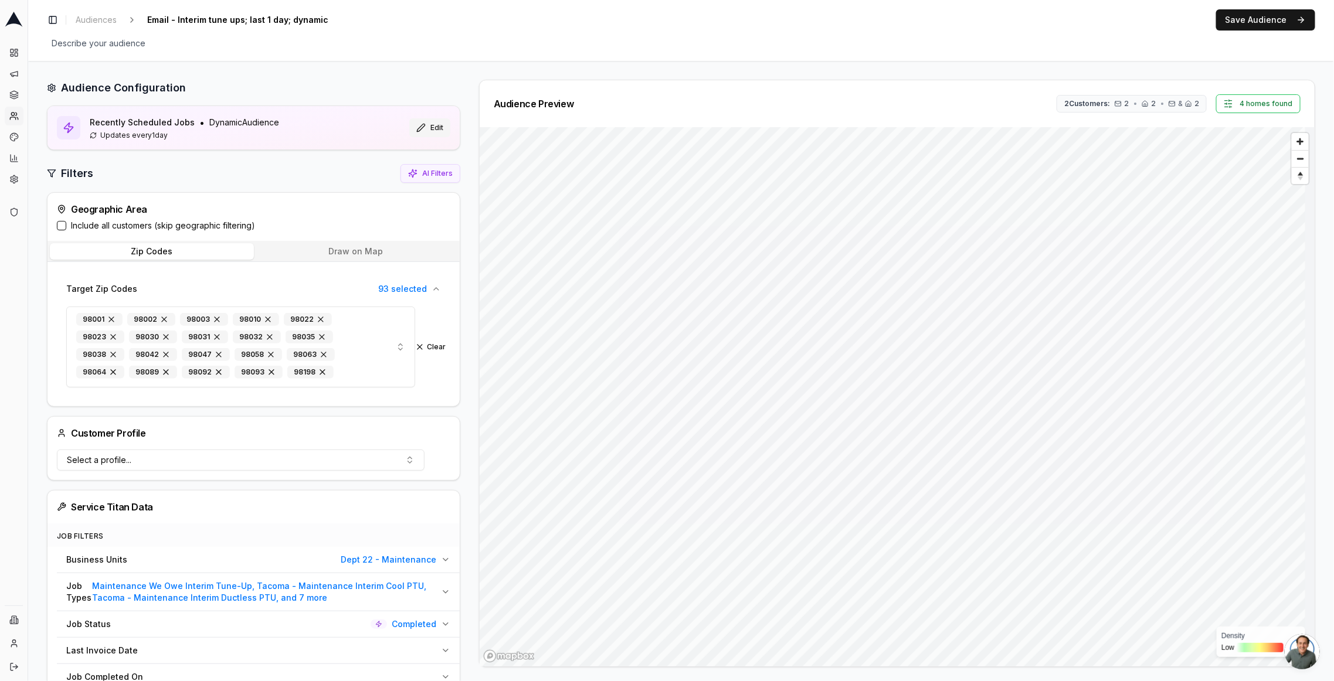
click at [434, 130] on button "Edit" at bounding box center [429, 127] width 41 height 19
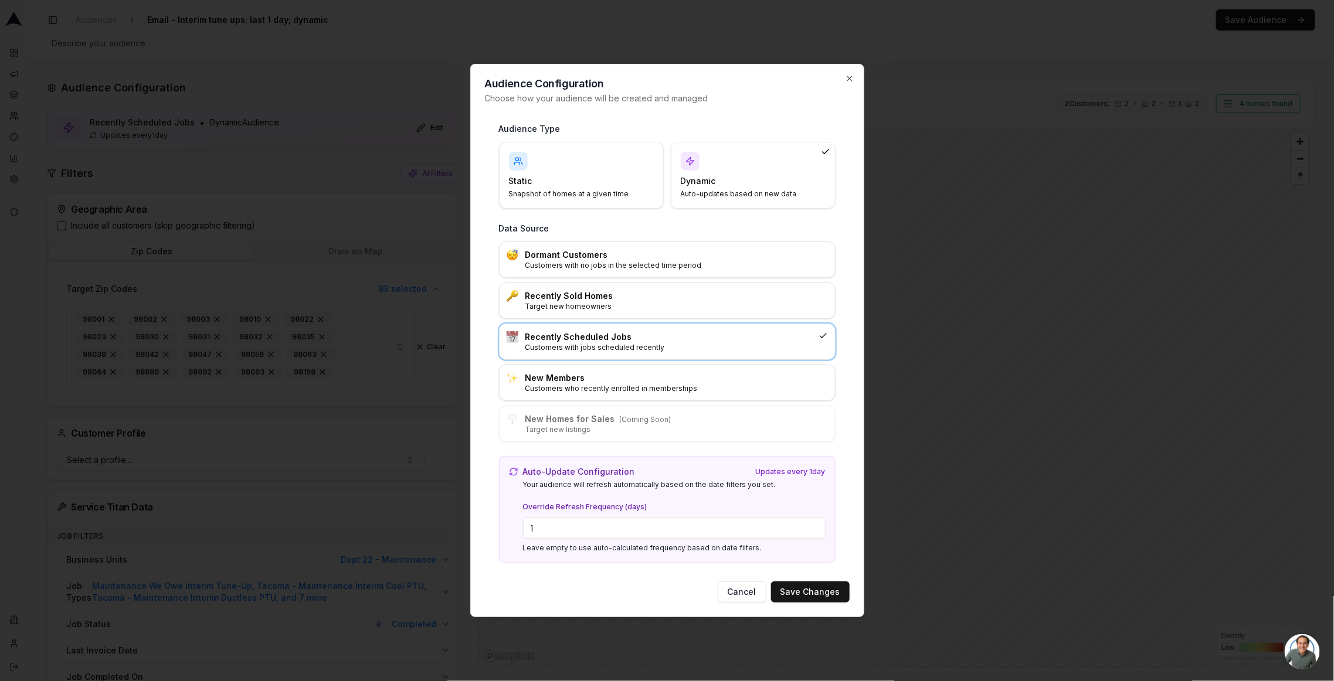
click at [238, 165] on div at bounding box center [667, 340] width 1334 height 681
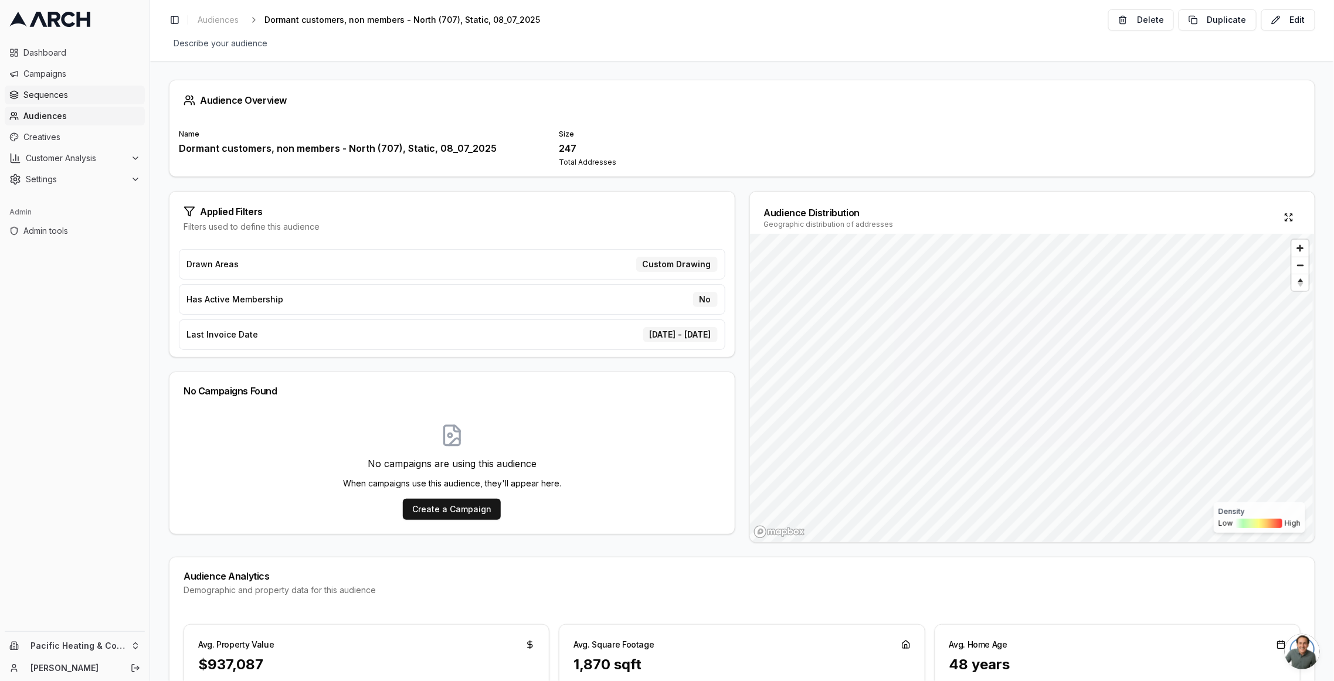
click at [72, 101] on link "Sequences" at bounding box center [75, 95] width 140 height 19
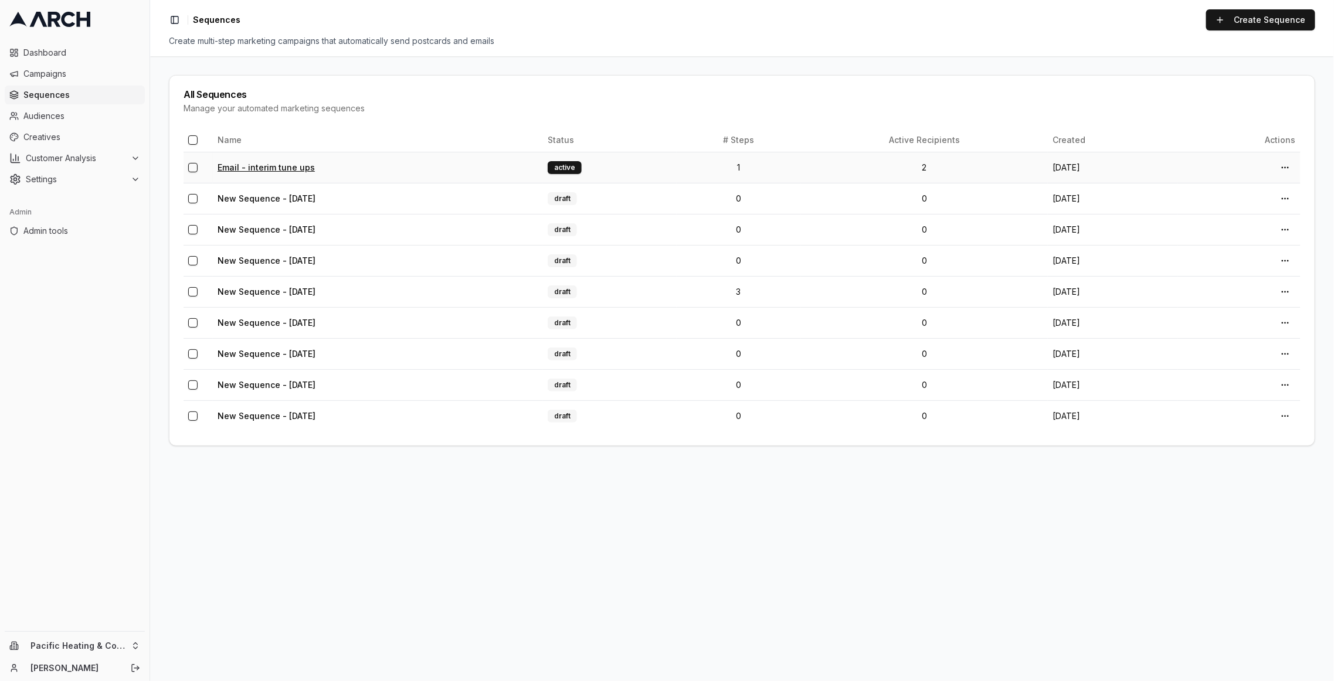
click at [284, 162] on link "Email - interim tune ups" at bounding box center [265, 167] width 97 height 10
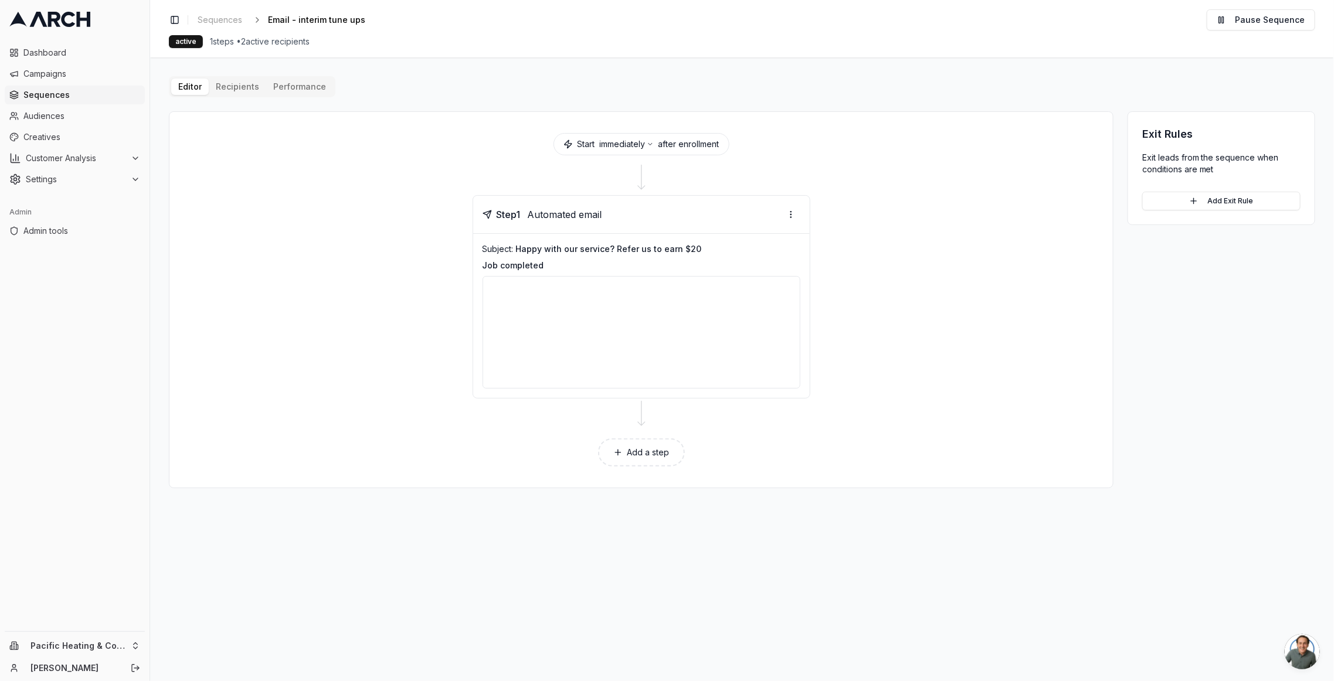
click at [308, 84] on button "Performance" at bounding box center [299, 87] width 67 height 16
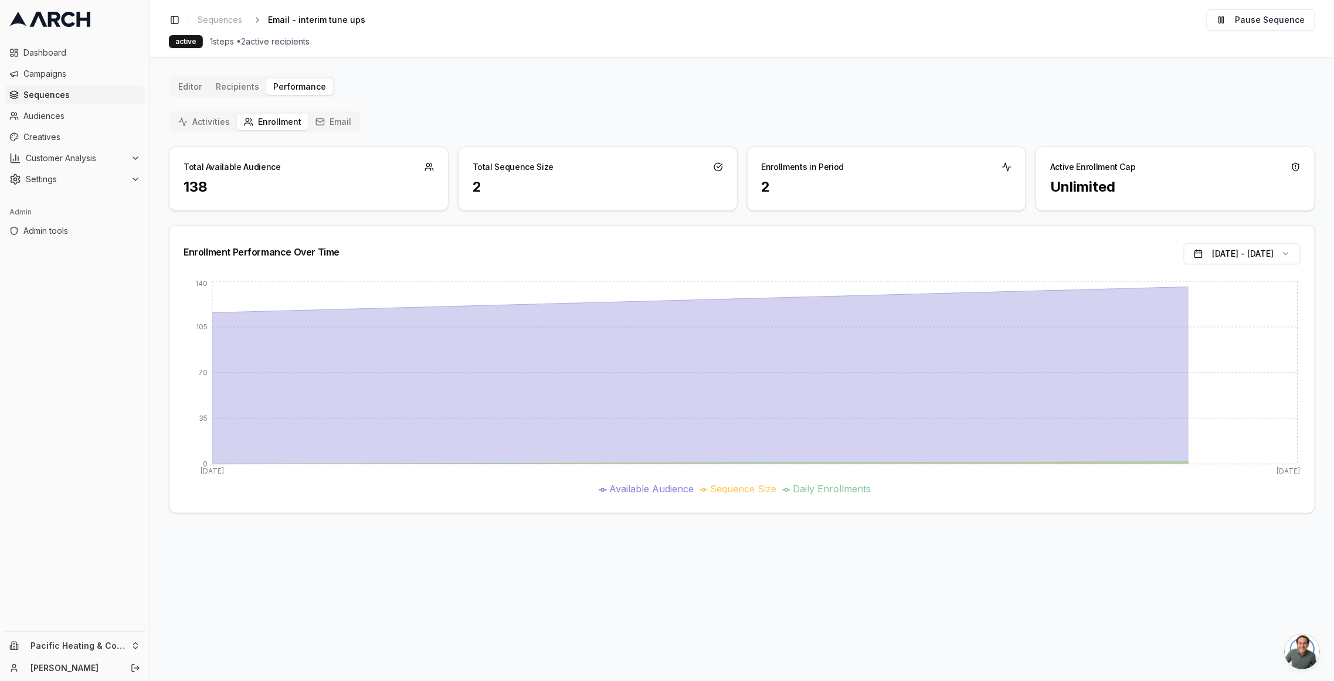
click at [242, 84] on div "Editor Recipients Performance Activities Enrollment Email Total Available Audie…" at bounding box center [742, 294] width 1146 height 437
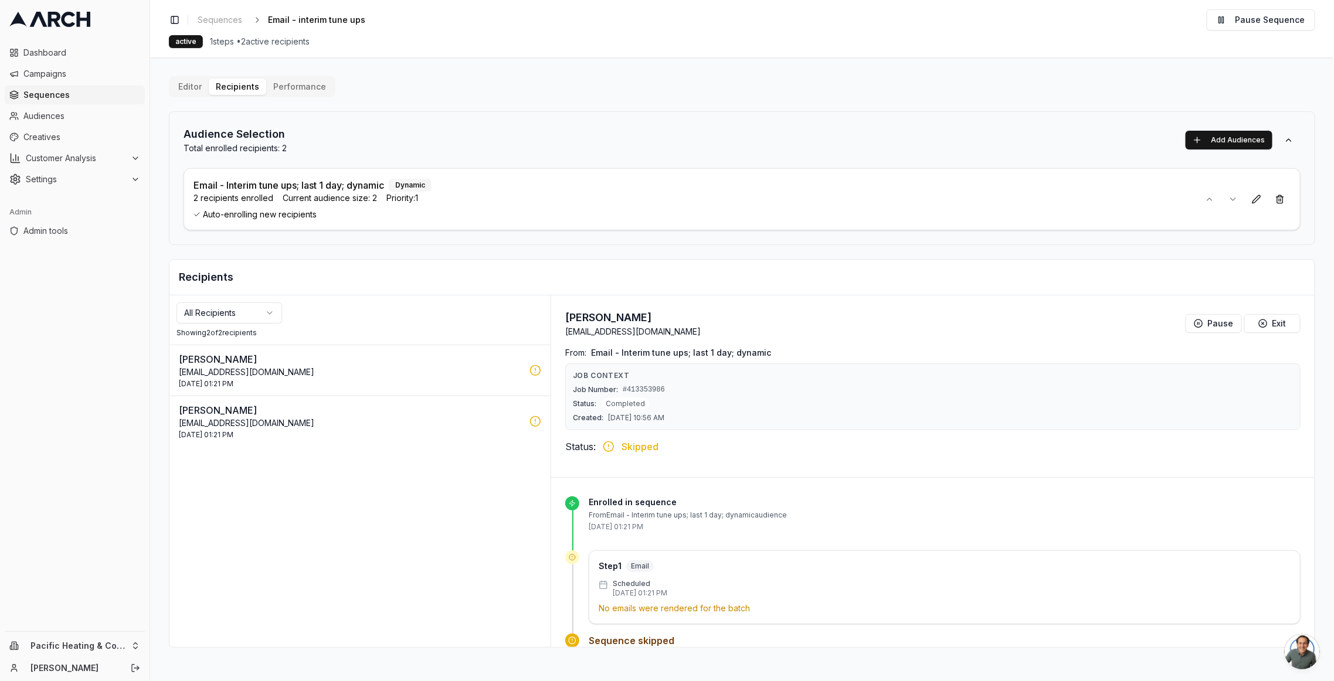
click at [307, 369] on p "[EMAIL_ADDRESS][DOMAIN_NAME]" at bounding box center [351, 372] width 344 height 12
click at [368, 414] on p "[PERSON_NAME]" at bounding box center [351, 410] width 344 height 14
click at [694, 603] on p "No emails were rendered for the batch" at bounding box center [945, 609] width 692 height 12
click at [693, 603] on p "No emails were rendered for the batch" at bounding box center [945, 609] width 692 height 12
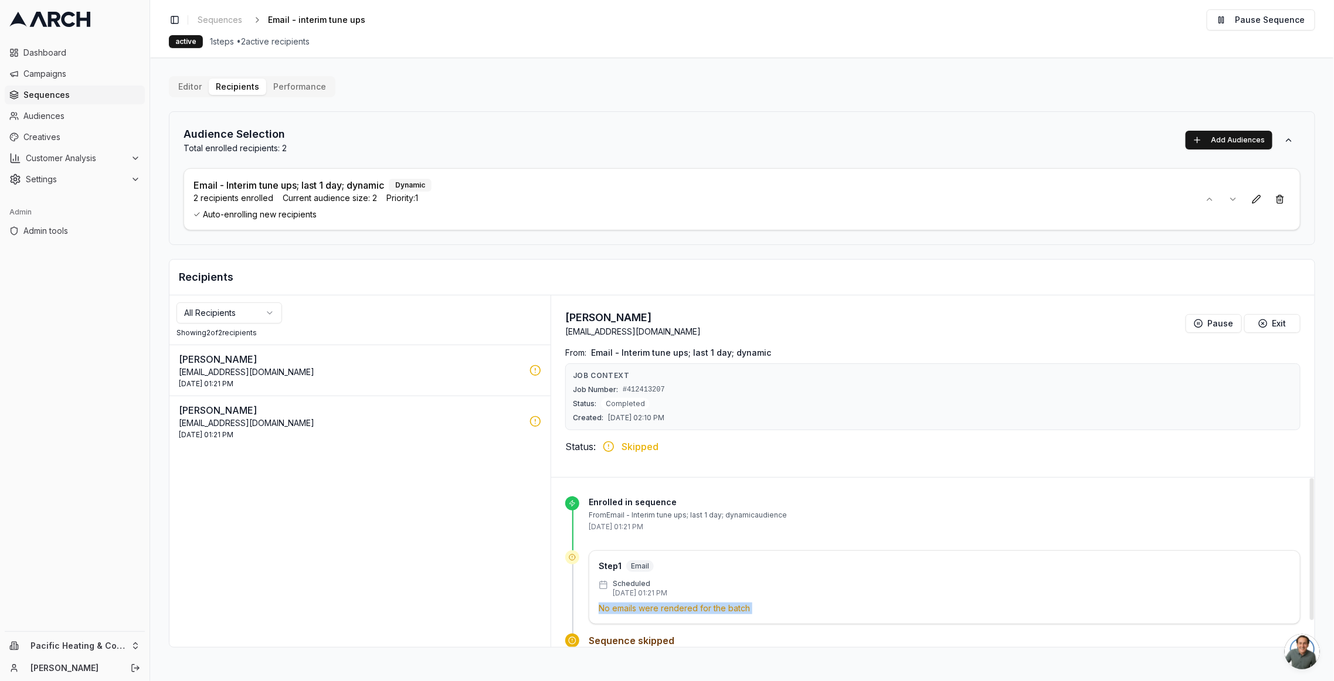
copy div "No emails were rendered for the batch"
click at [1237, 23] on button "Pause Sequence" at bounding box center [1260, 19] width 108 height 21
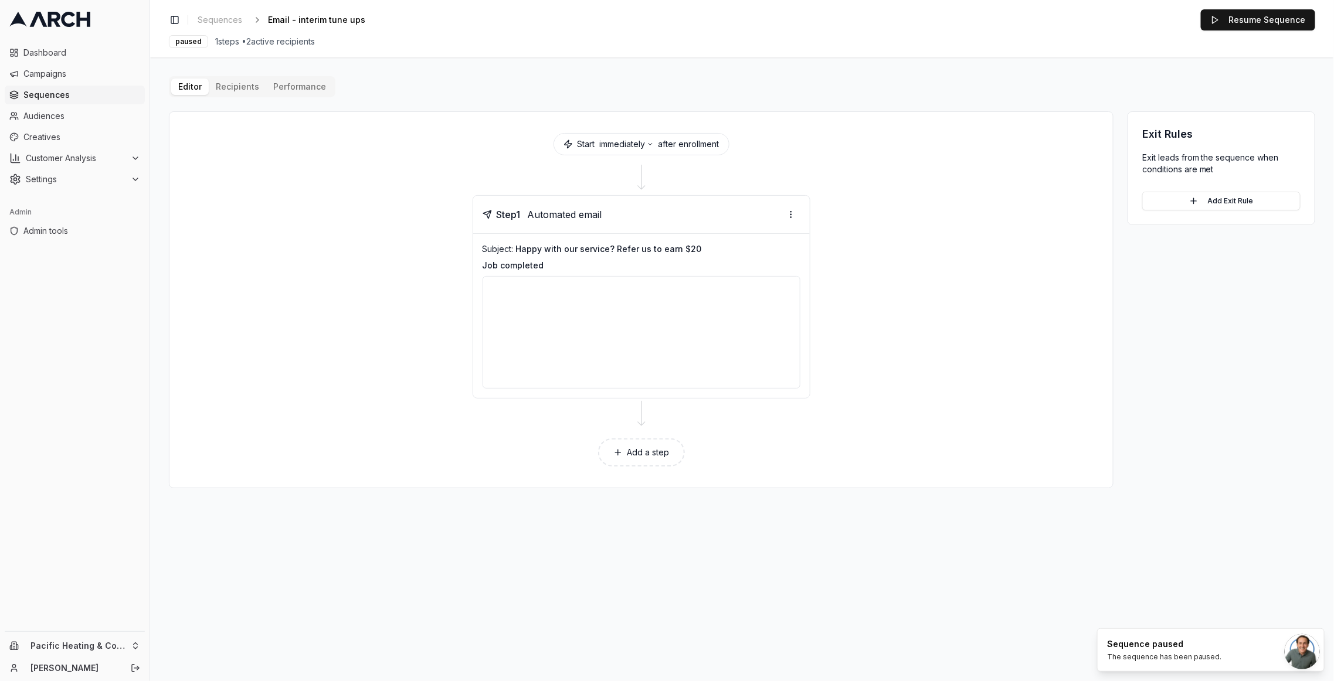
click at [178, 90] on button "Editor" at bounding box center [190, 87] width 38 height 16
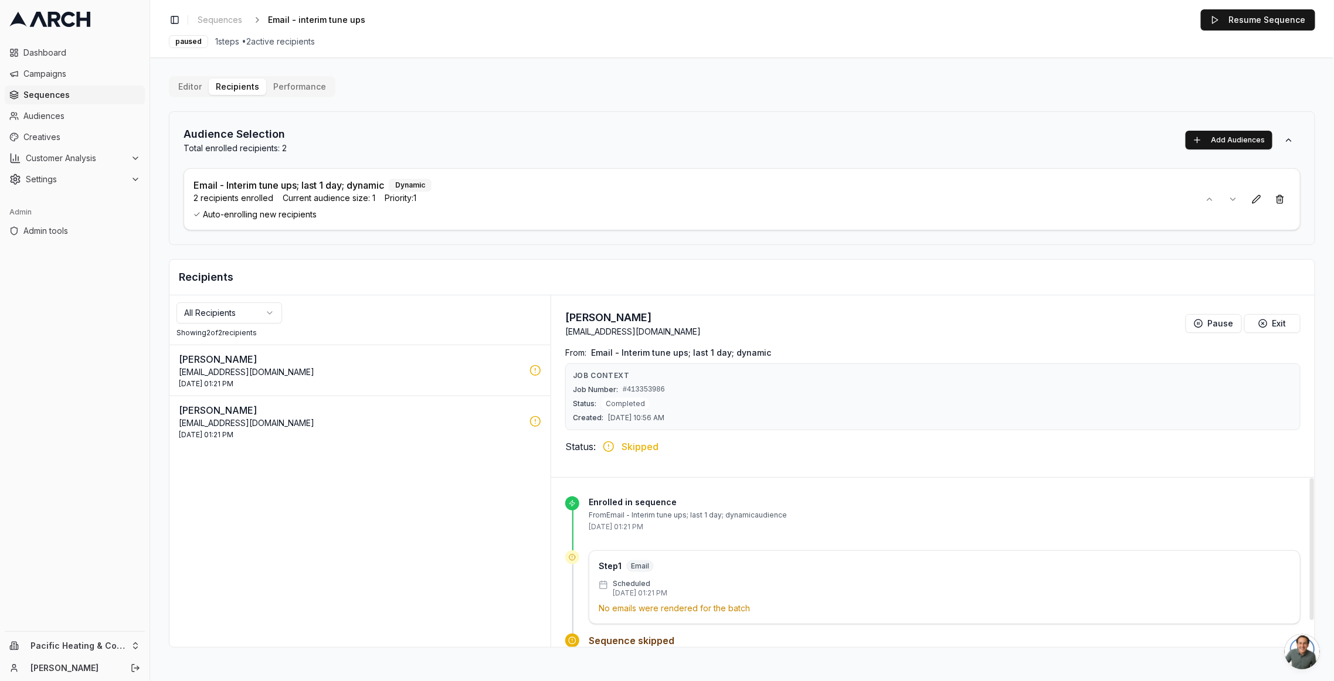
click at [719, 604] on p "No emails were rendered for the batch" at bounding box center [945, 609] width 692 height 12
copy div "No emails were rendered for the batch"
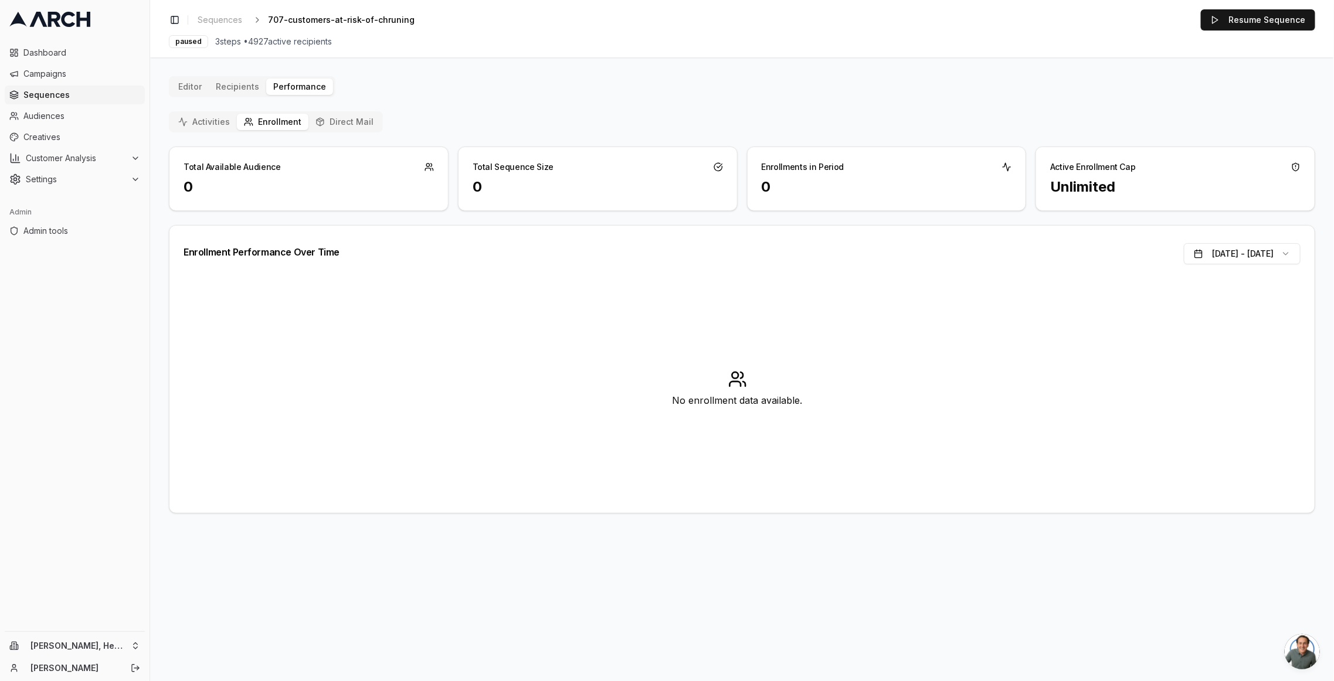
click at [234, 123] on button "Activities" at bounding box center [204, 122] width 66 height 16
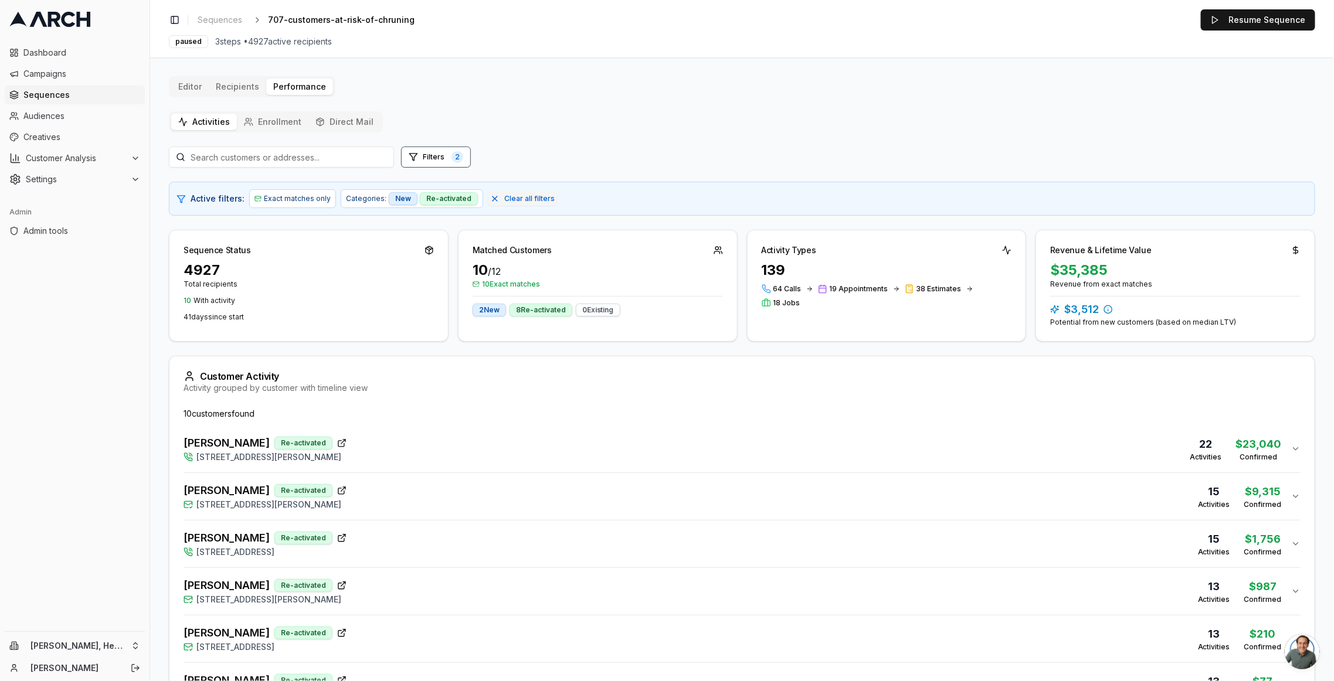
click at [1152, 83] on div "Editor Recipients Performance Activities Enrollment Direct Mail Filters 2 Activ…" at bounding box center [742, 495] width 1146 height 839
